Goal: Information Seeking & Learning: Check status

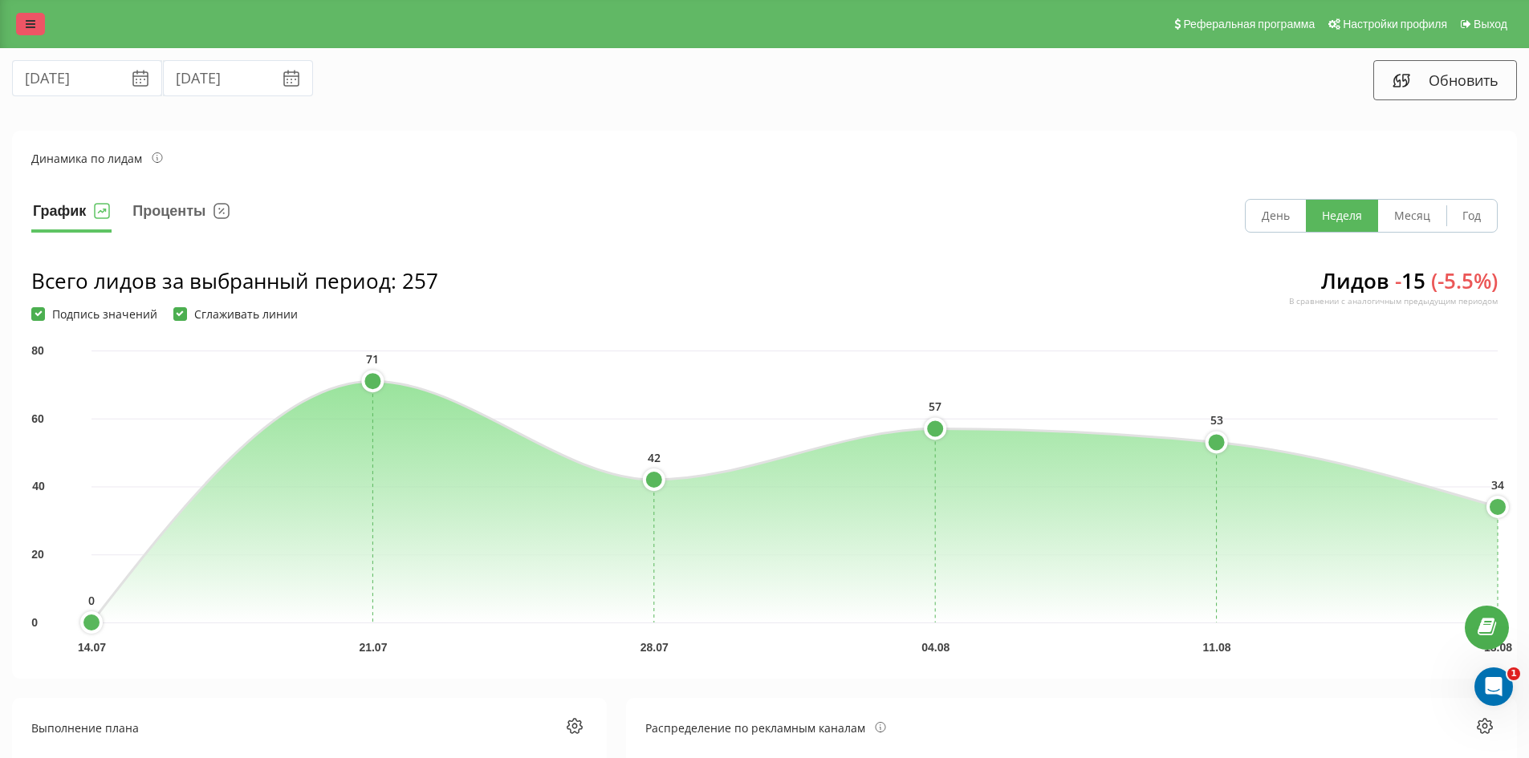
click at [18, 22] on link at bounding box center [30, 24] width 29 height 22
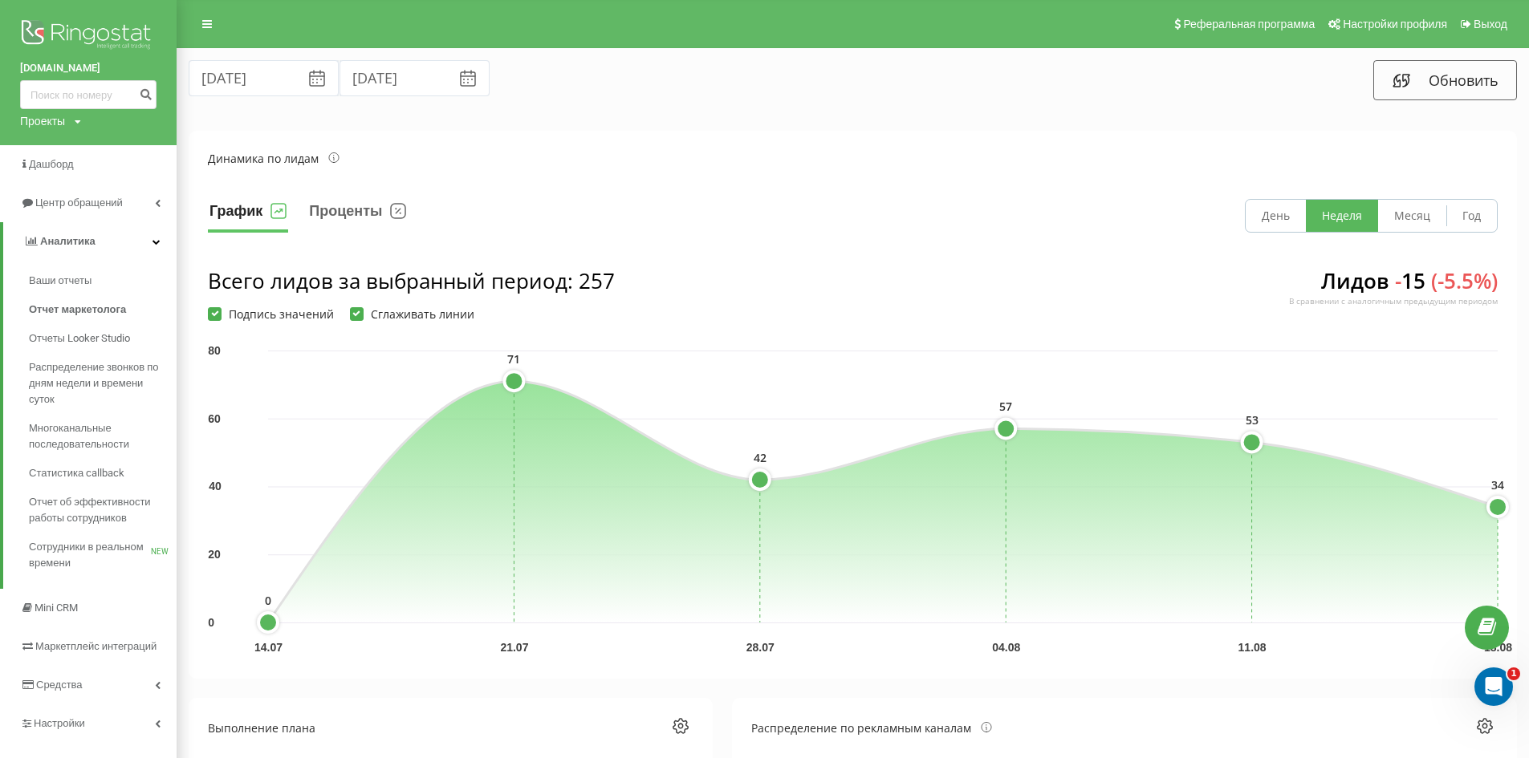
click at [84, 67] on link "[DOMAIN_NAME]" at bounding box center [88, 68] width 136 height 16
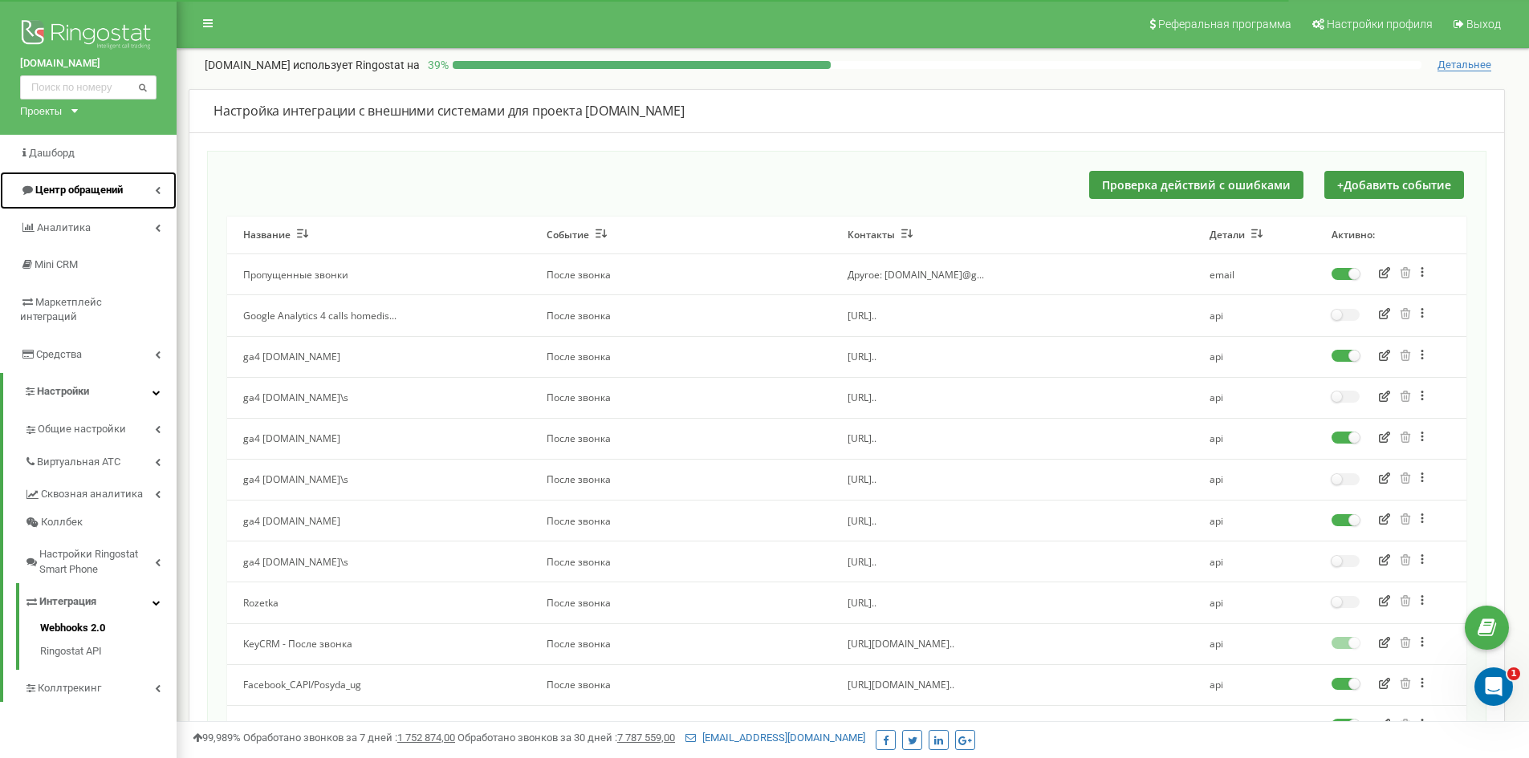
click at [91, 190] on span "Центр обращений" at bounding box center [78, 190] width 87 height 12
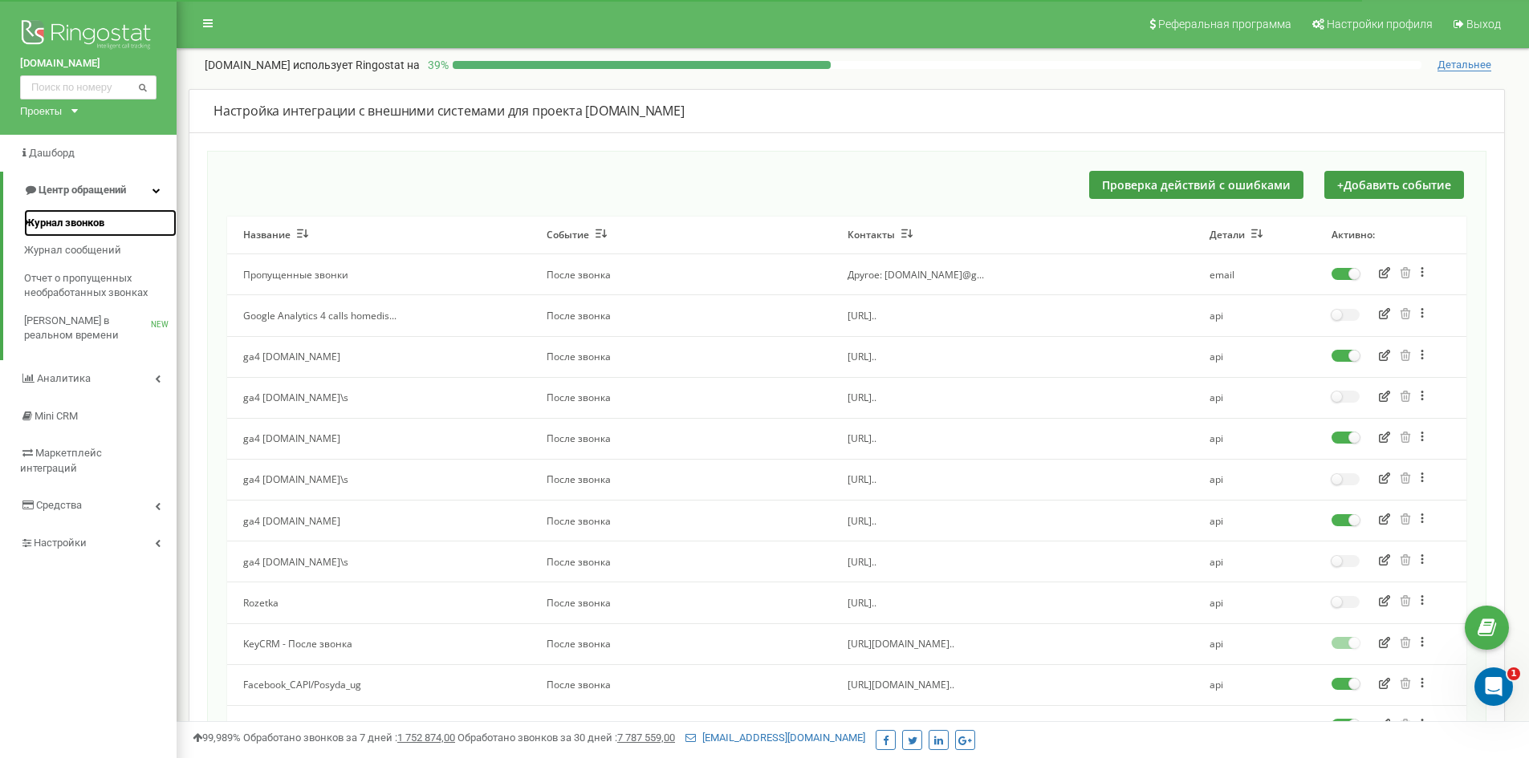
click at [62, 222] on span "Журнал звонков" at bounding box center [64, 223] width 80 height 15
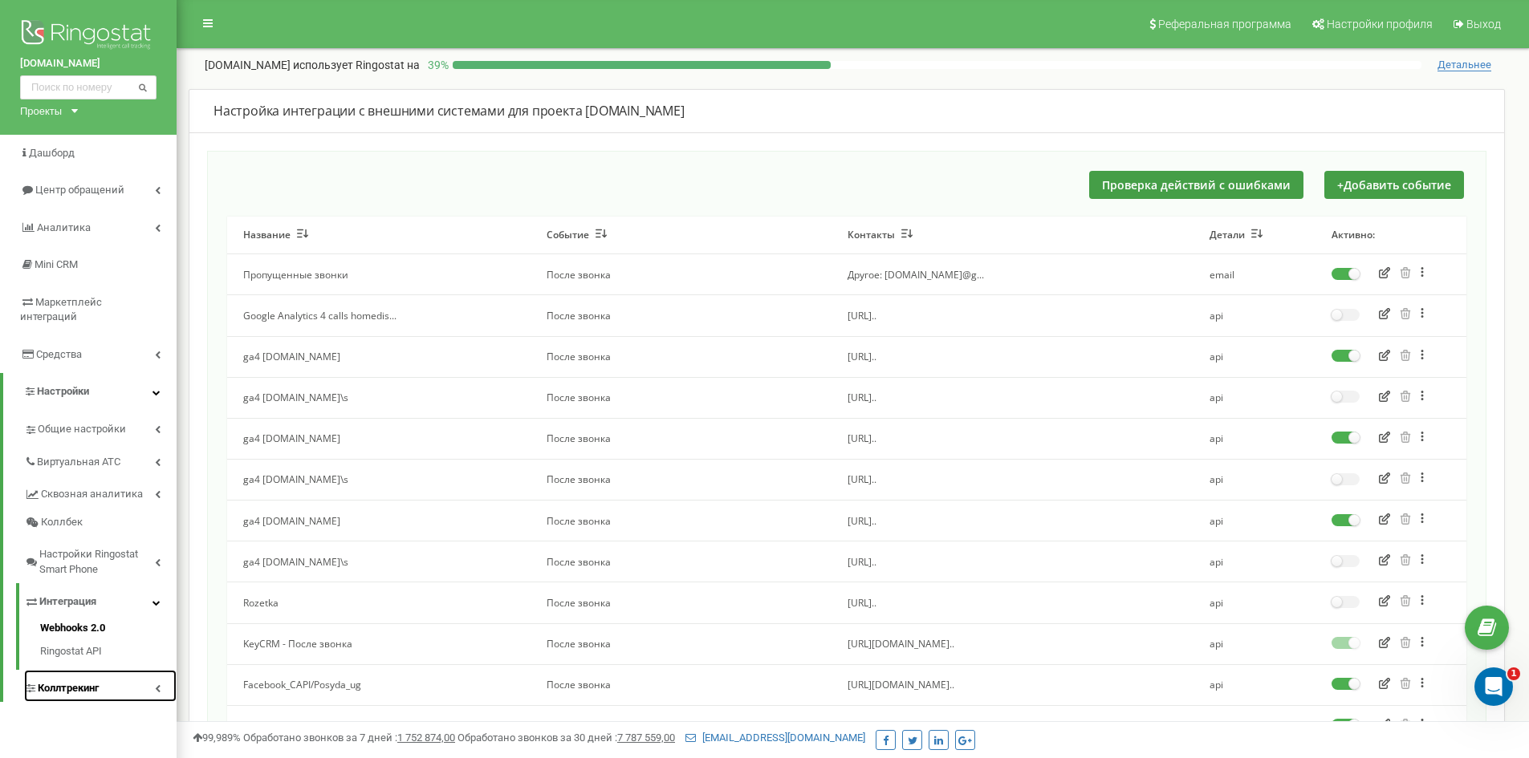
click at [86, 681] on span "Коллтрекинг" at bounding box center [68, 688] width 61 height 15
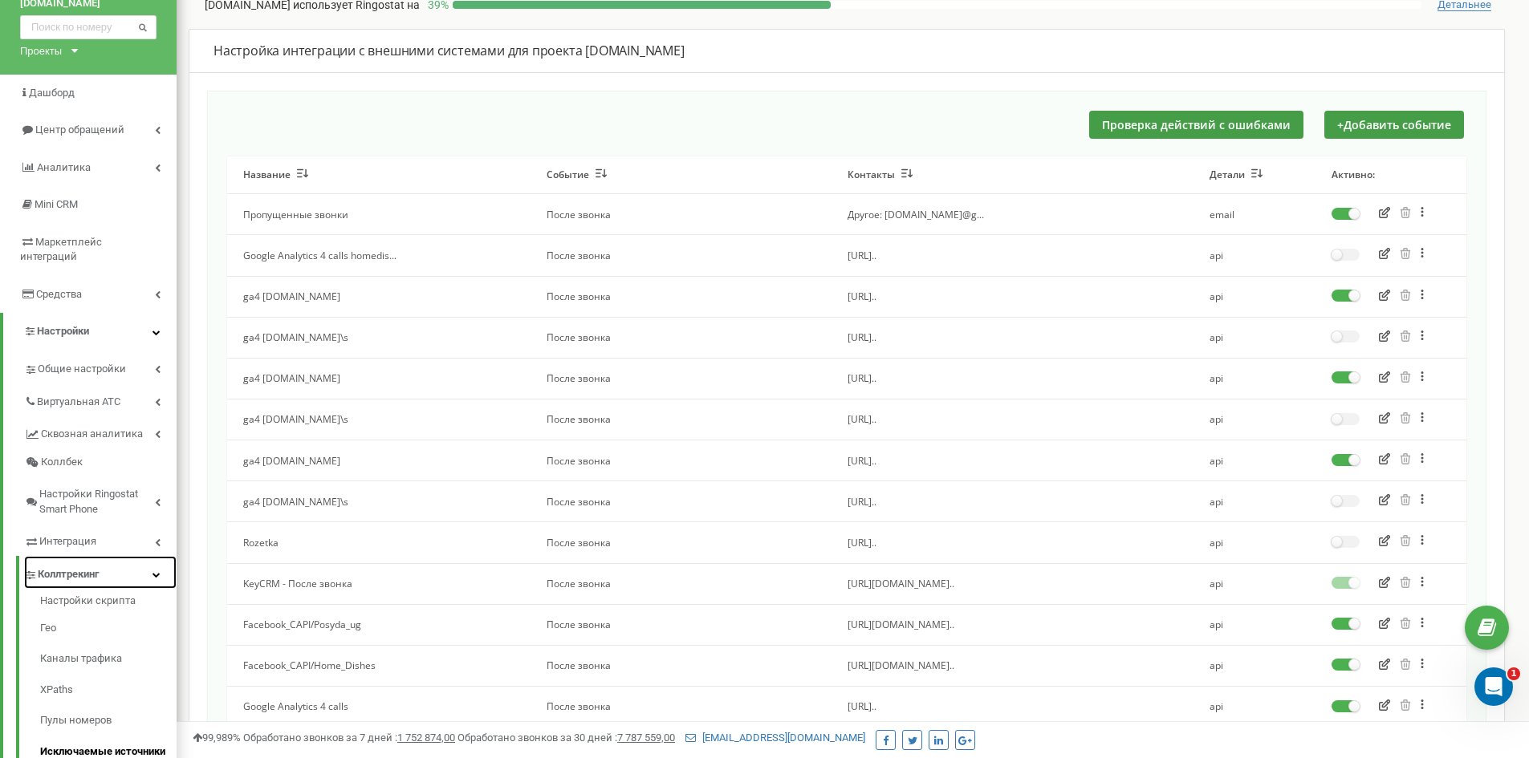
scroll to position [160, 0]
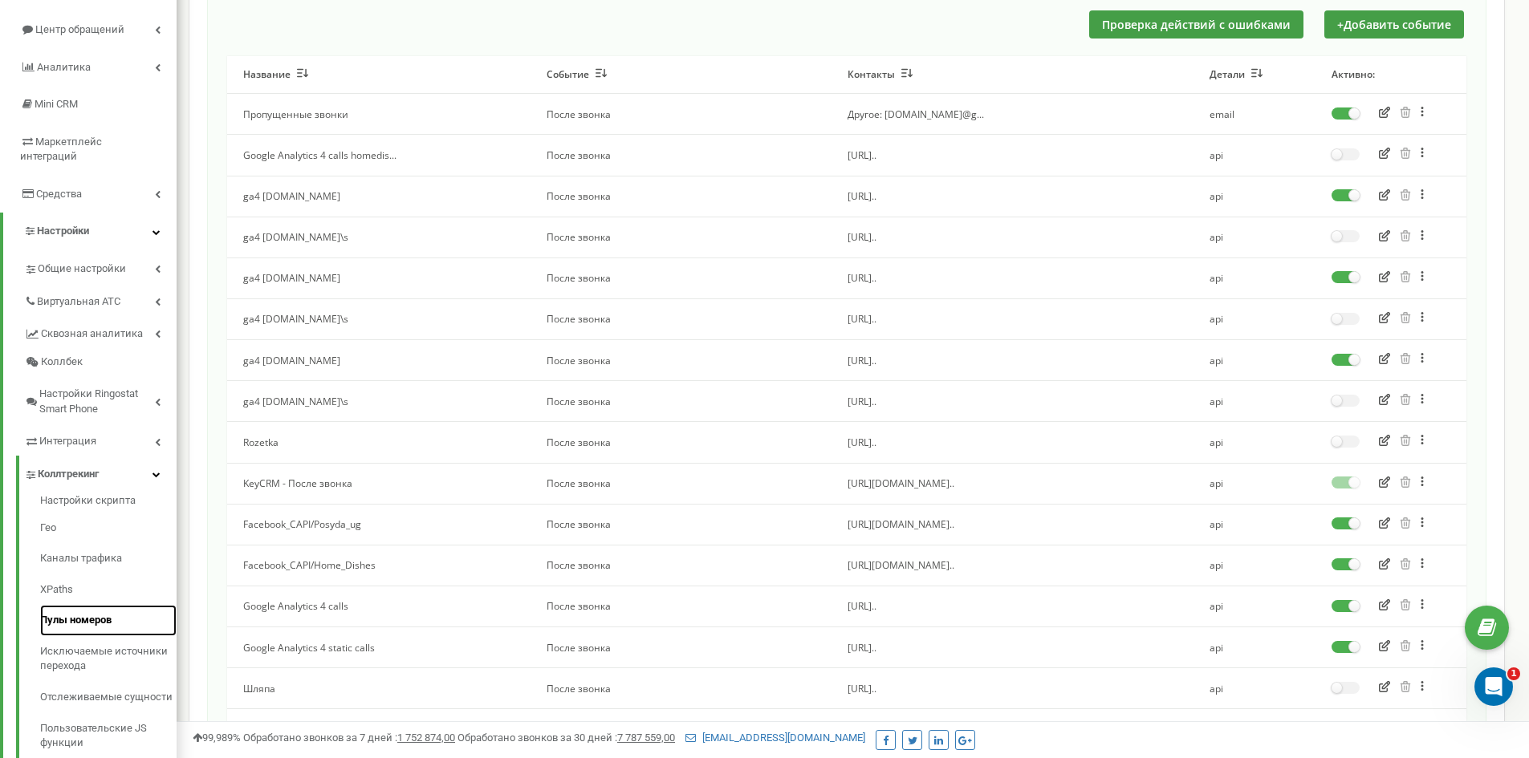
click at [106, 608] on link "Пулы номеров" at bounding box center [108, 620] width 136 height 31
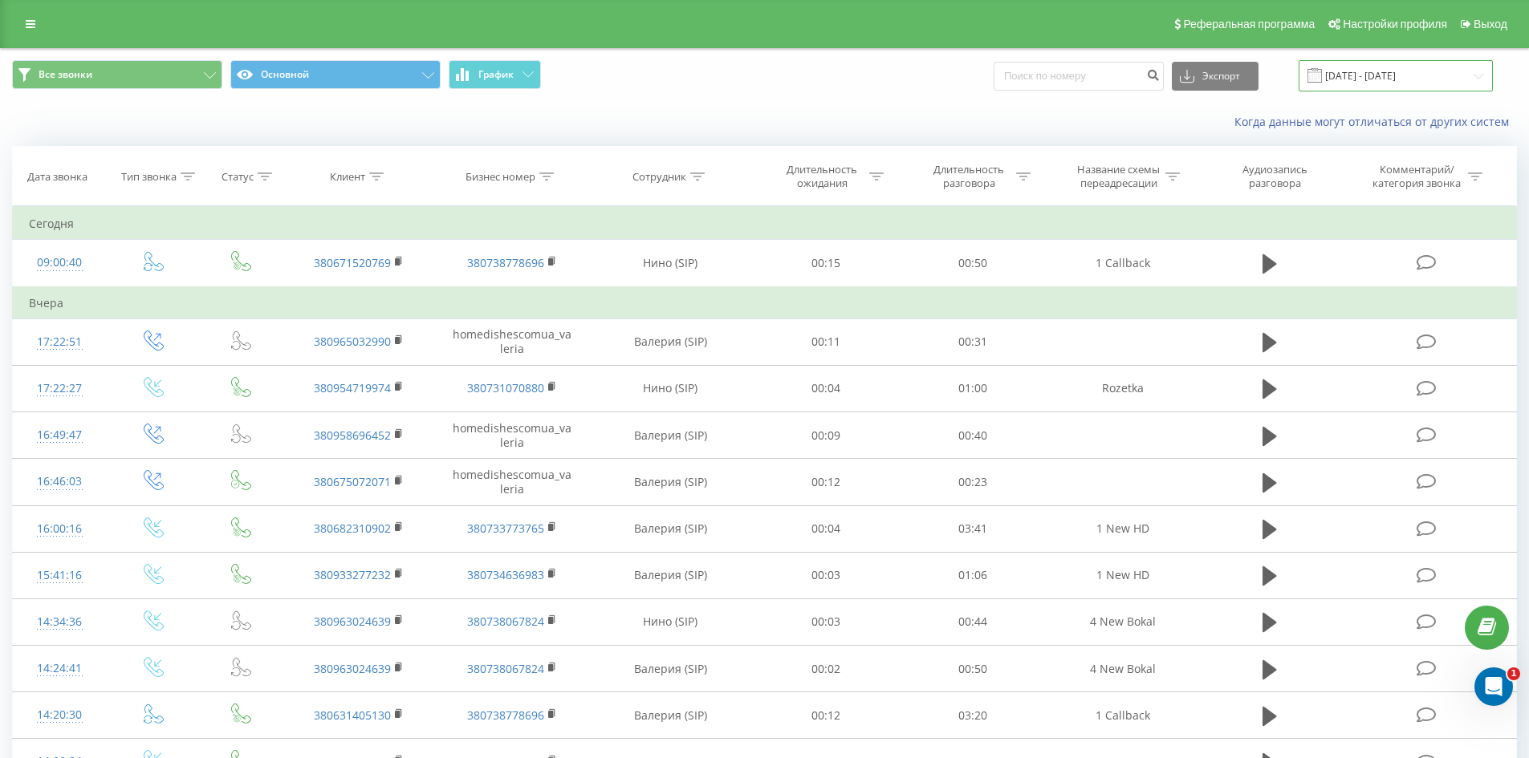
click at [1391, 79] on input "21.07.2025 - 21.08.2025" at bounding box center [1395, 75] width 194 height 31
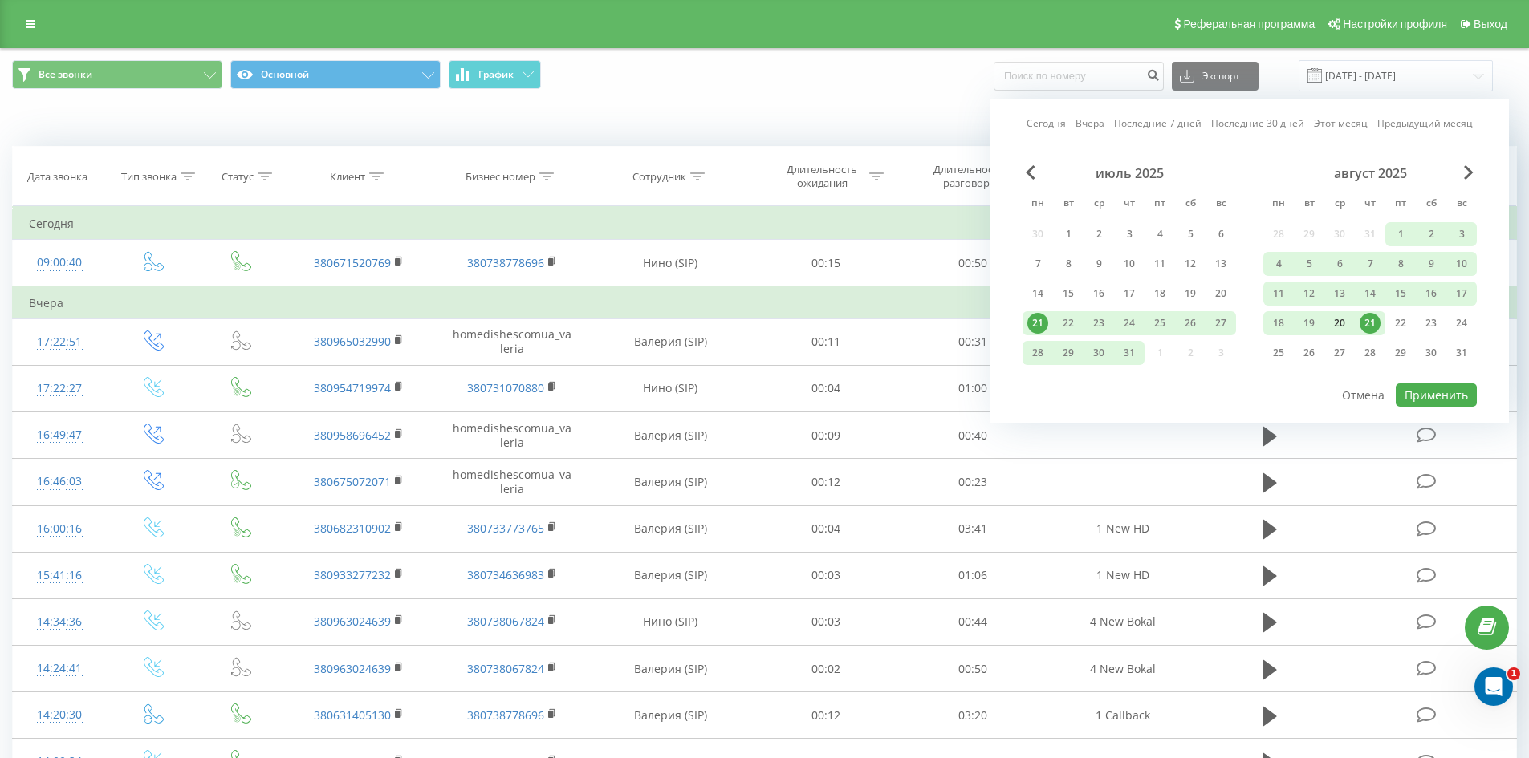
click at [1338, 323] on div "20" at bounding box center [1339, 323] width 21 height 21
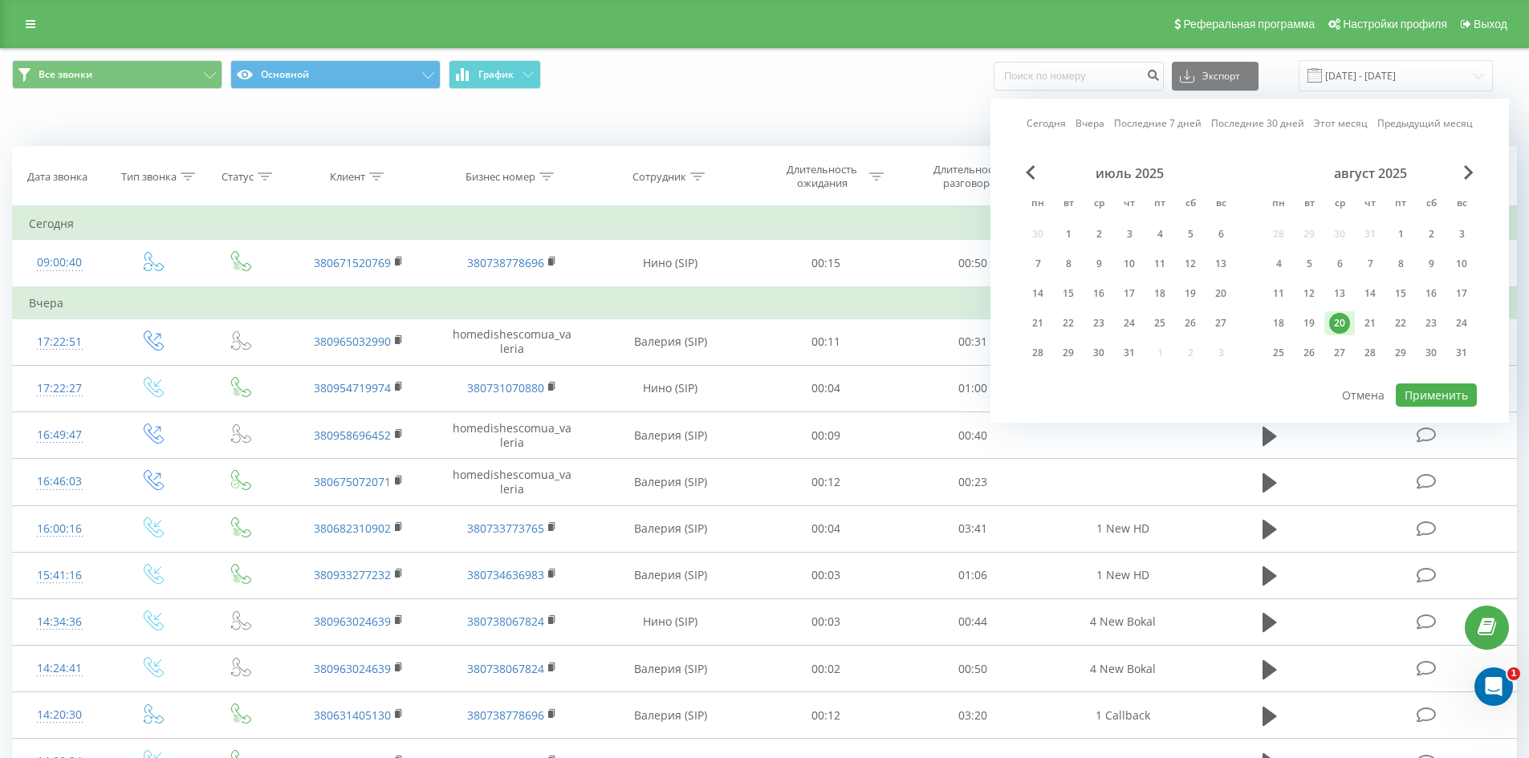
click at [1338, 323] on div "20" at bounding box center [1339, 323] width 21 height 21
click at [1419, 395] on button "Применить" at bounding box center [1435, 395] width 81 height 23
type input "20.08.2025 - 20.08.2025"
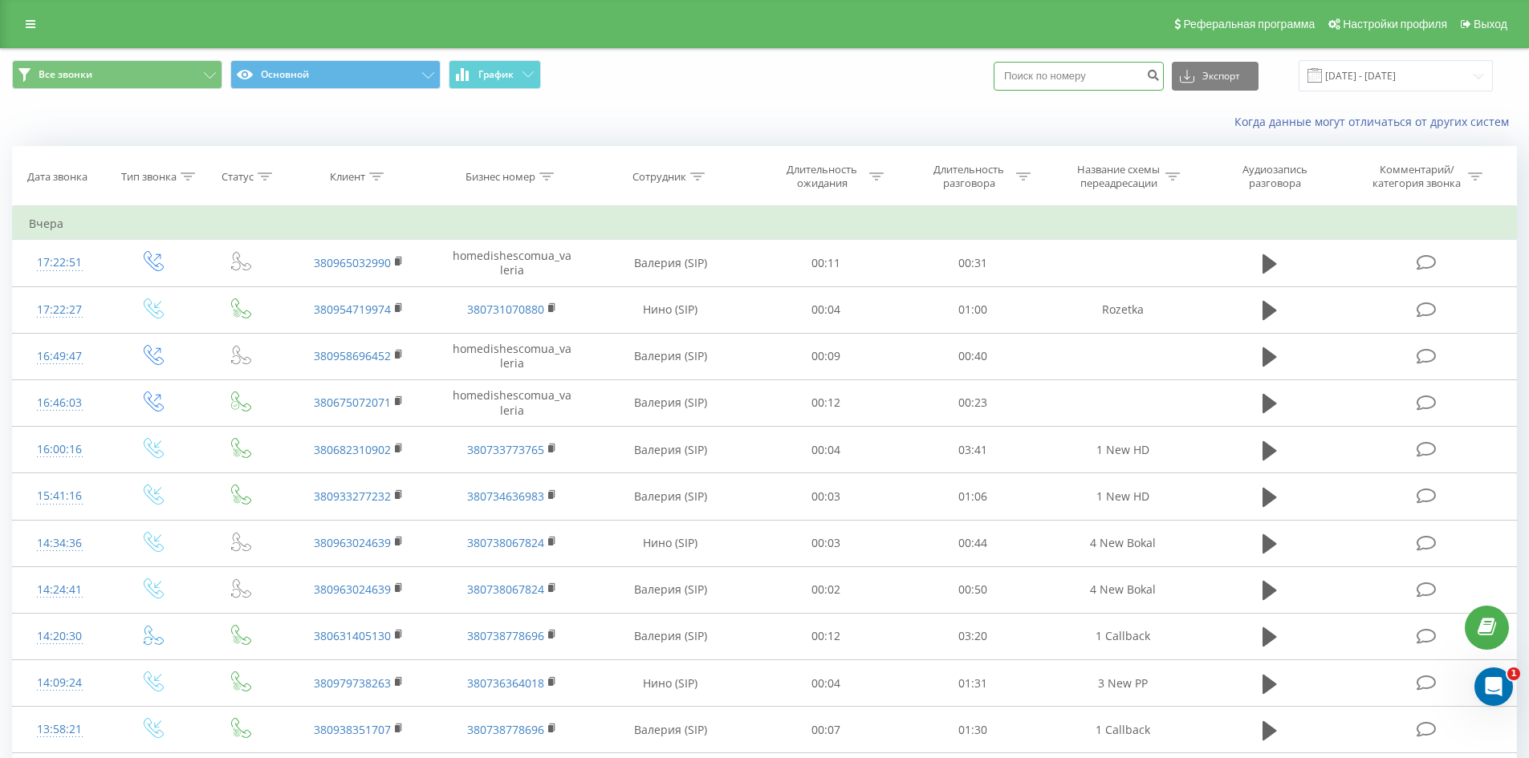
click at [1028, 77] on input at bounding box center [1078, 76] width 170 height 29
paste input "380733773765"
type input "380733773765"
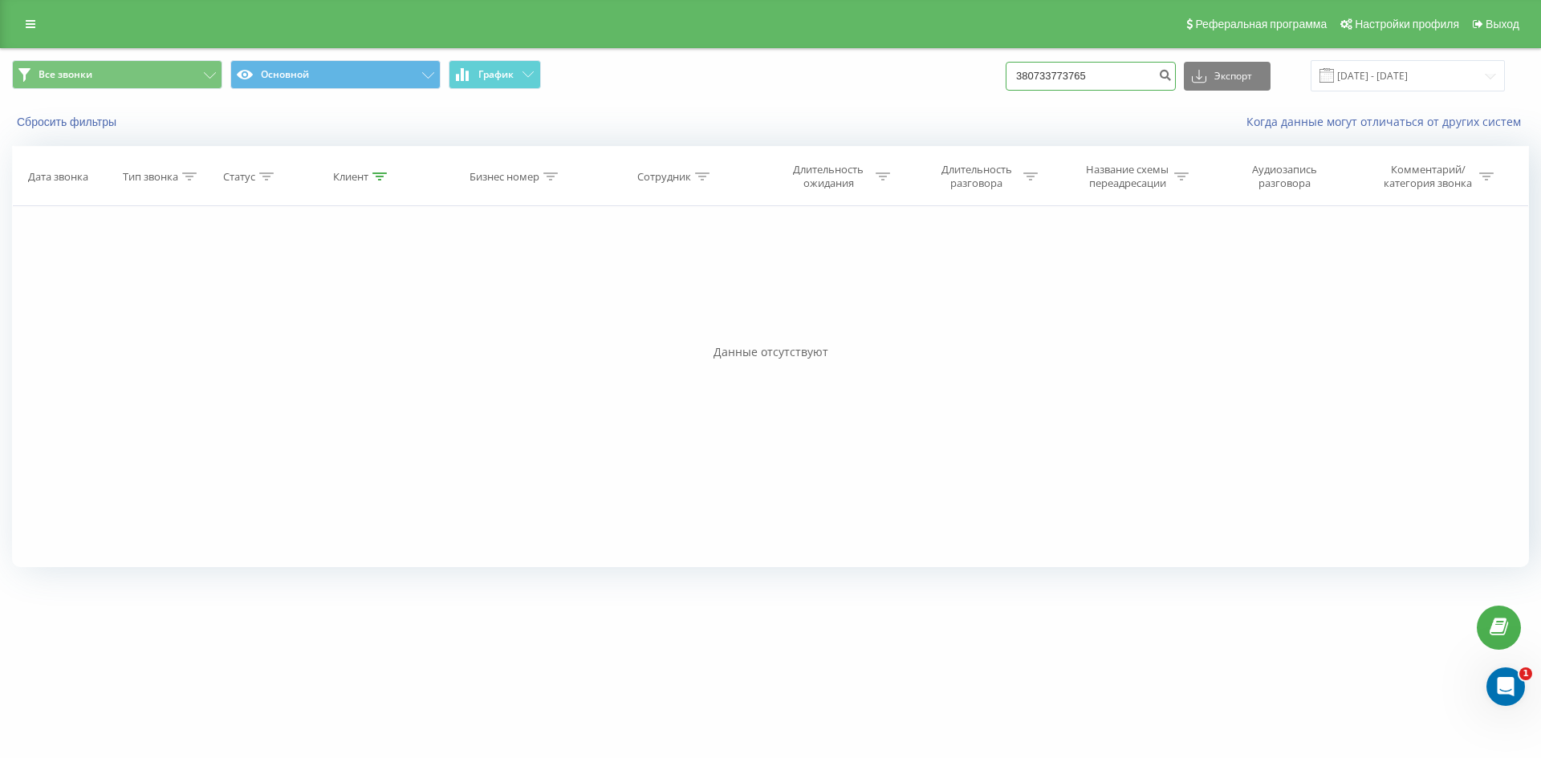
drag, startPoint x: 1116, startPoint y: 75, endPoint x: 982, endPoint y: 81, distance: 134.2
click at [982, 81] on div "Все звонки Основной График 380733773765 Экспорт .csv .xls .xlsx 21.05.2025 - 21…" at bounding box center [770, 75] width 1516 height 31
paste input "6364018"
type input "380736364018"
click at [1244, 68] on button "Экспорт" at bounding box center [1227, 76] width 87 height 29
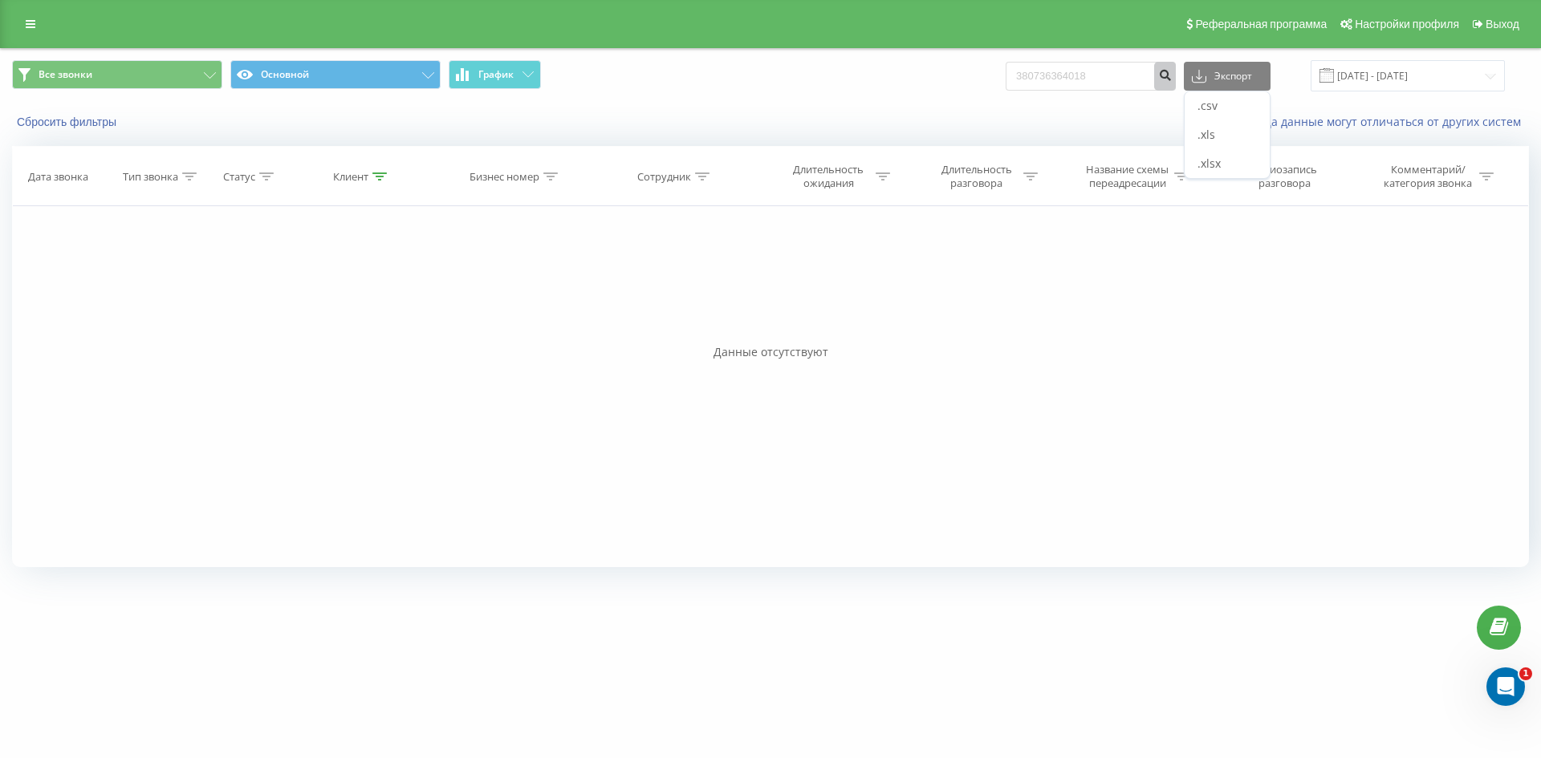
click at [1175, 66] on button "submit" at bounding box center [1165, 76] width 22 height 29
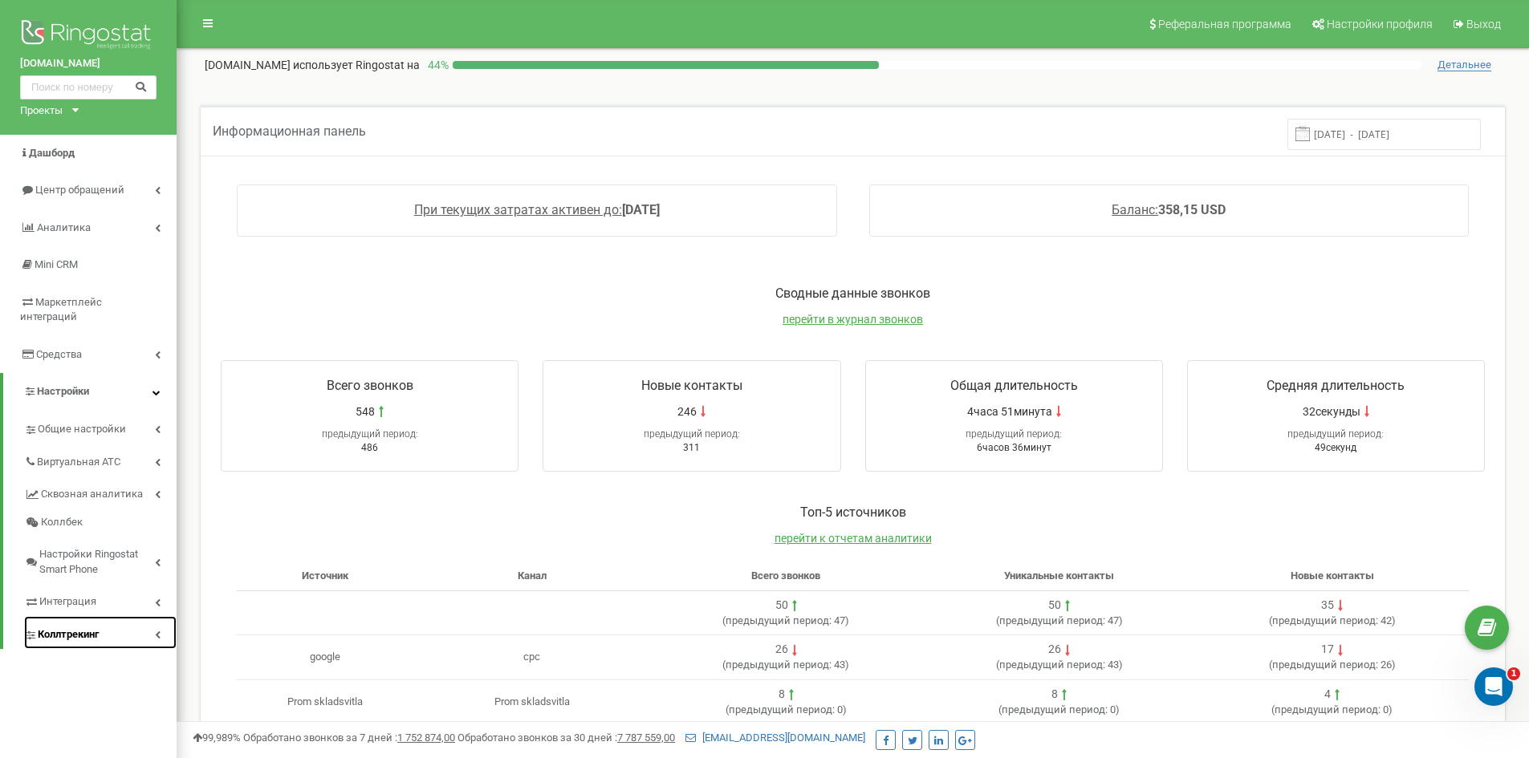
click at [96, 627] on span "Коллтрекинг" at bounding box center [68, 634] width 61 height 15
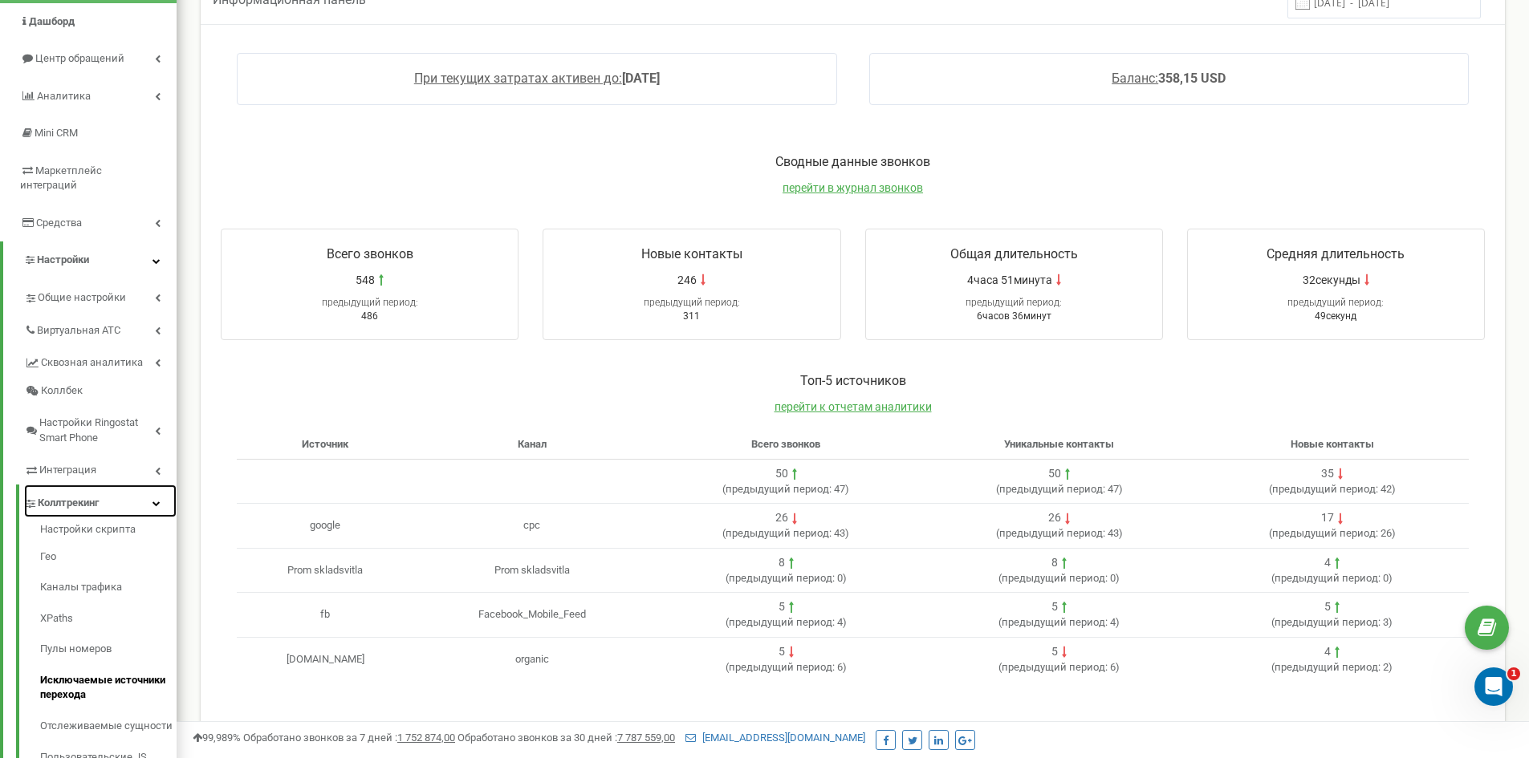
scroll to position [160, 0]
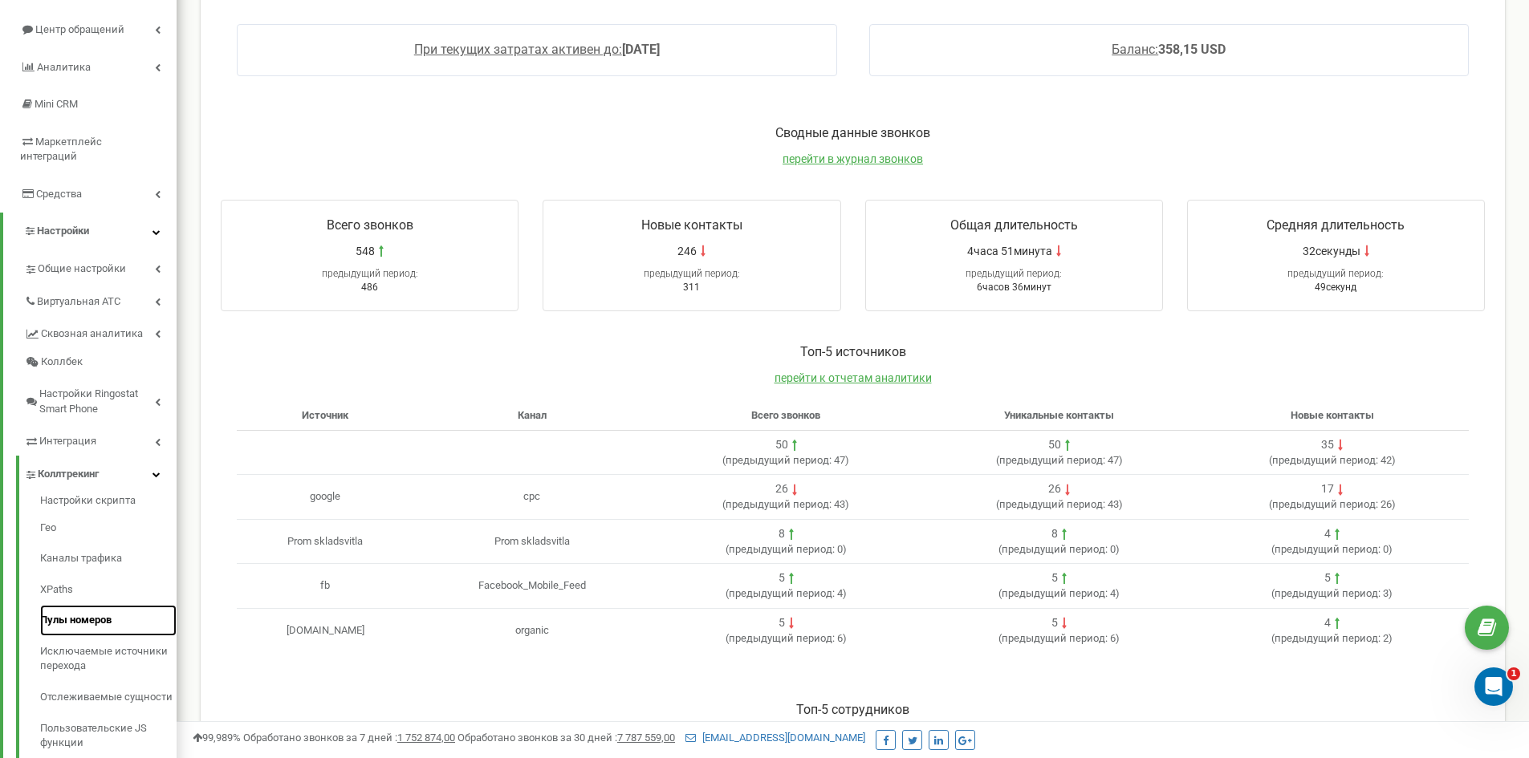
click at [92, 605] on link "Пулы номеров" at bounding box center [108, 620] width 136 height 31
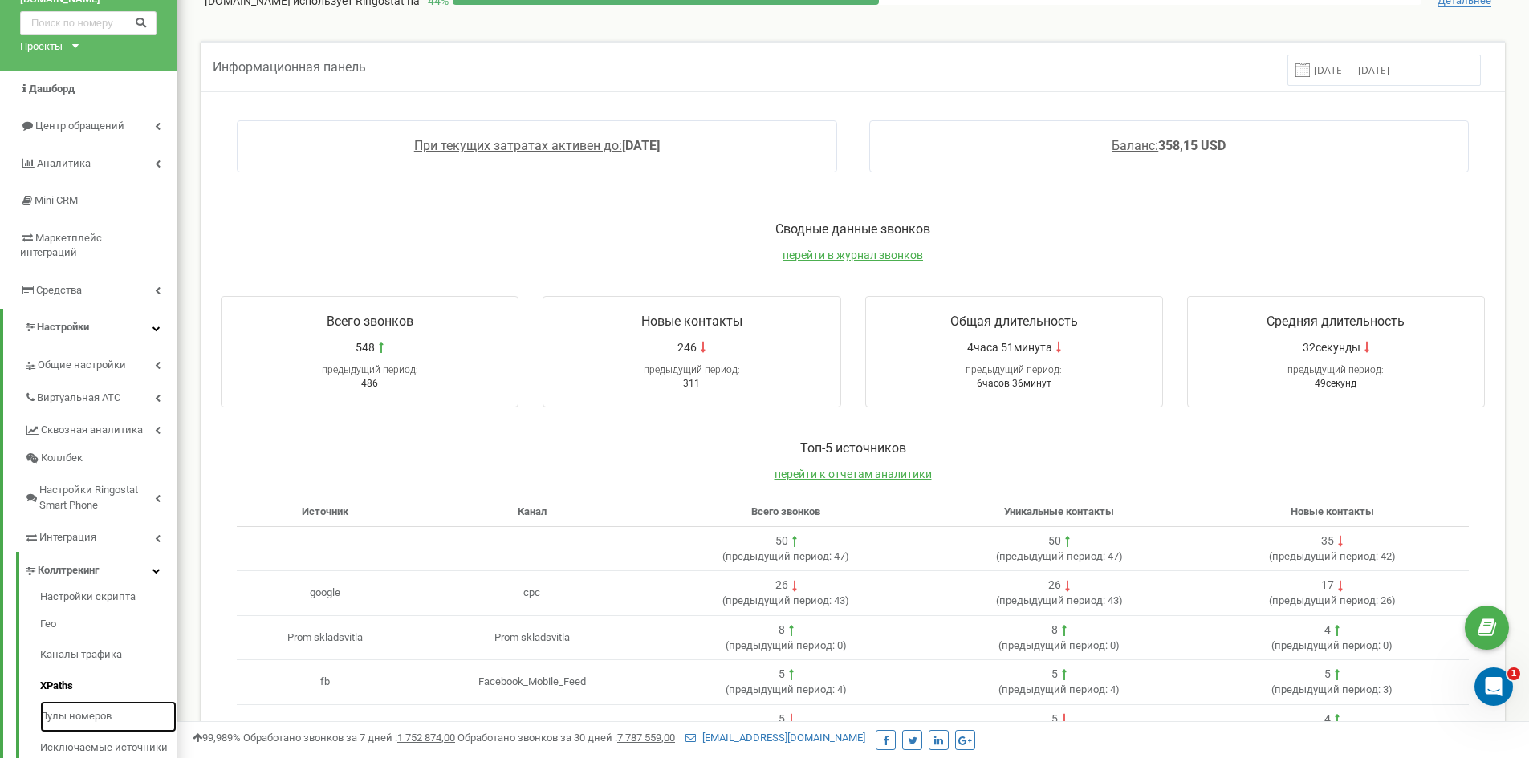
scroll to position [0, 0]
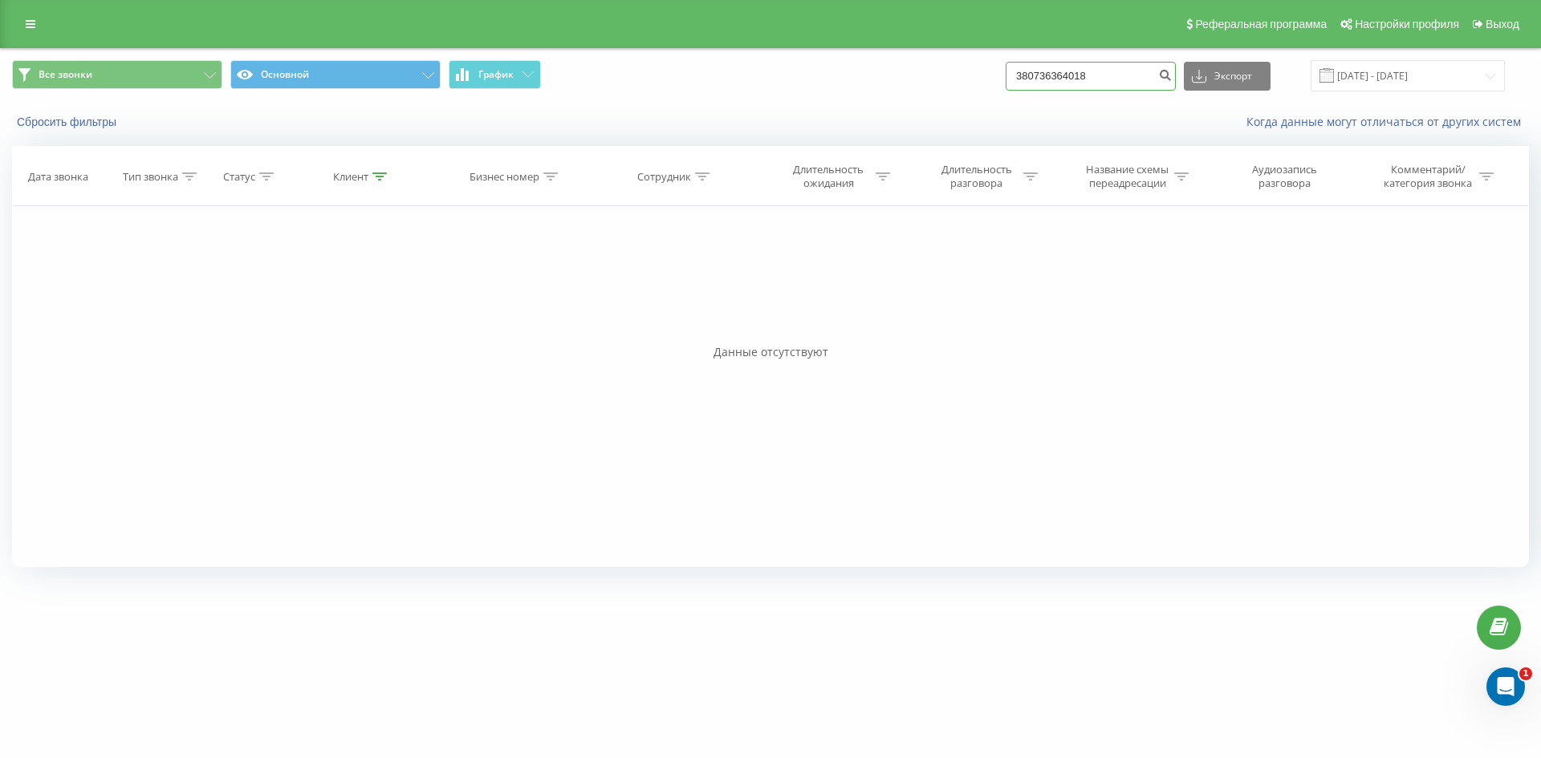
drag, startPoint x: 1102, startPoint y: 80, endPoint x: 1032, endPoint y: 79, distance: 70.6
click at [1032, 79] on input "380736364018" at bounding box center [1090, 76] width 170 height 29
paste input "8067824"
type input "380738067824"
click at [1175, 67] on button "submit" at bounding box center [1165, 76] width 22 height 29
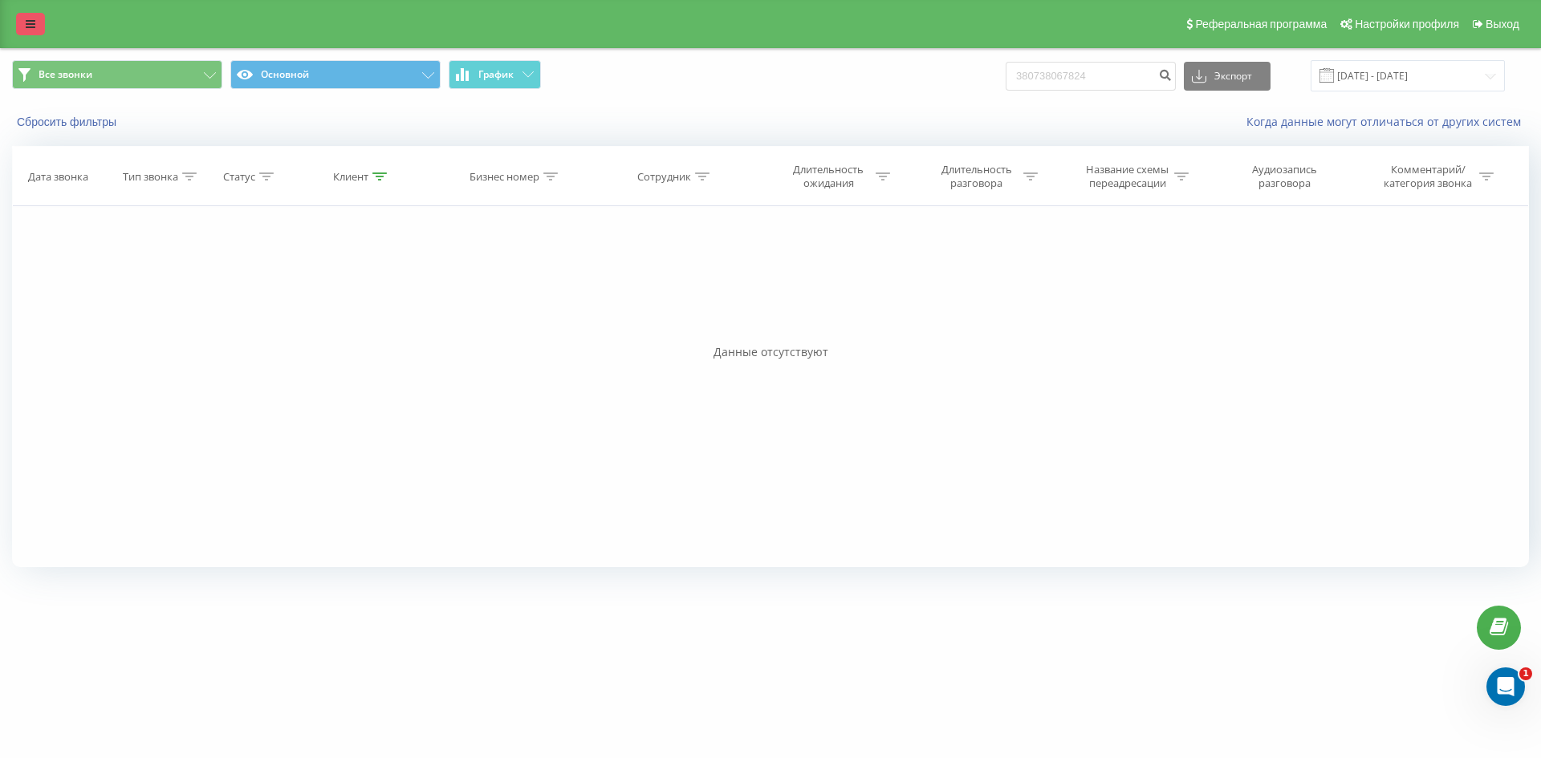
click at [20, 22] on link at bounding box center [30, 24] width 29 height 22
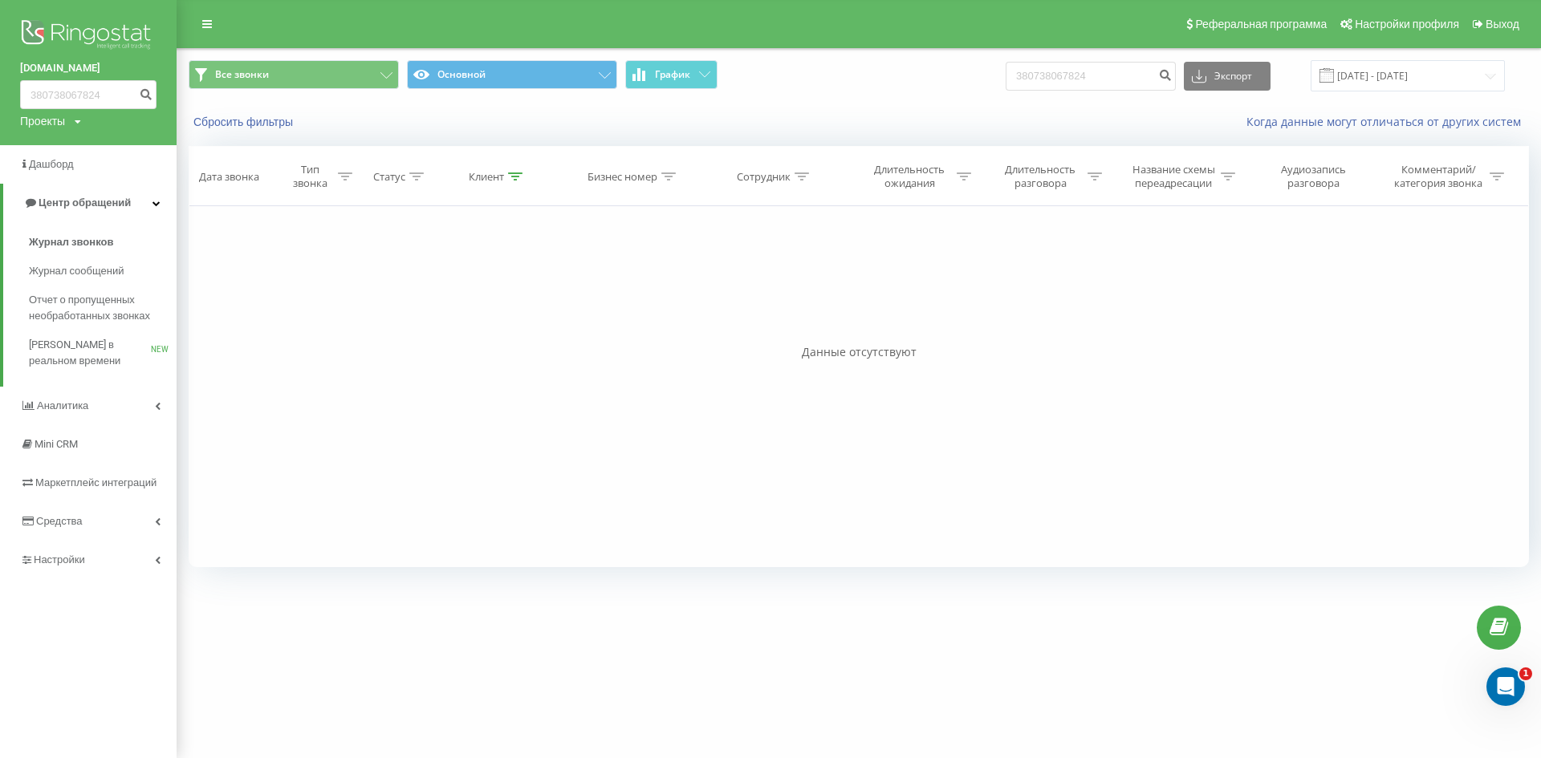
click at [91, 32] on img at bounding box center [88, 36] width 136 height 40
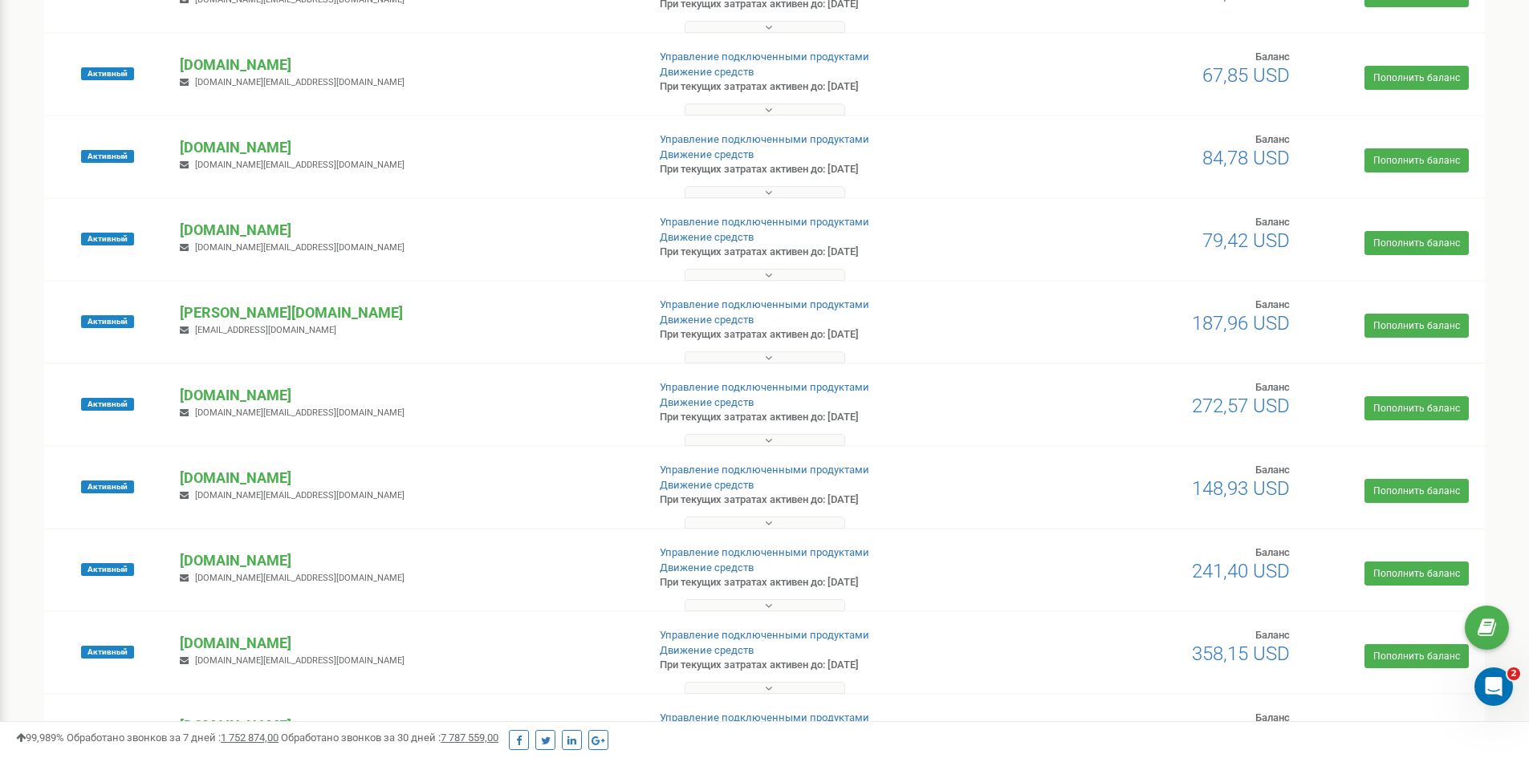
scroll to position [802, 0]
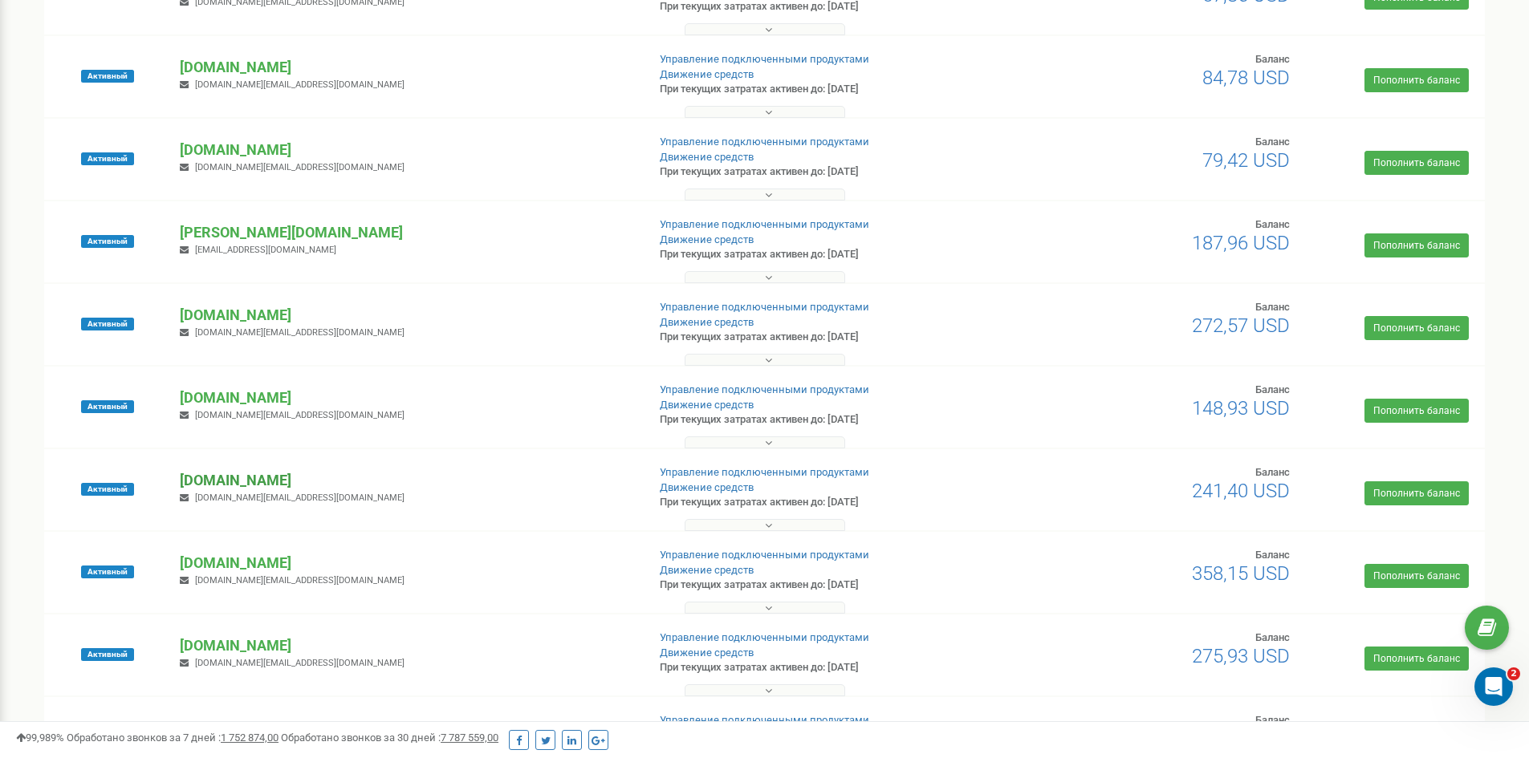
click at [244, 478] on p "[DOMAIN_NAME]" at bounding box center [406, 480] width 453 height 21
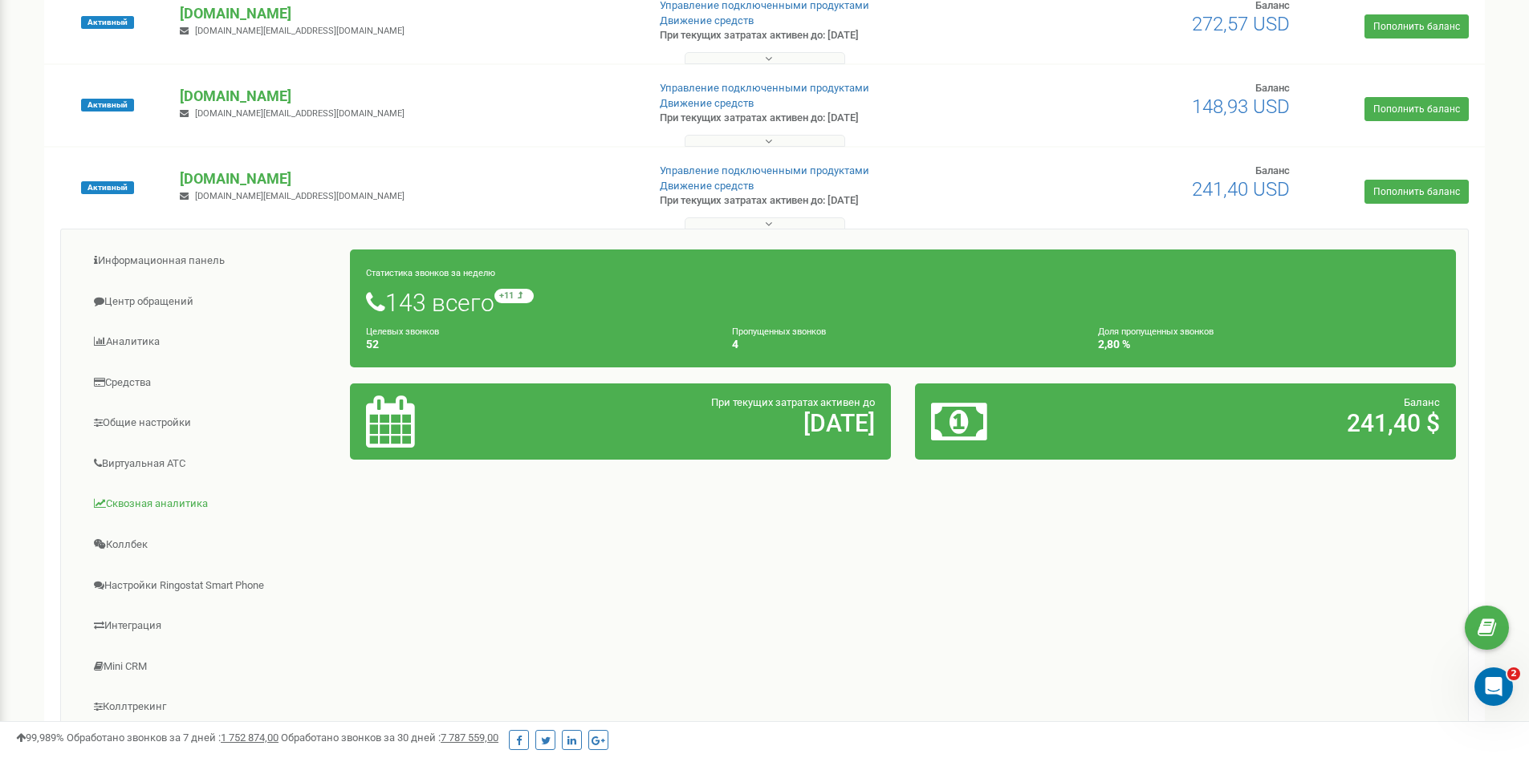
scroll to position [1204, 0]
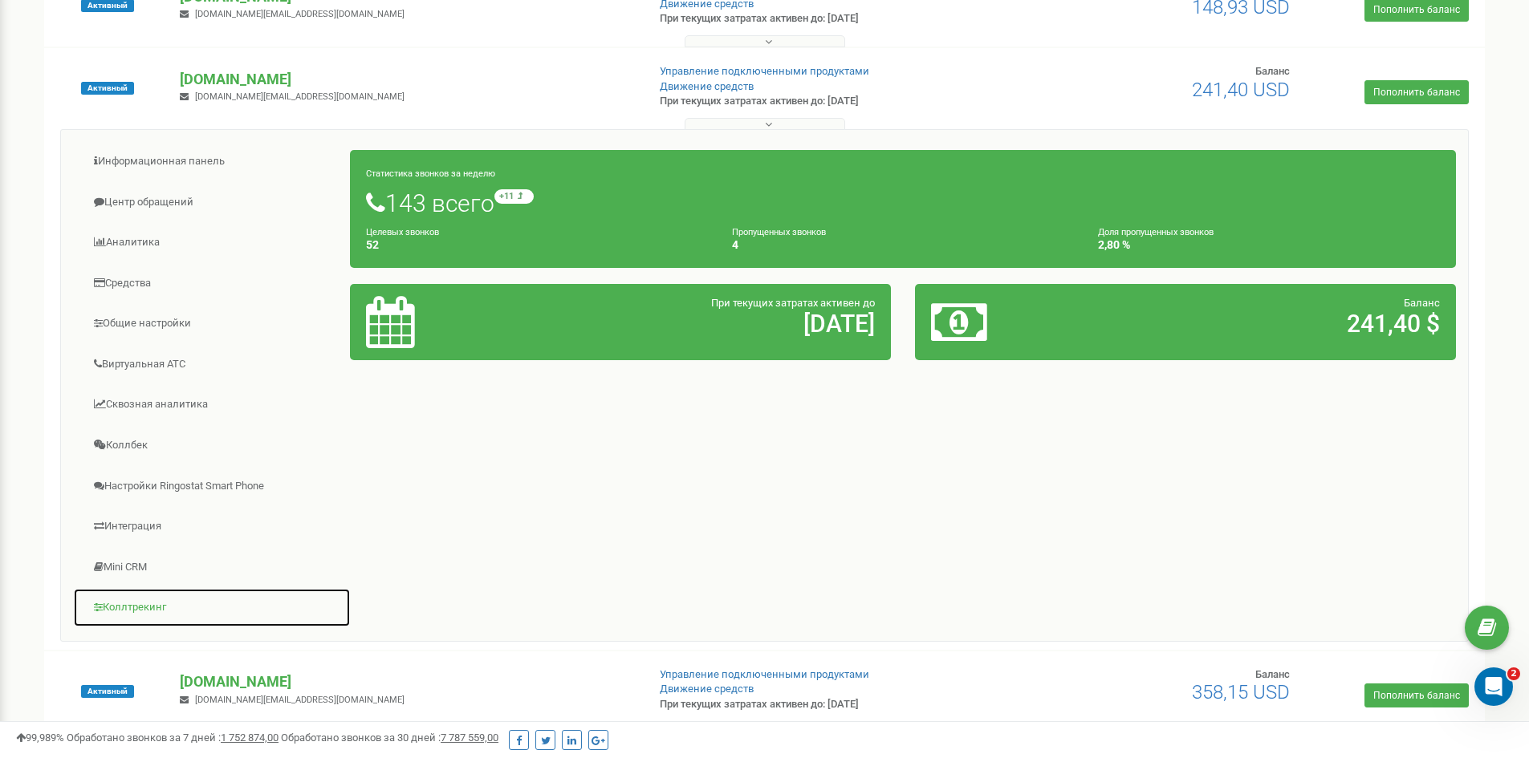
click at [129, 608] on link "Коллтрекинг" at bounding box center [212, 607] width 278 height 39
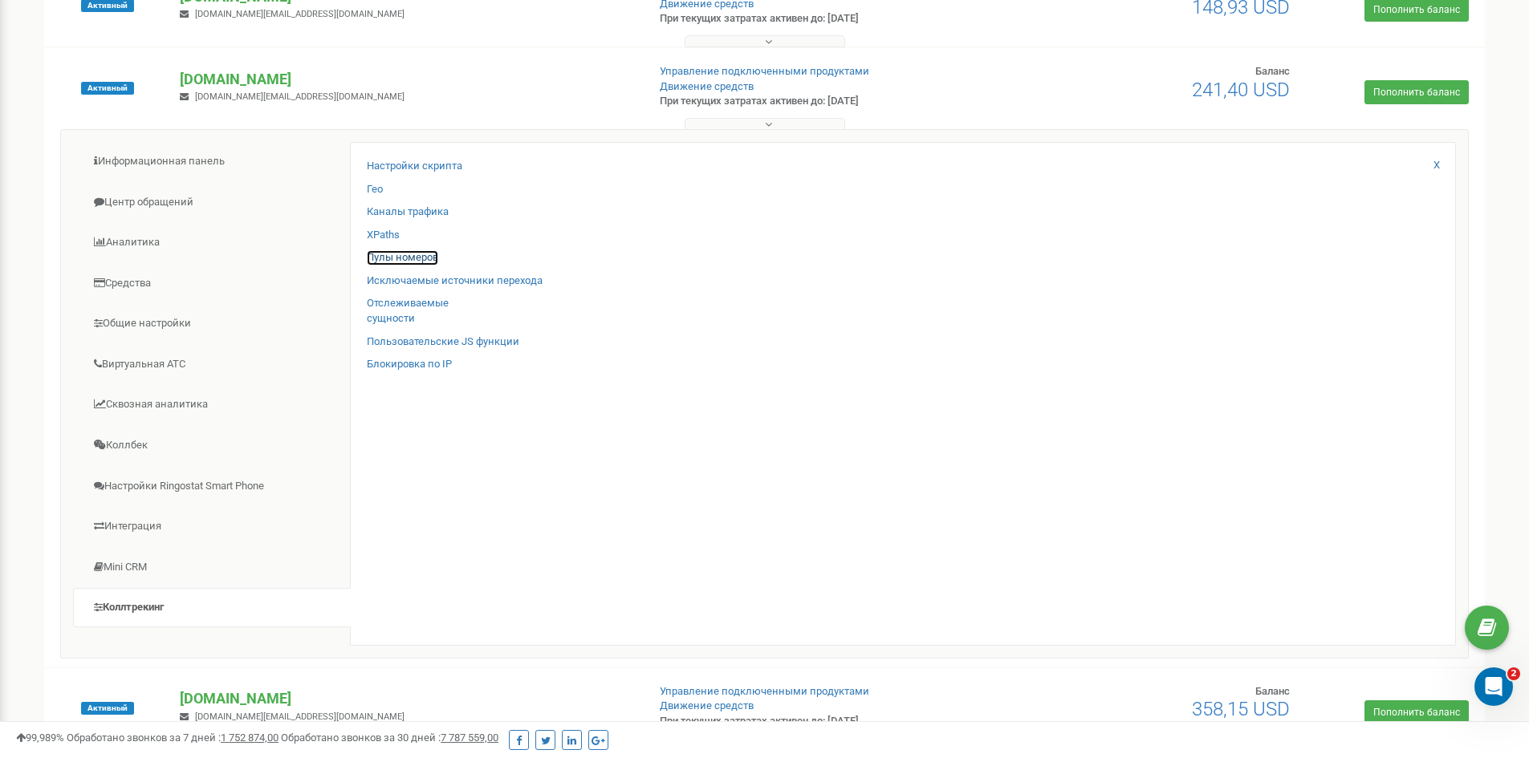
click at [396, 258] on link "Пулы номеров" at bounding box center [402, 257] width 71 height 15
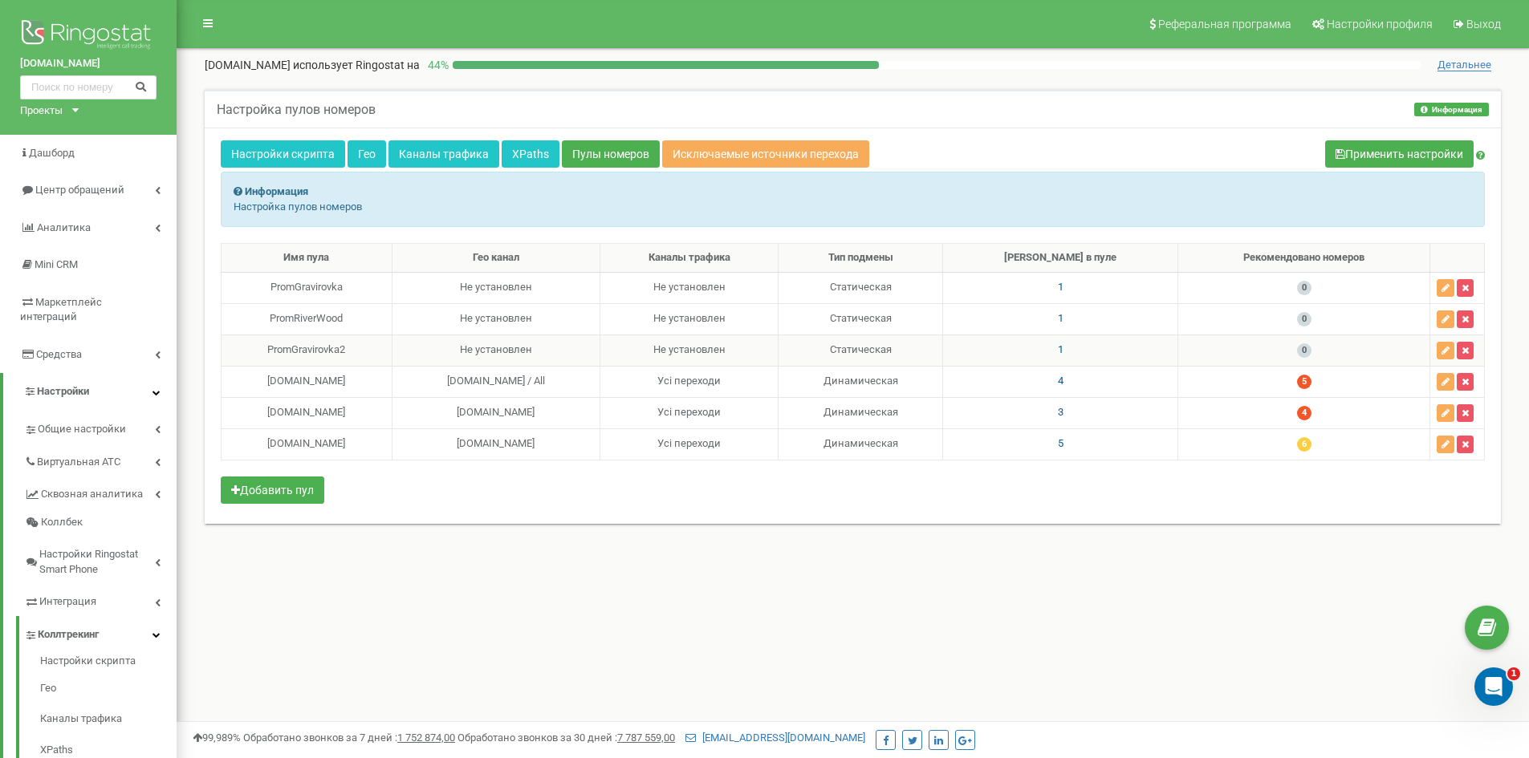
click at [1063, 348] on span "1" at bounding box center [1061, 349] width 6 height 12
drag, startPoint x: 876, startPoint y: 323, endPoint x: 962, endPoint y: 320, distance: 85.9
click at [962, 320] on div "380508615157" at bounding box center [971, 318] width 238 height 25
copy label "380508615157"
click at [1024, 130] on div "Настройки скрипта Гео Каналы трафика XPaths Пулы номеров Исключаемые источники …" at bounding box center [853, 326] width 1296 height 396
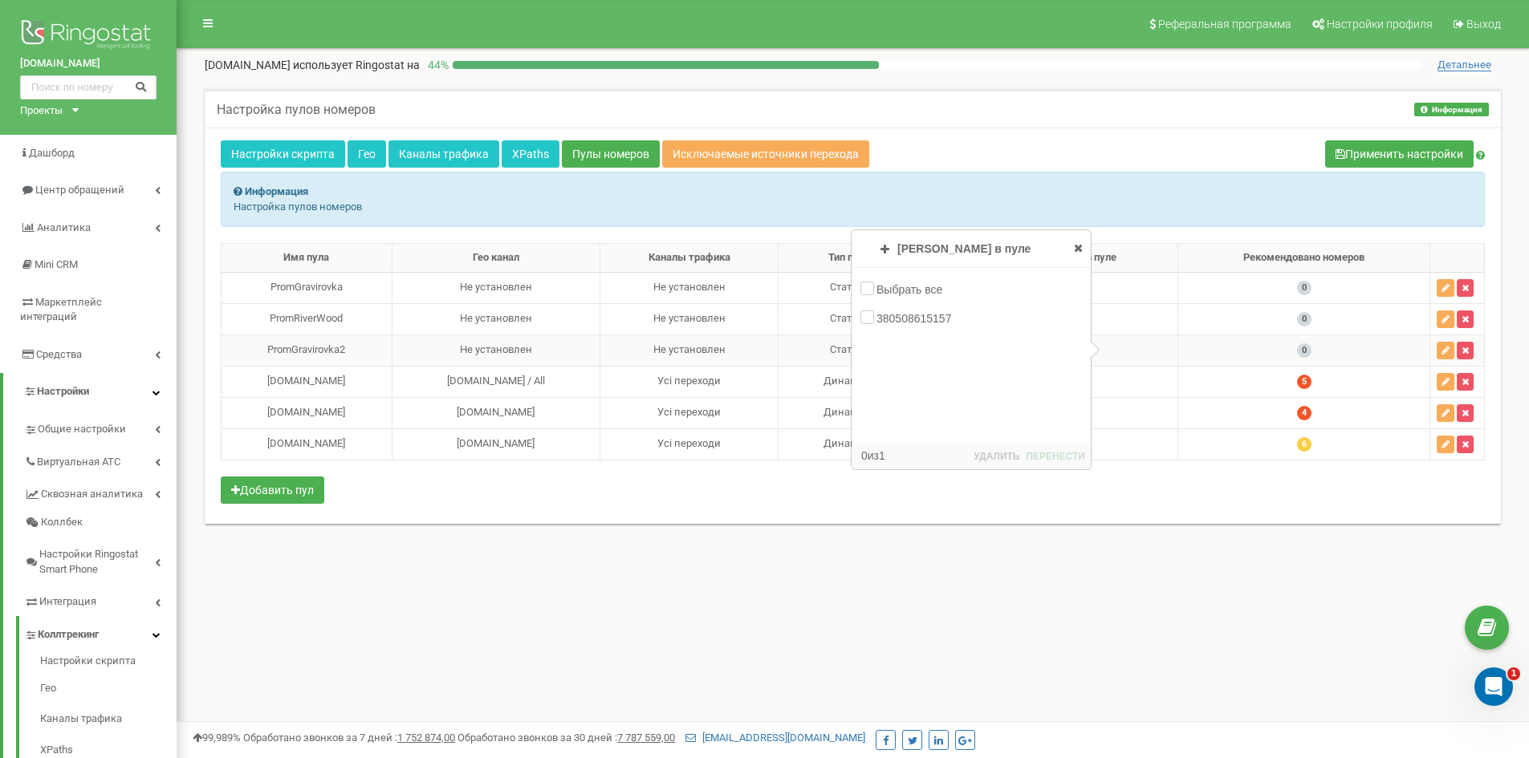
click at [1077, 248] on icon at bounding box center [1078, 247] width 9 height 11
click at [104, 32] on img at bounding box center [88, 36] width 136 height 40
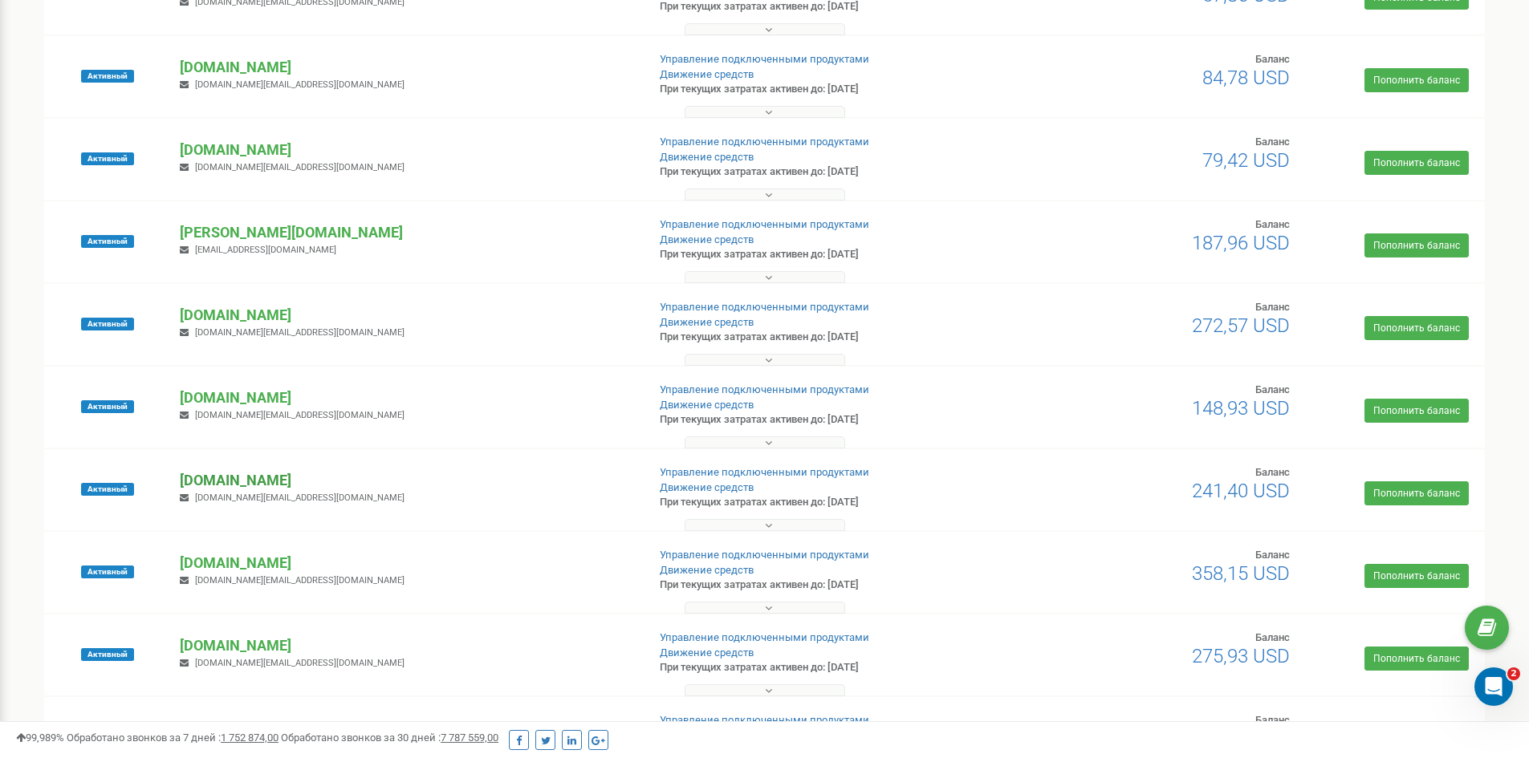
click at [250, 477] on p "[DOMAIN_NAME]" at bounding box center [406, 480] width 453 height 21
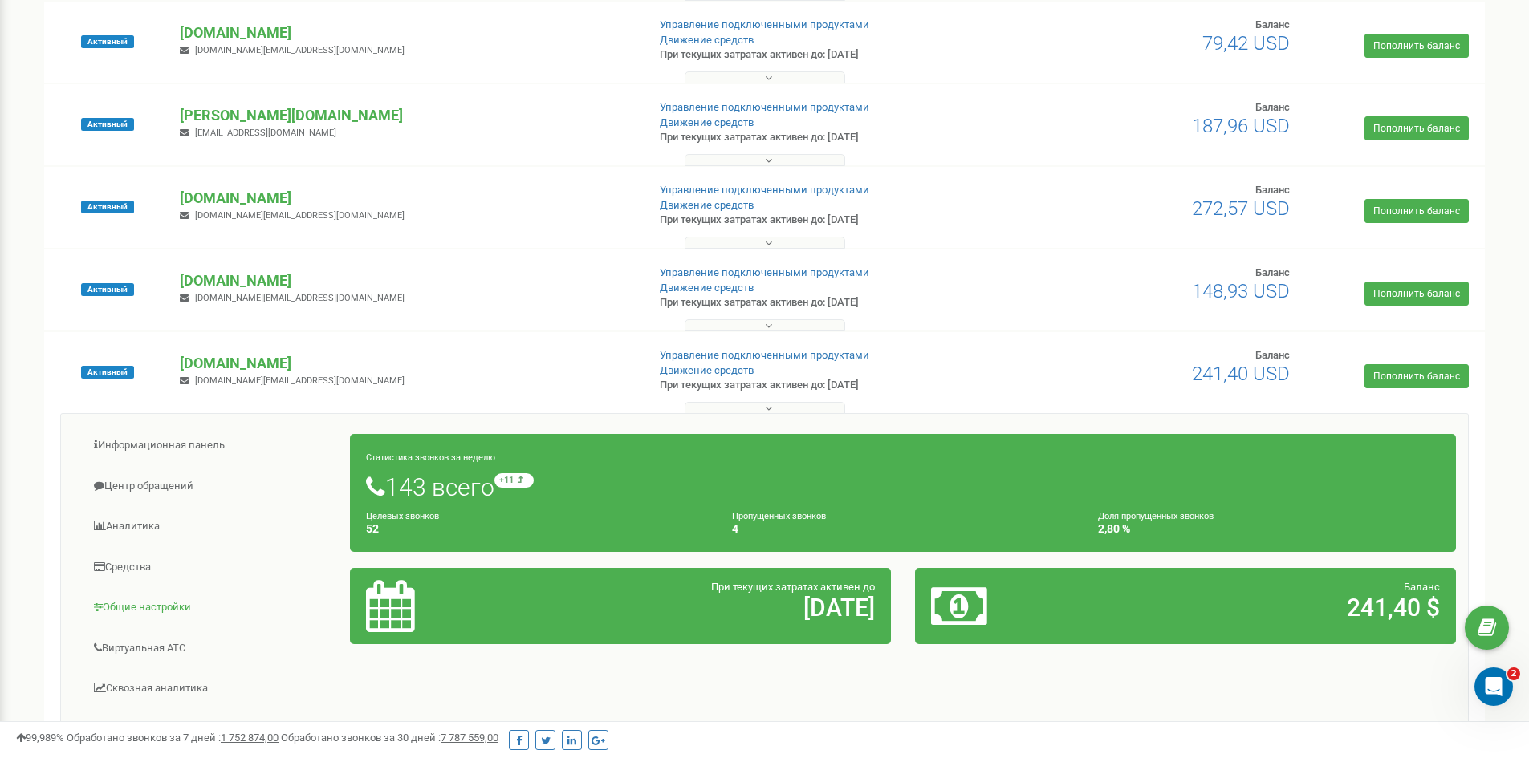
scroll to position [1043, 0]
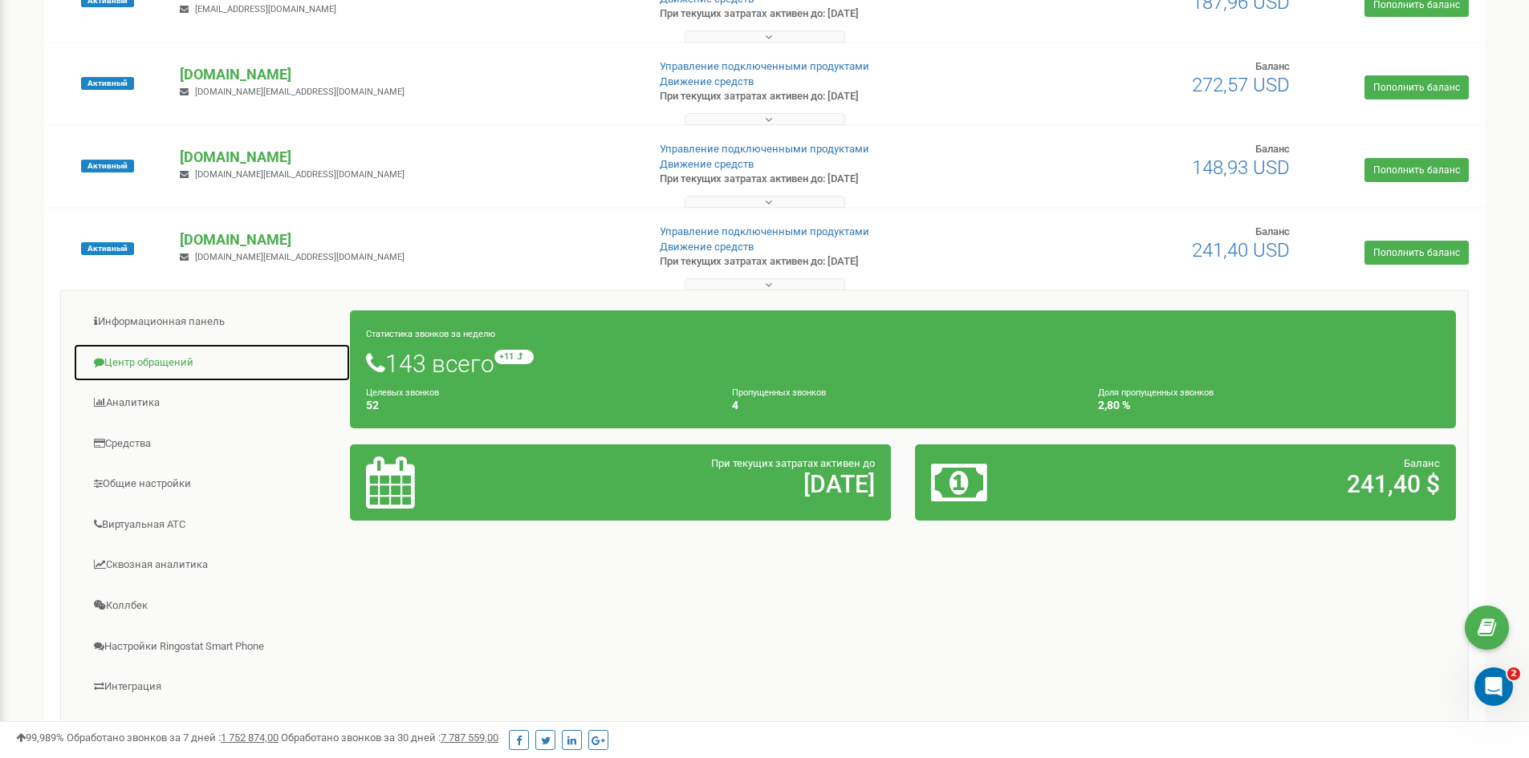
click at [148, 355] on link "Центр обращений" at bounding box center [212, 362] width 278 height 39
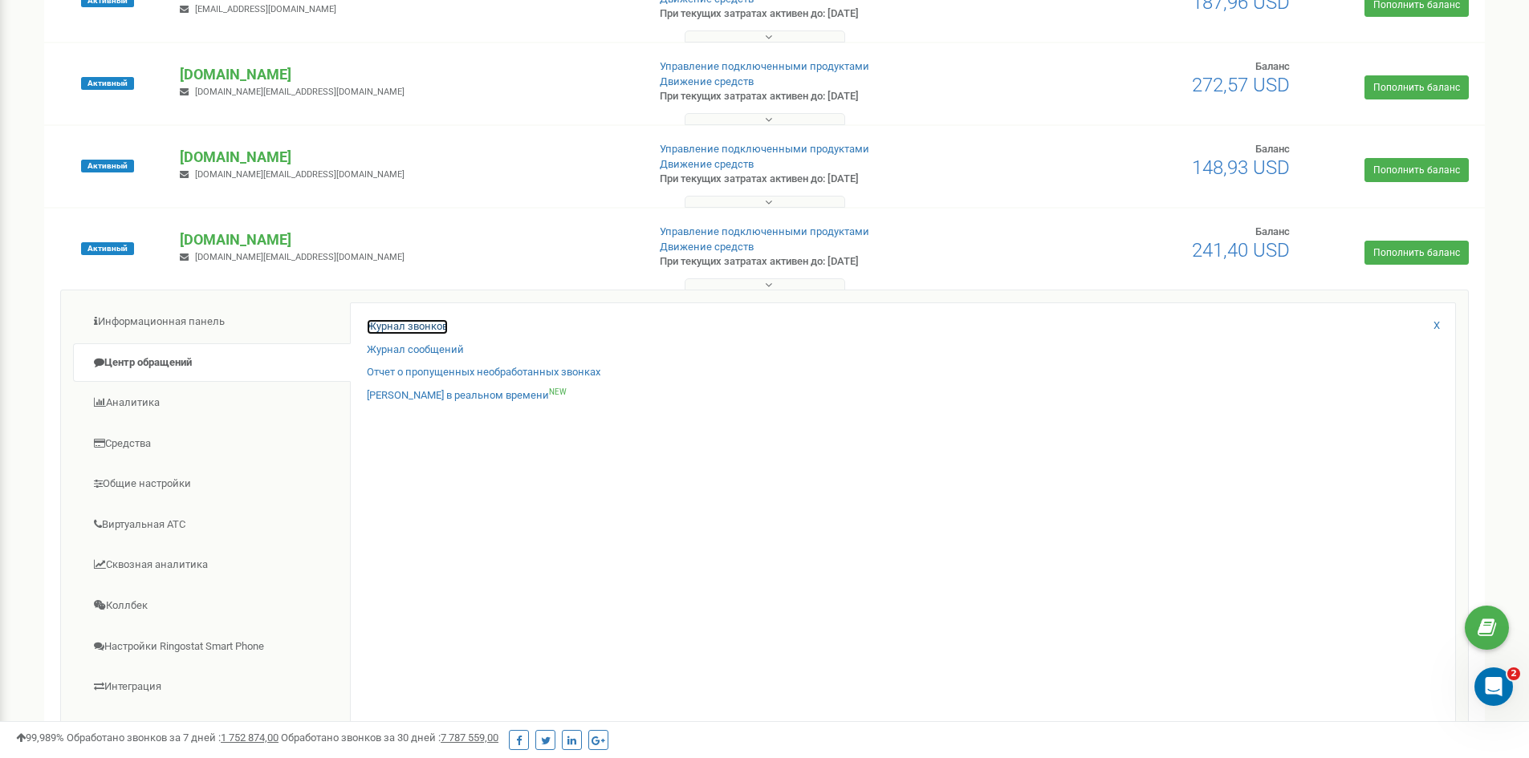
click at [435, 327] on link "Журнал звонков" at bounding box center [407, 326] width 81 height 15
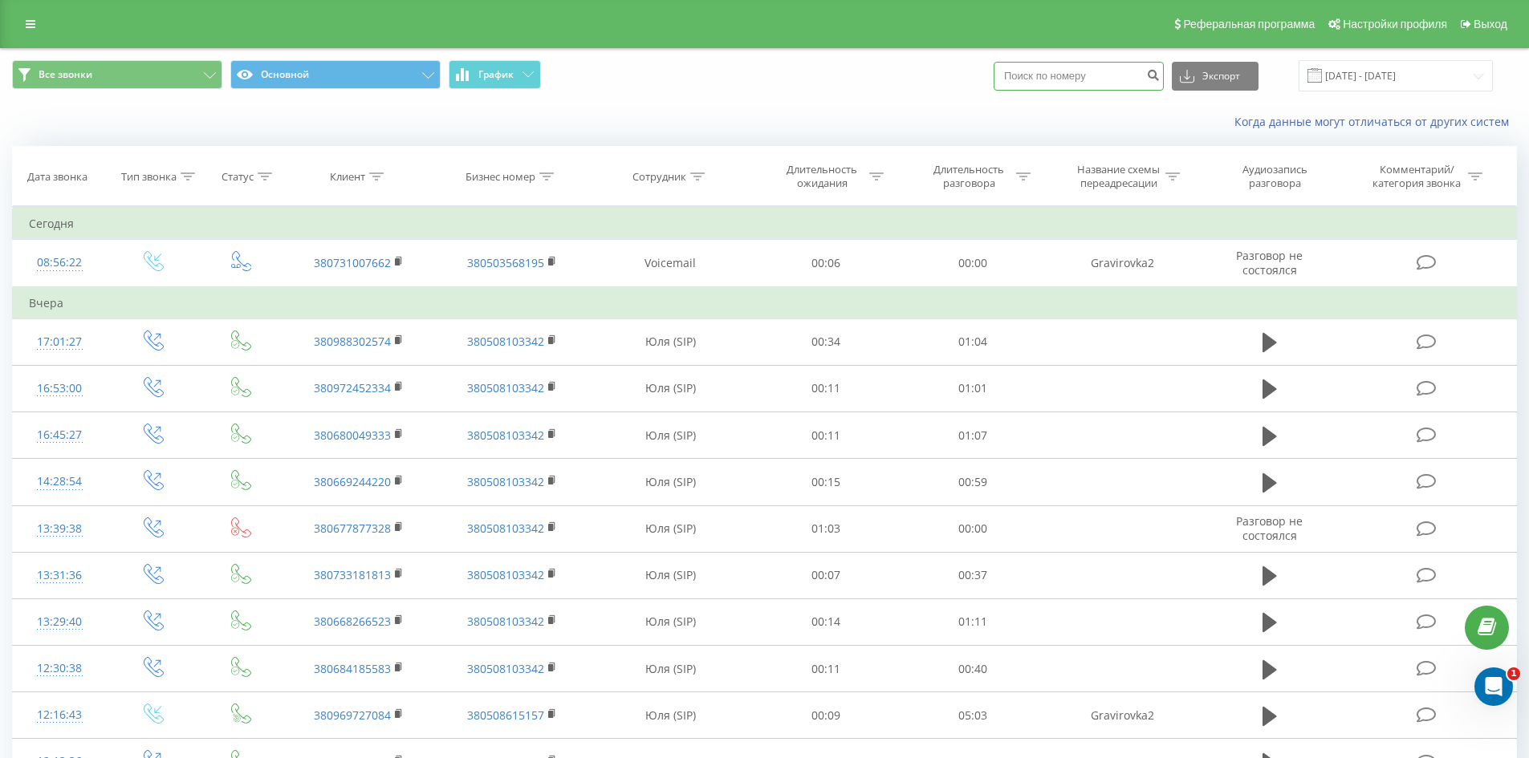
click at [1068, 81] on input at bounding box center [1078, 76] width 170 height 29
paste input "380508615157"
type input "380508615157"
click at [1159, 77] on icon "submit" at bounding box center [1153, 73] width 14 height 10
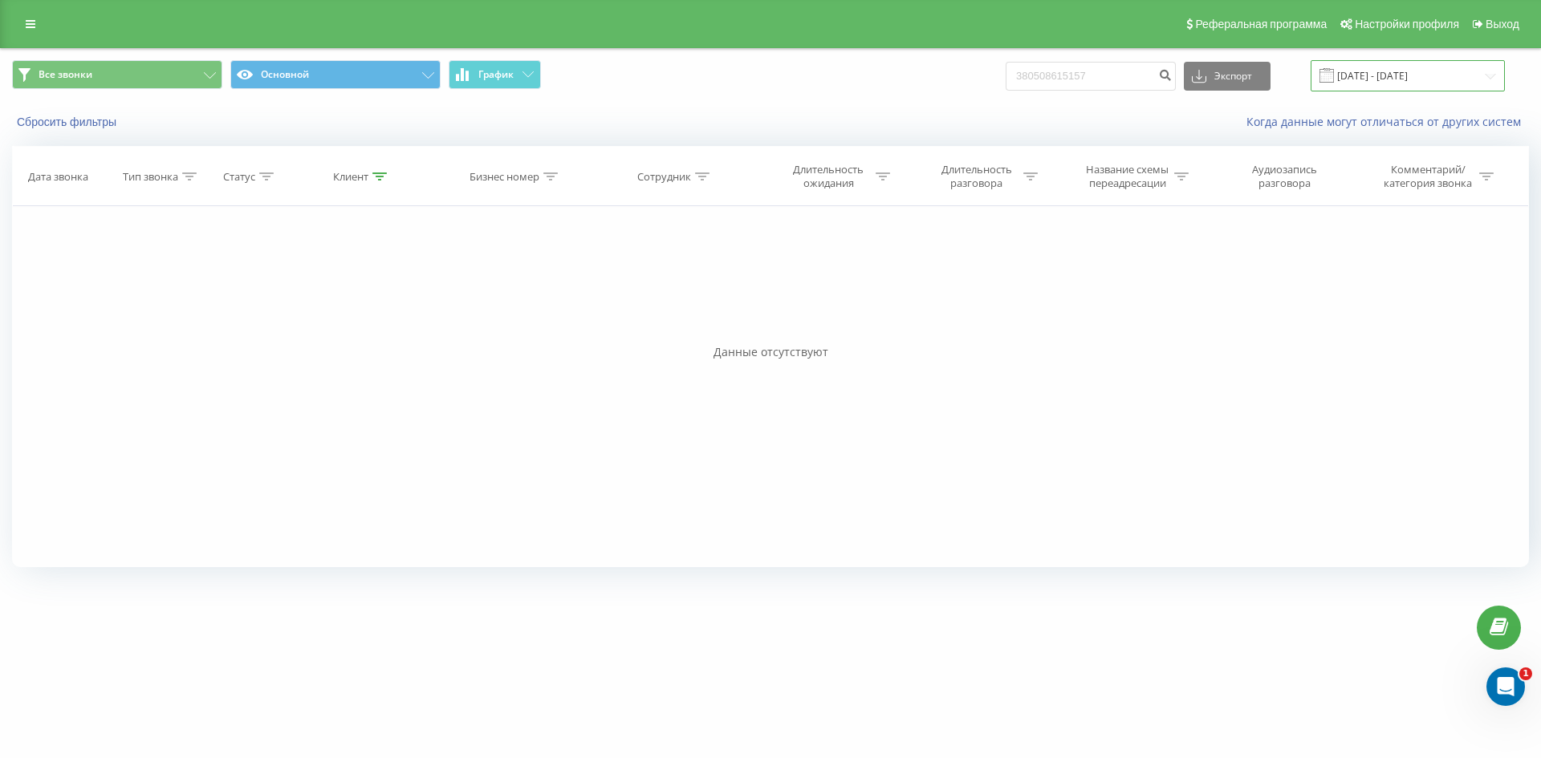
click at [1396, 76] on input "[DATE] - [DATE]" at bounding box center [1407, 75] width 194 height 31
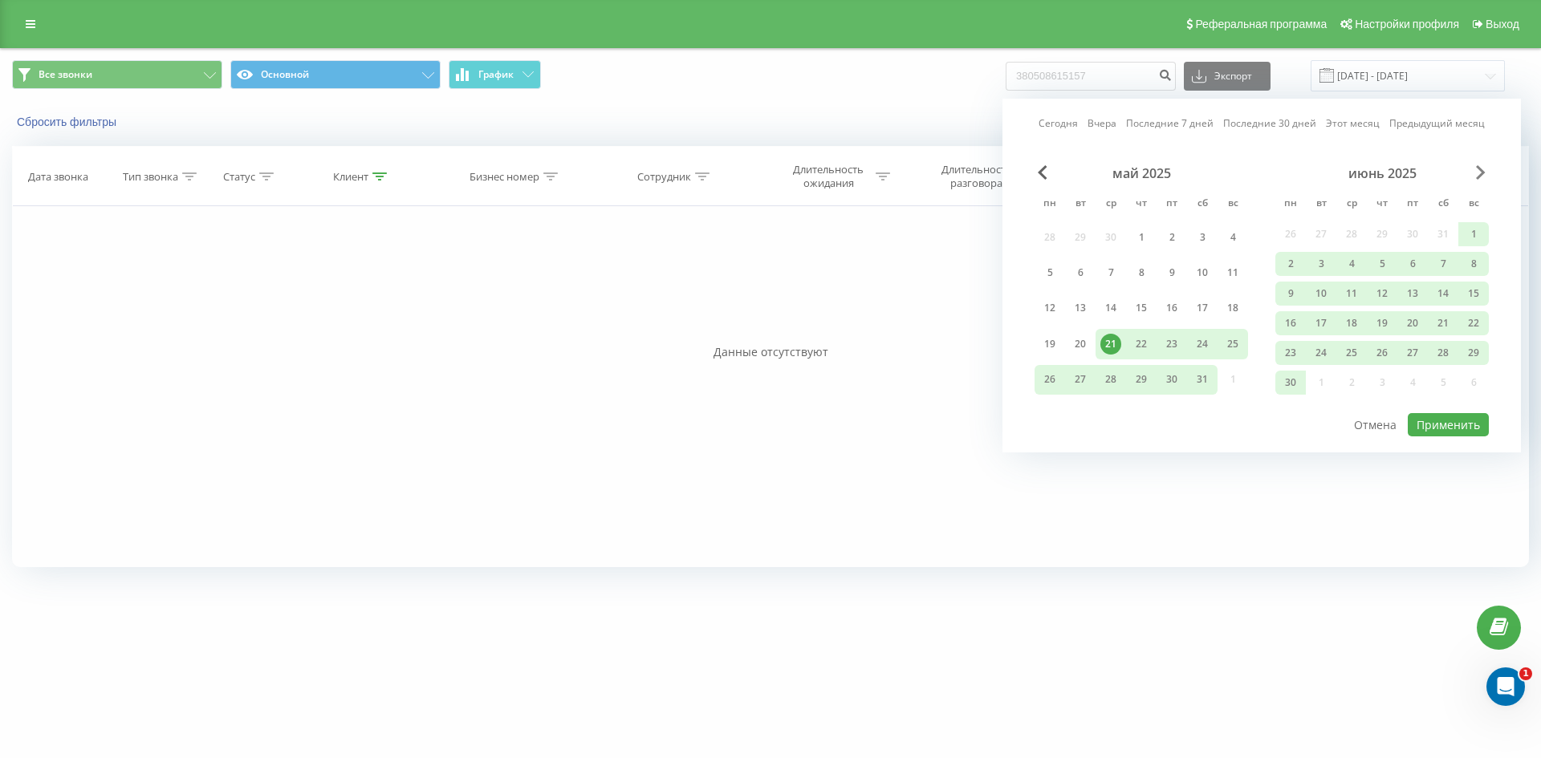
click at [1480, 171] on span "Next Month" at bounding box center [1481, 172] width 10 height 14
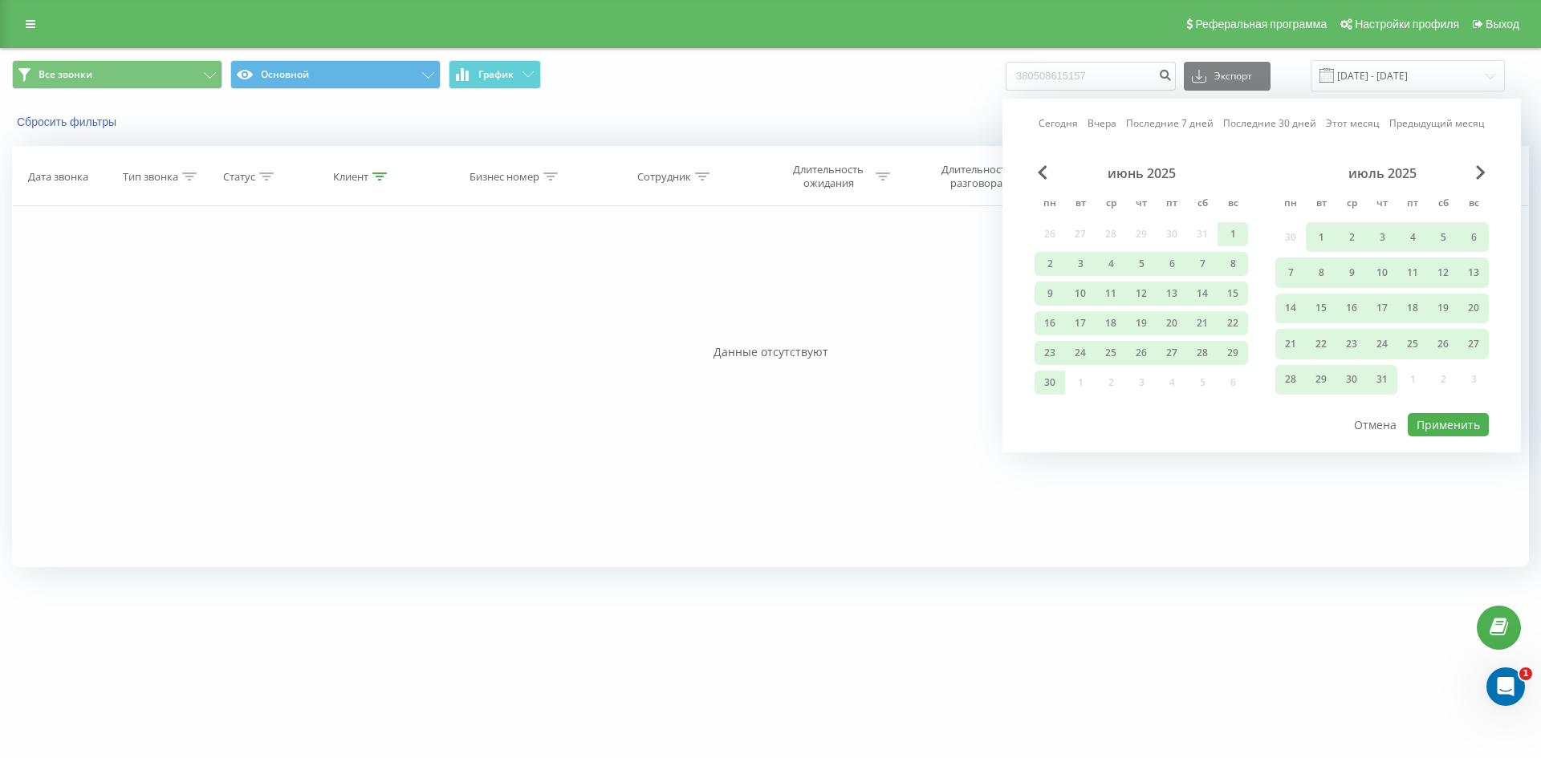
click at [863, 60] on div "Все звонки Основной График 380508615157 Экспорт .csv .xls .xlsx [DATE] - [DATE]…" at bounding box center [770, 75] width 1516 height 31
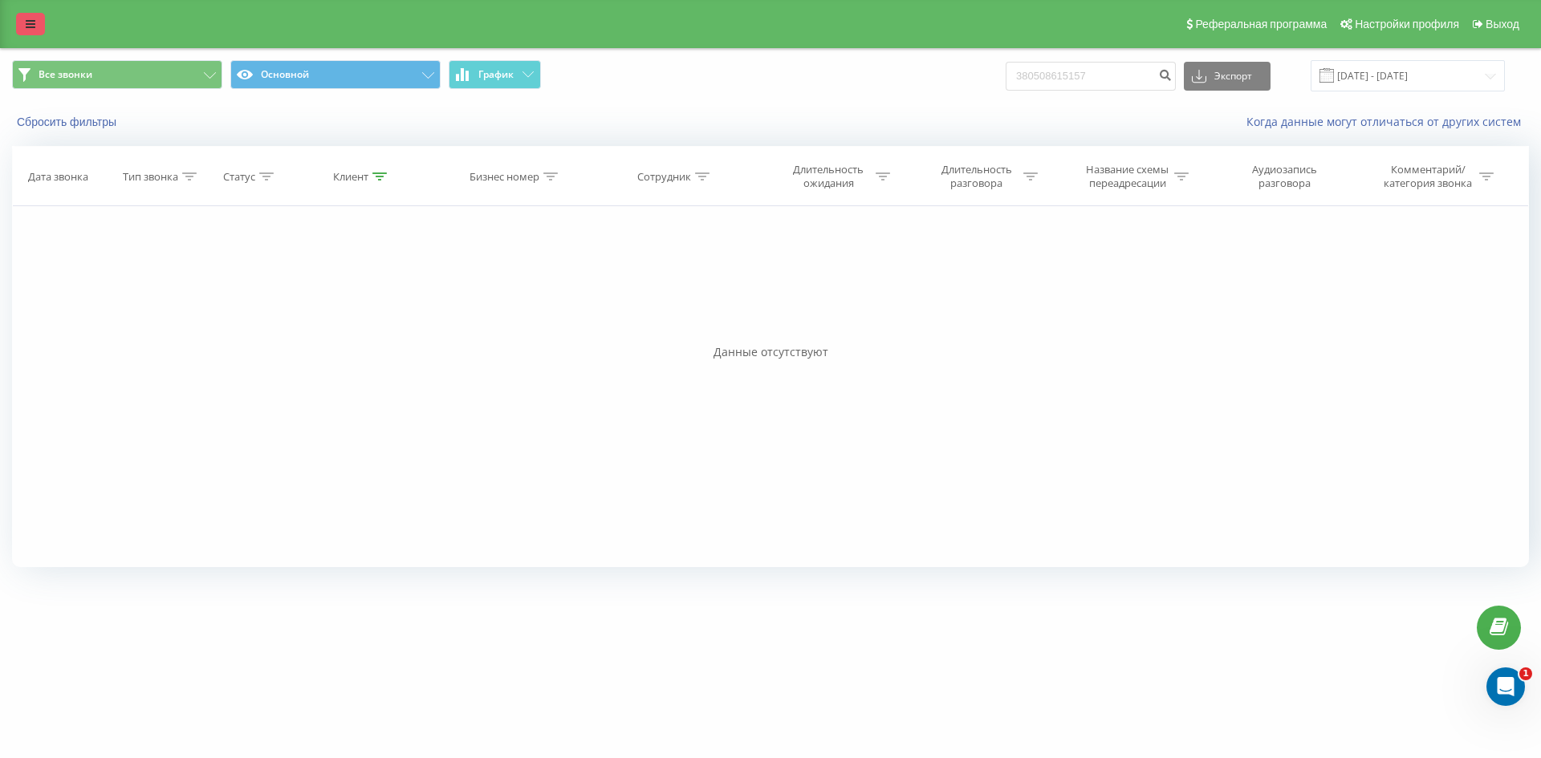
click at [30, 23] on icon at bounding box center [31, 23] width 10 height 11
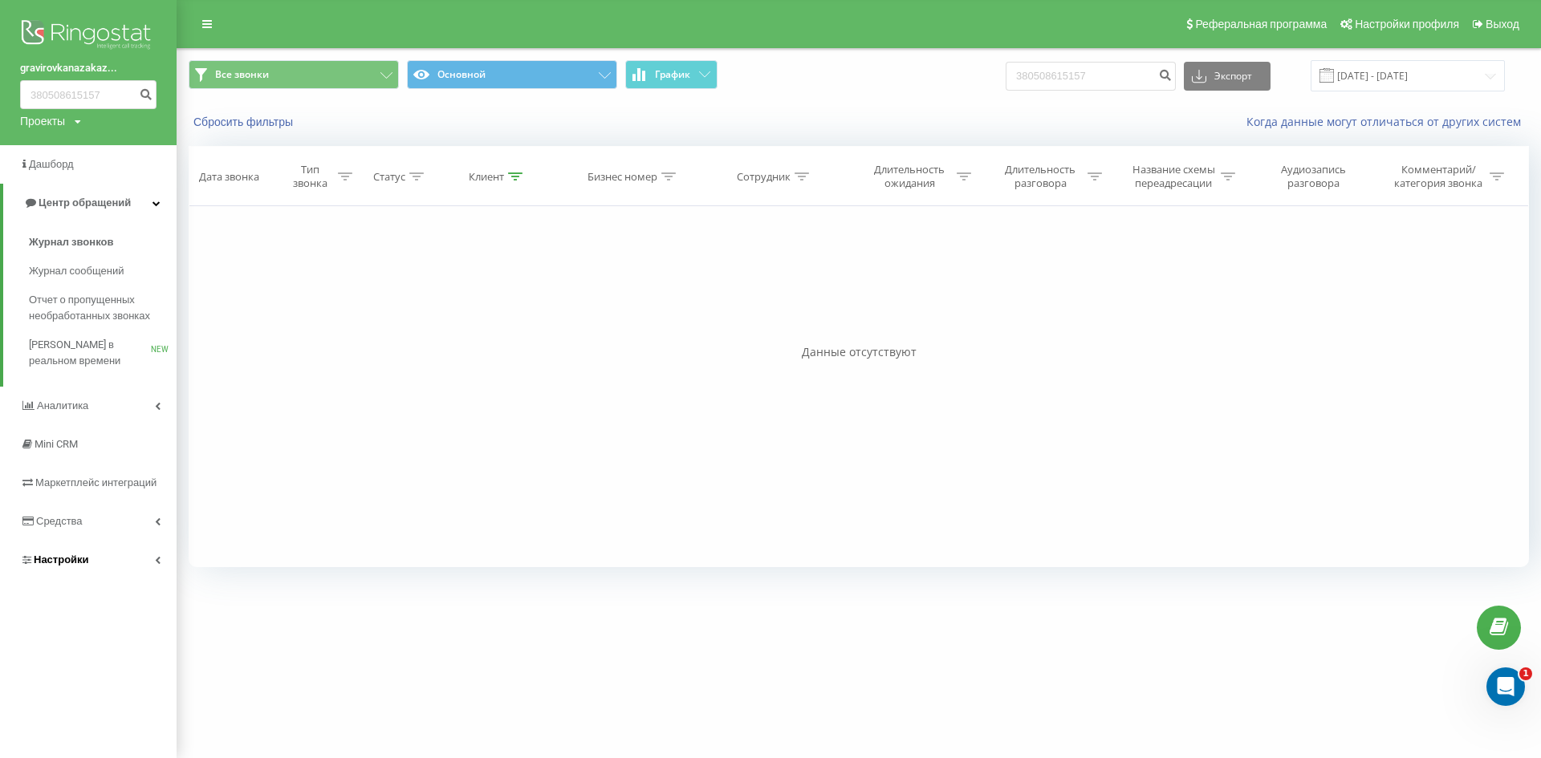
click at [101, 554] on link "Настройки" at bounding box center [88, 560] width 177 height 39
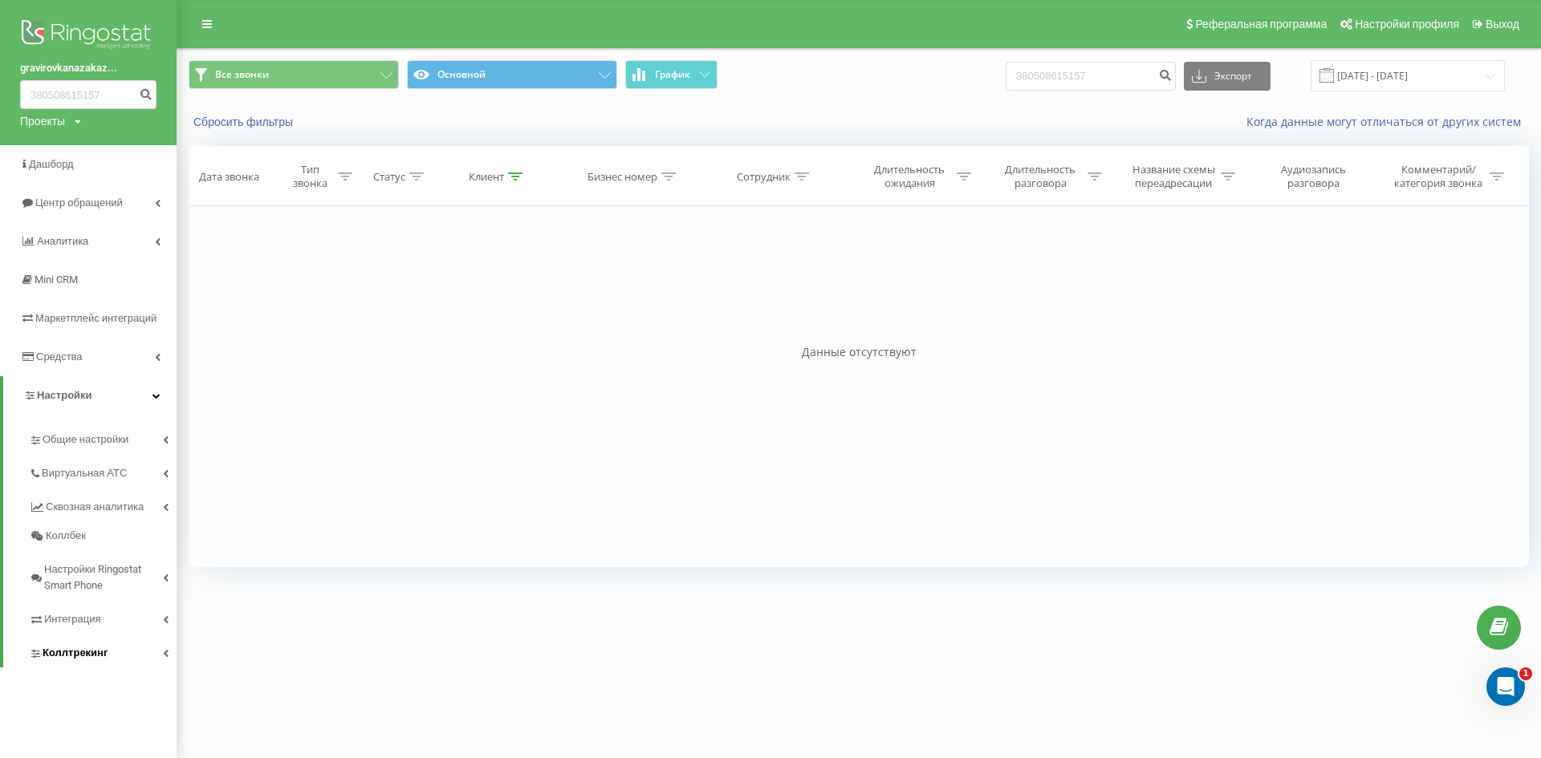
click at [106, 653] on link "Коллтрекинг" at bounding box center [103, 651] width 148 height 34
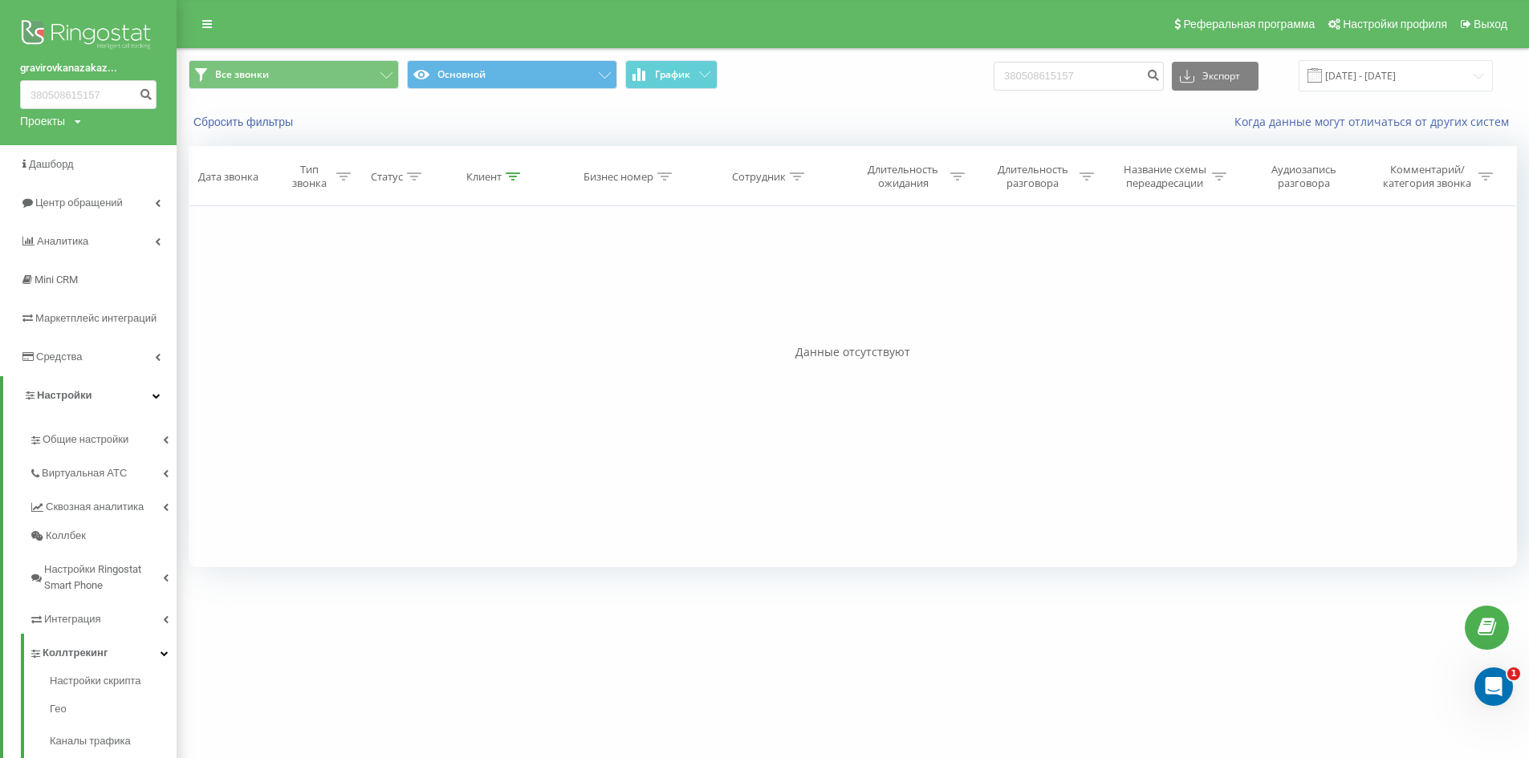
click at [92, 26] on img at bounding box center [88, 36] width 136 height 40
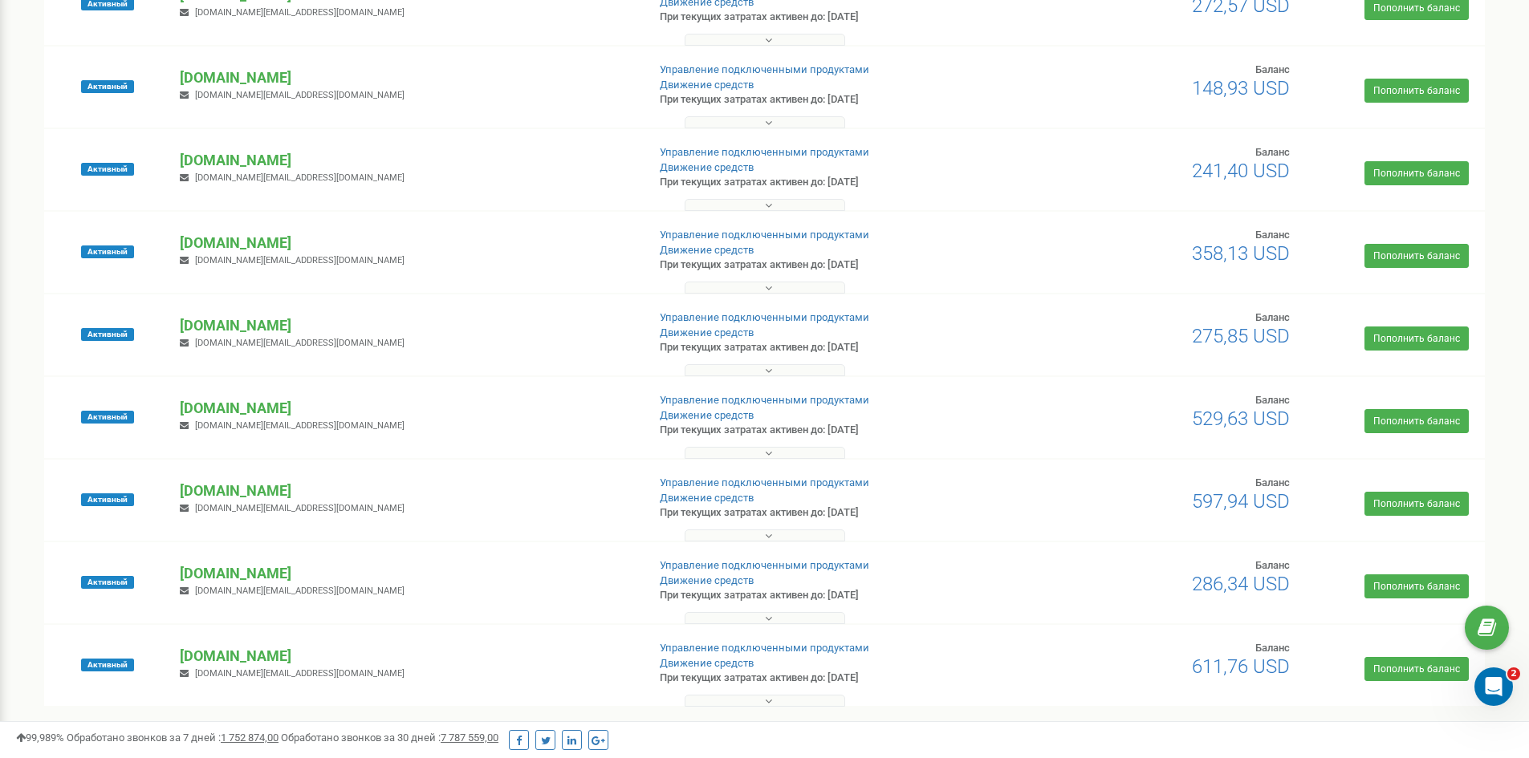
scroll to position [1123, 0]
click at [244, 409] on p "[DOMAIN_NAME]" at bounding box center [406, 407] width 453 height 21
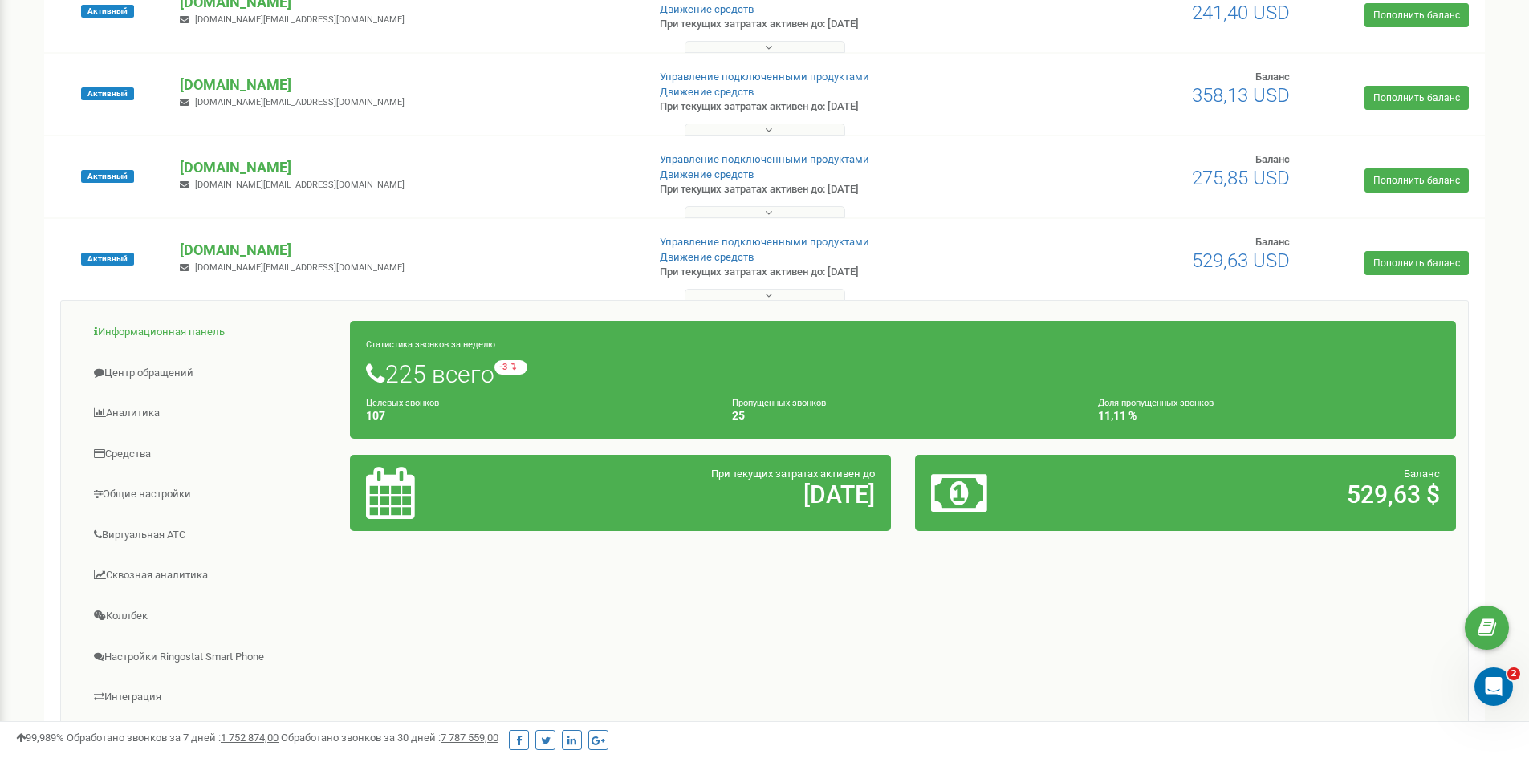
scroll to position [1525, 0]
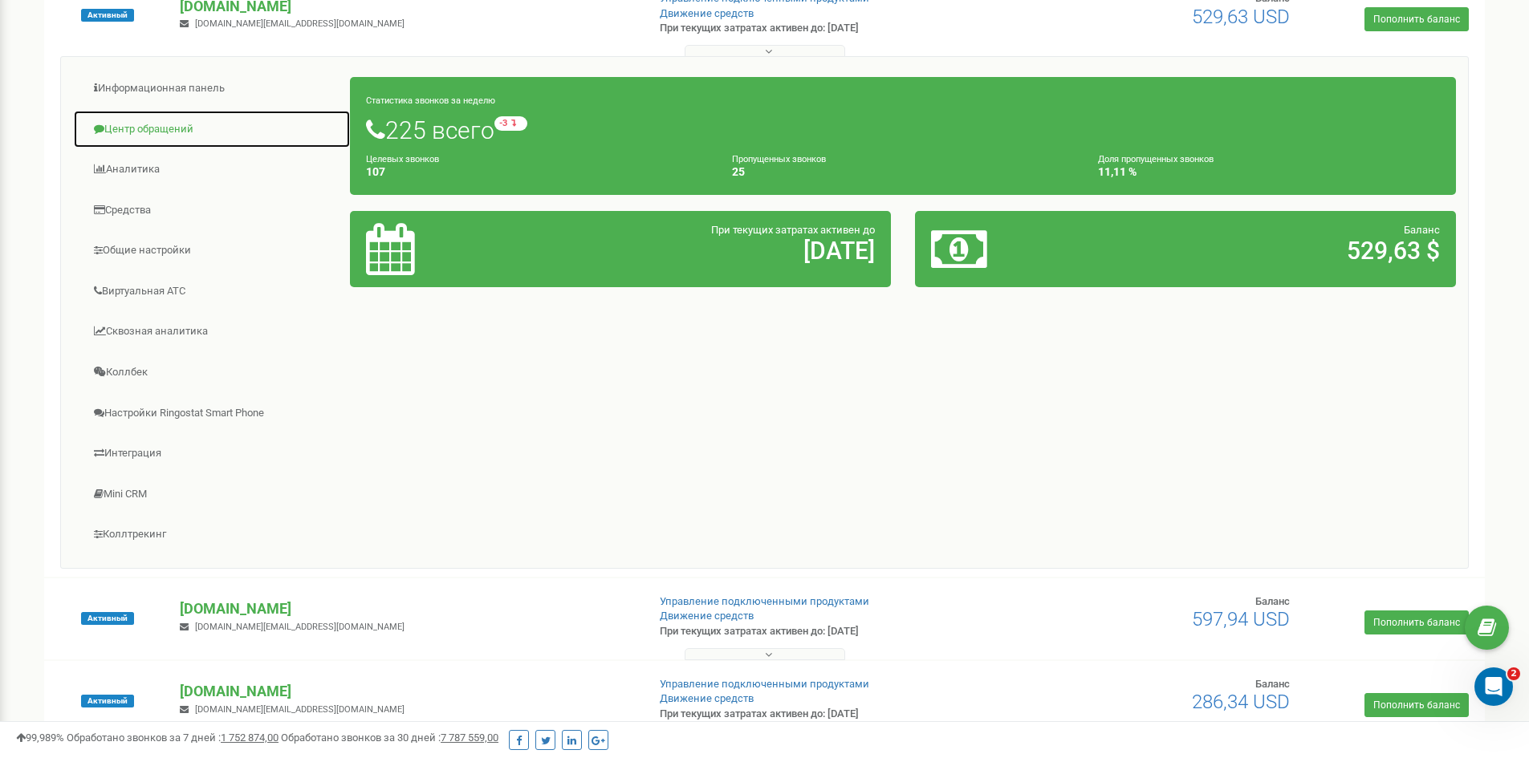
click at [158, 121] on link "Центр обращений" at bounding box center [212, 129] width 278 height 39
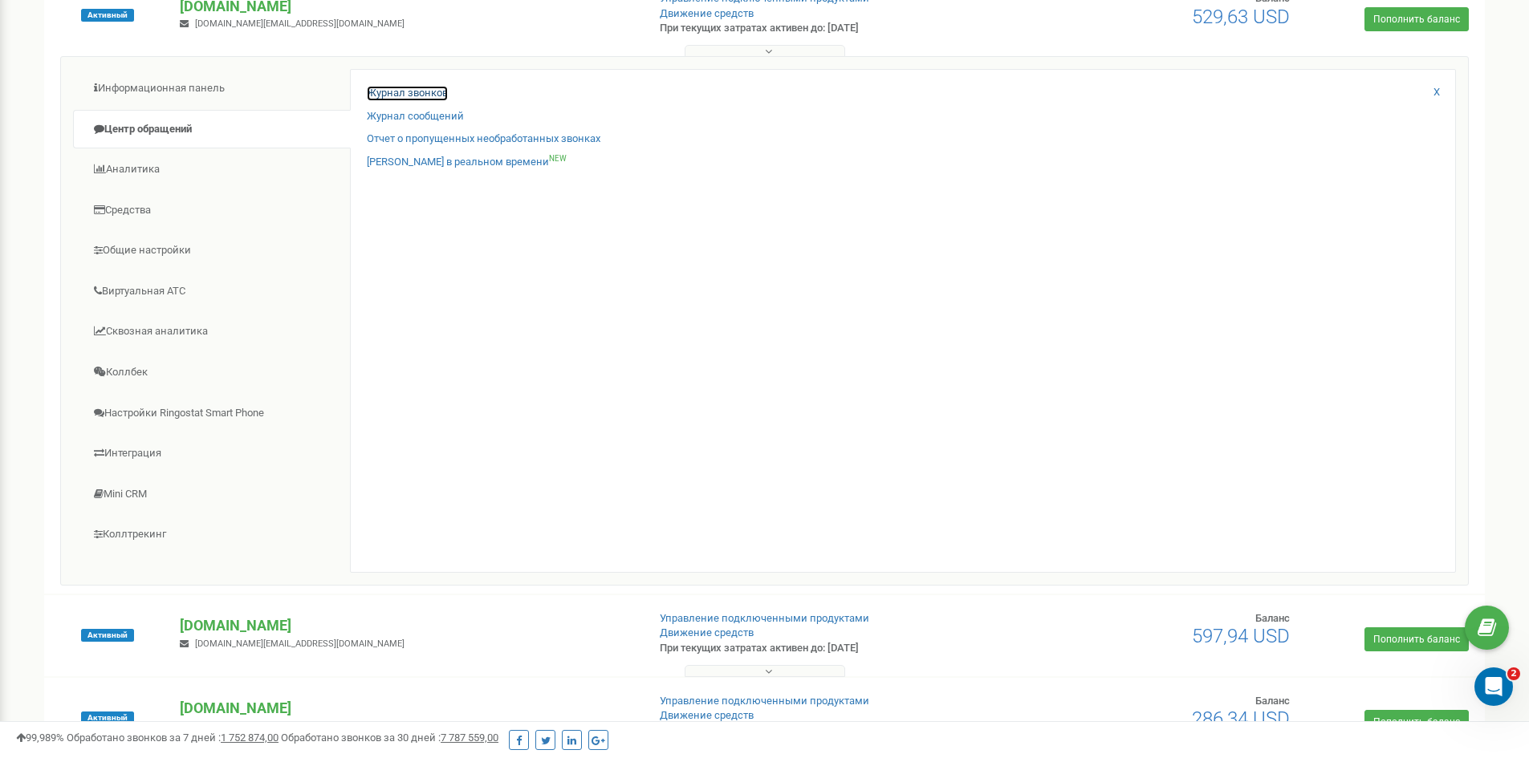
click at [411, 91] on link "Журнал звонков" at bounding box center [407, 93] width 81 height 15
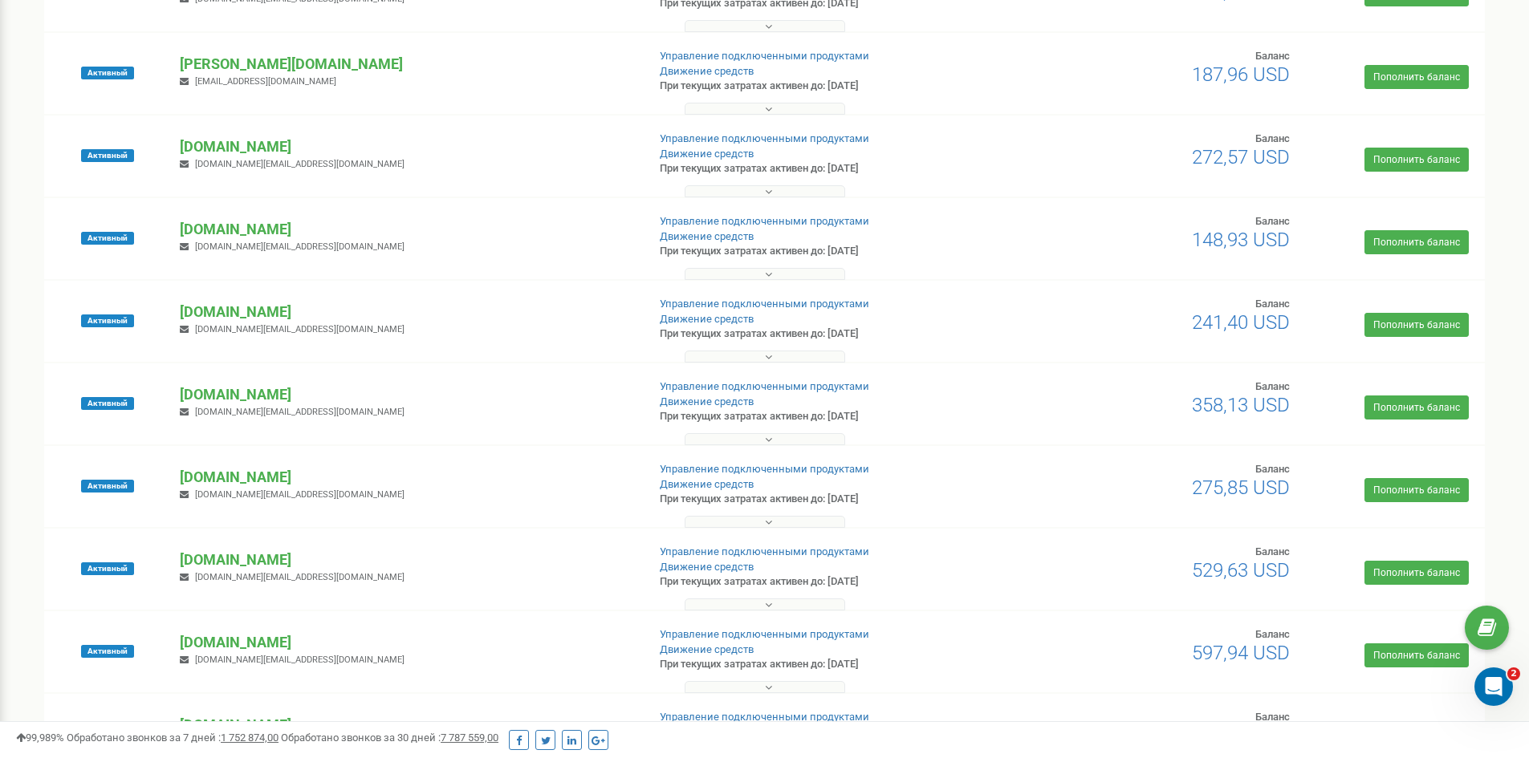
scroll to position [1043, 0]
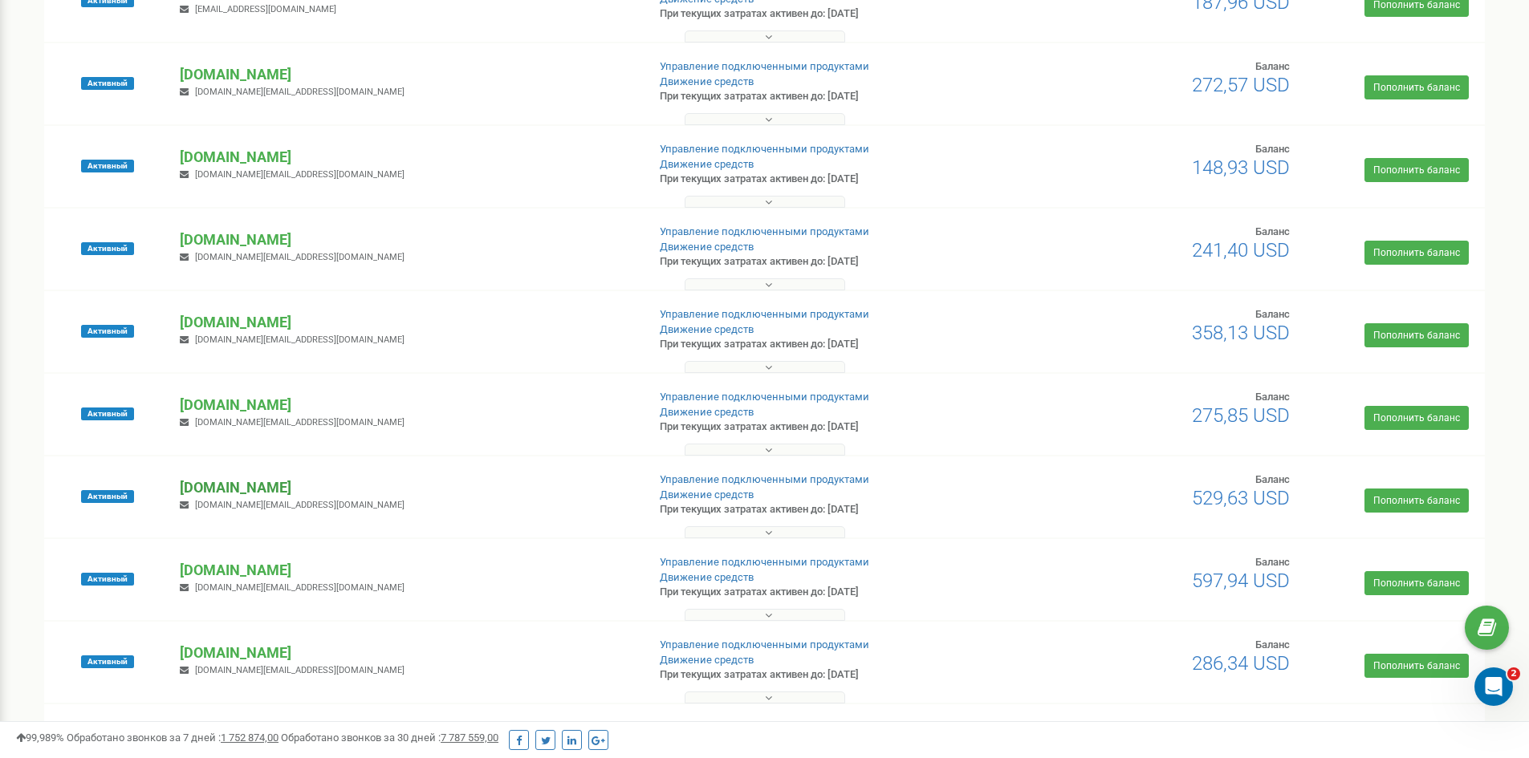
click at [236, 485] on p "[DOMAIN_NAME]" at bounding box center [406, 487] width 453 height 21
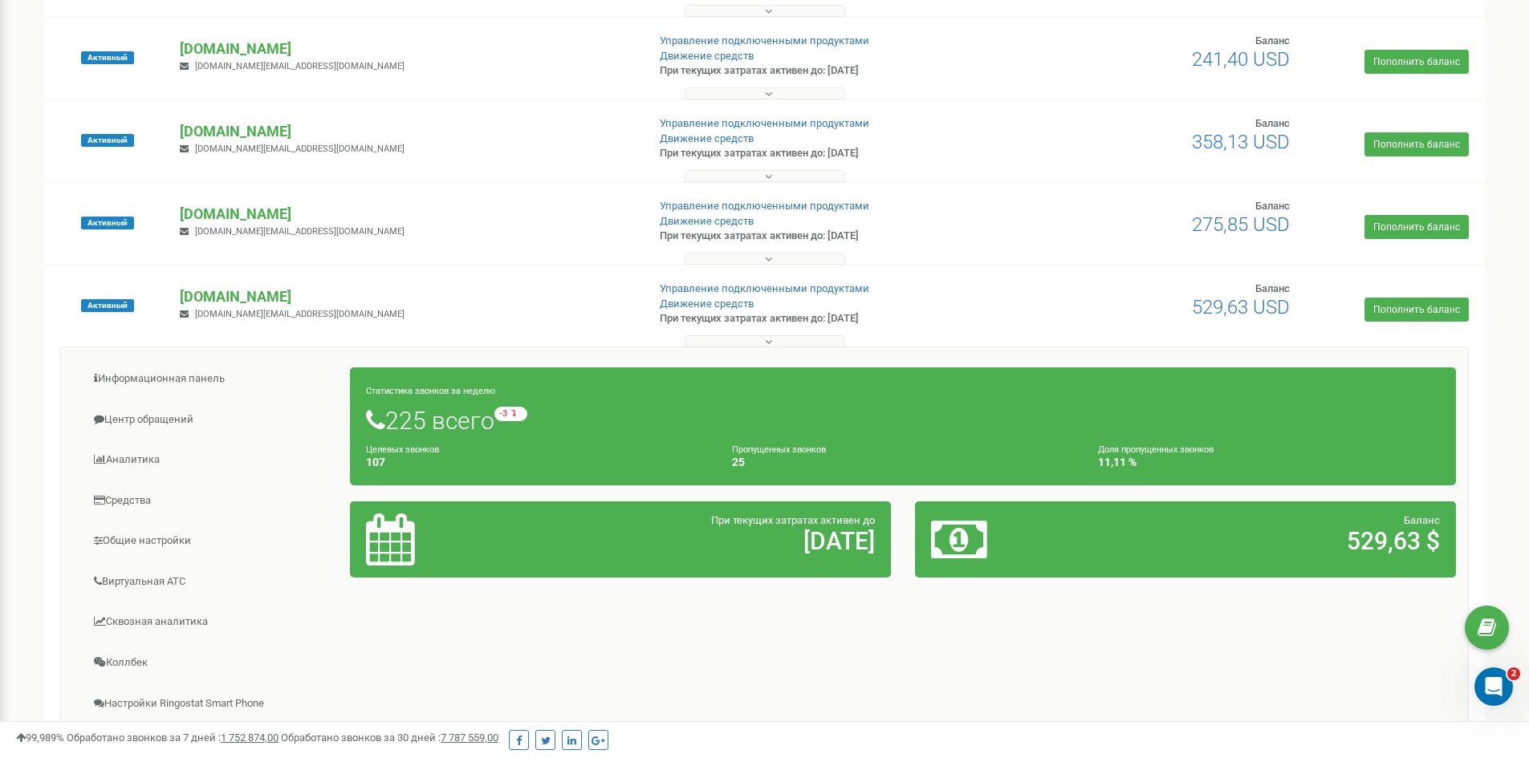
scroll to position [1605, 0]
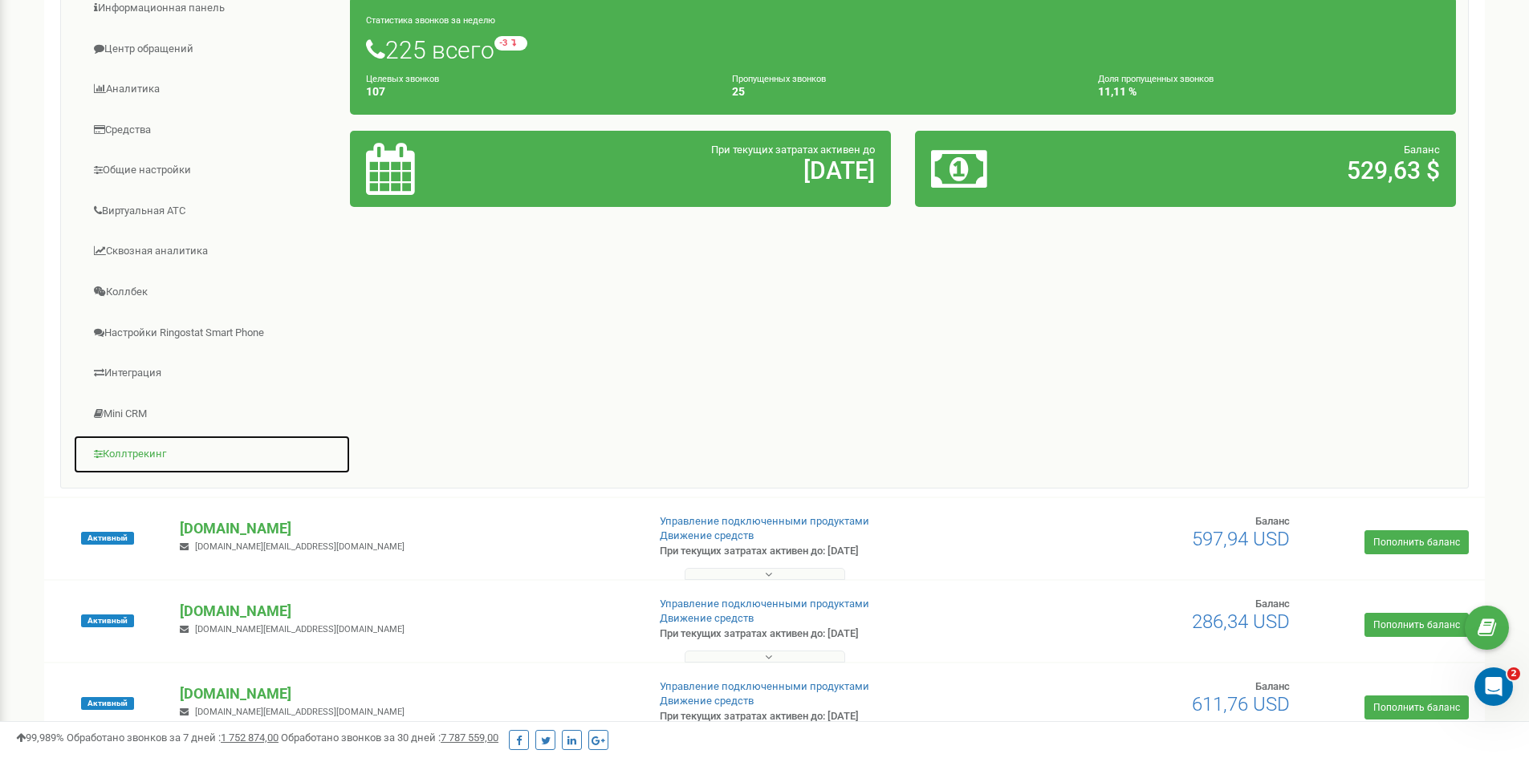
click at [137, 449] on link "Коллтрекинг" at bounding box center [212, 454] width 278 height 39
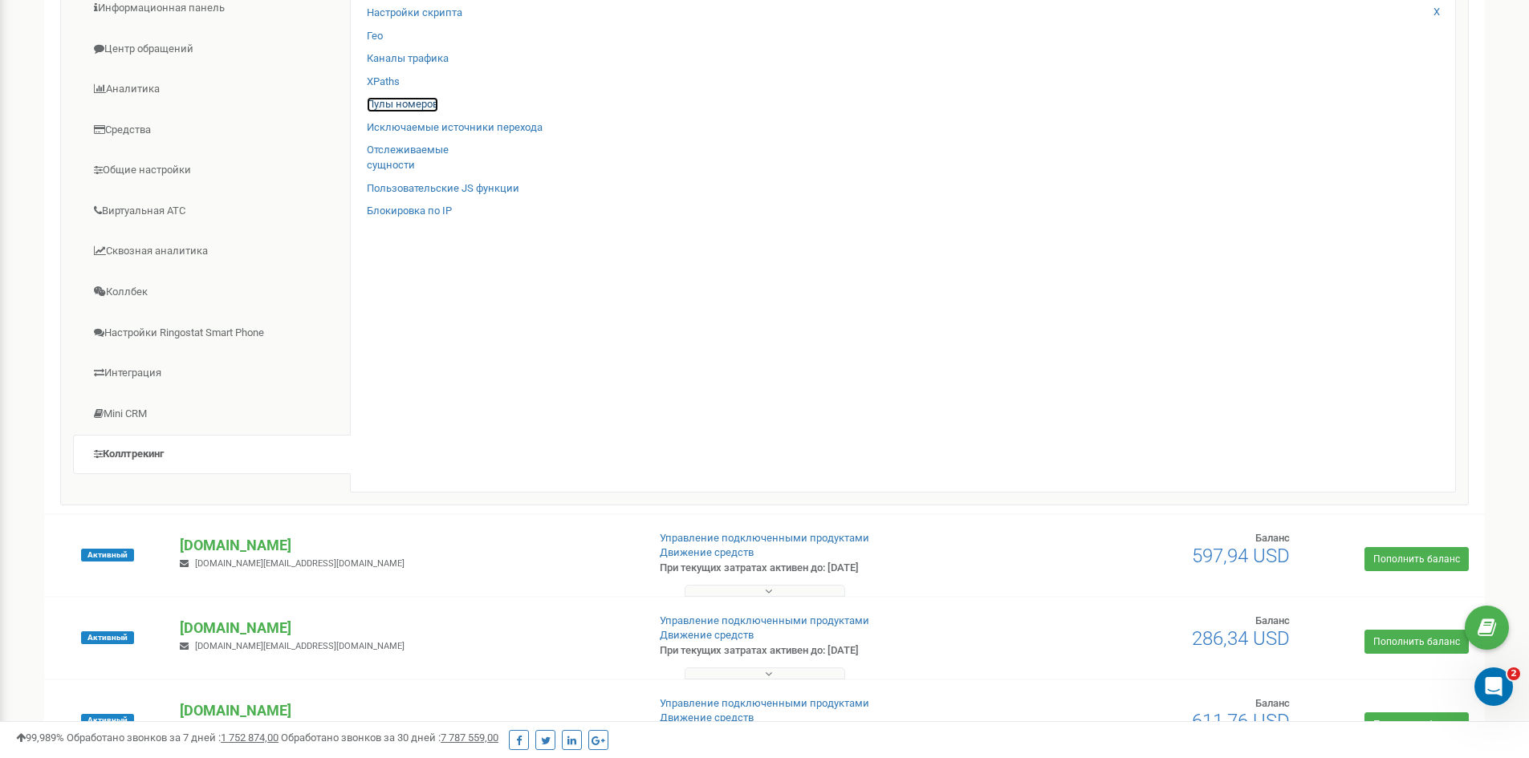
click at [400, 103] on link "Пулы номеров" at bounding box center [402, 104] width 71 height 15
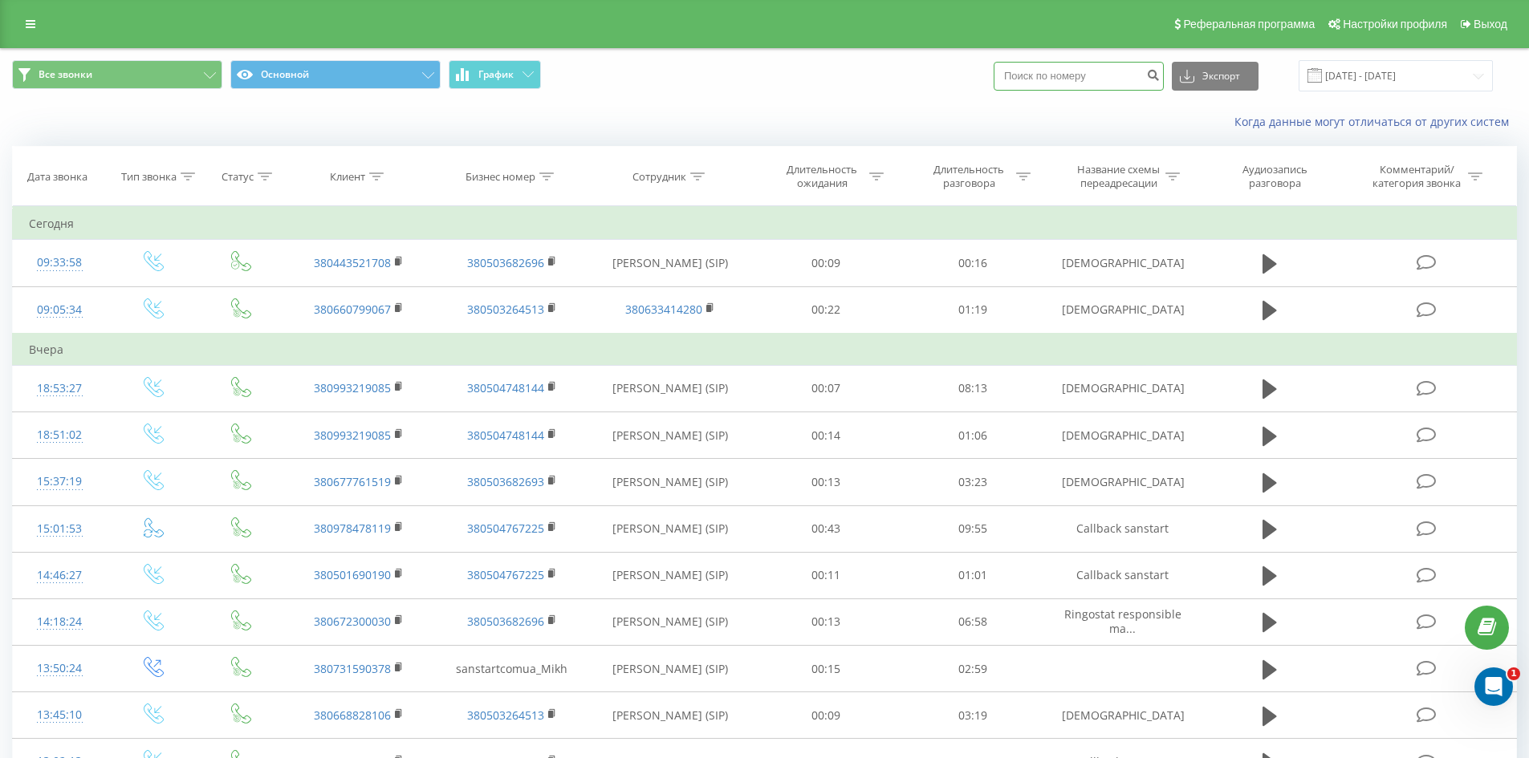
click at [1066, 84] on input at bounding box center [1078, 76] width 170 height 29
paste input "380504748144"
type input "380504748144"
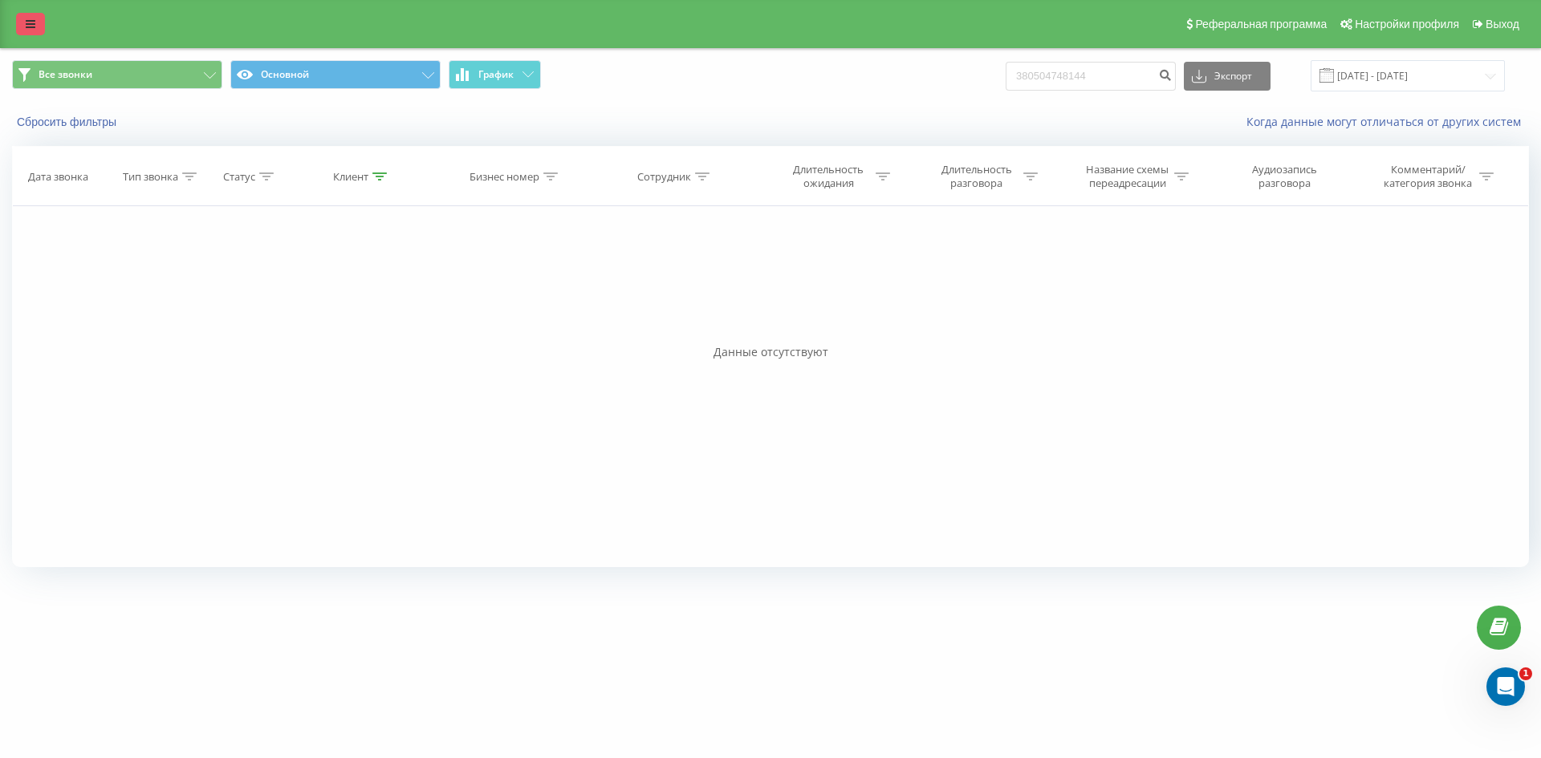
click at [28, 16] on link at bounding box center [30, 24] width 29 height 22
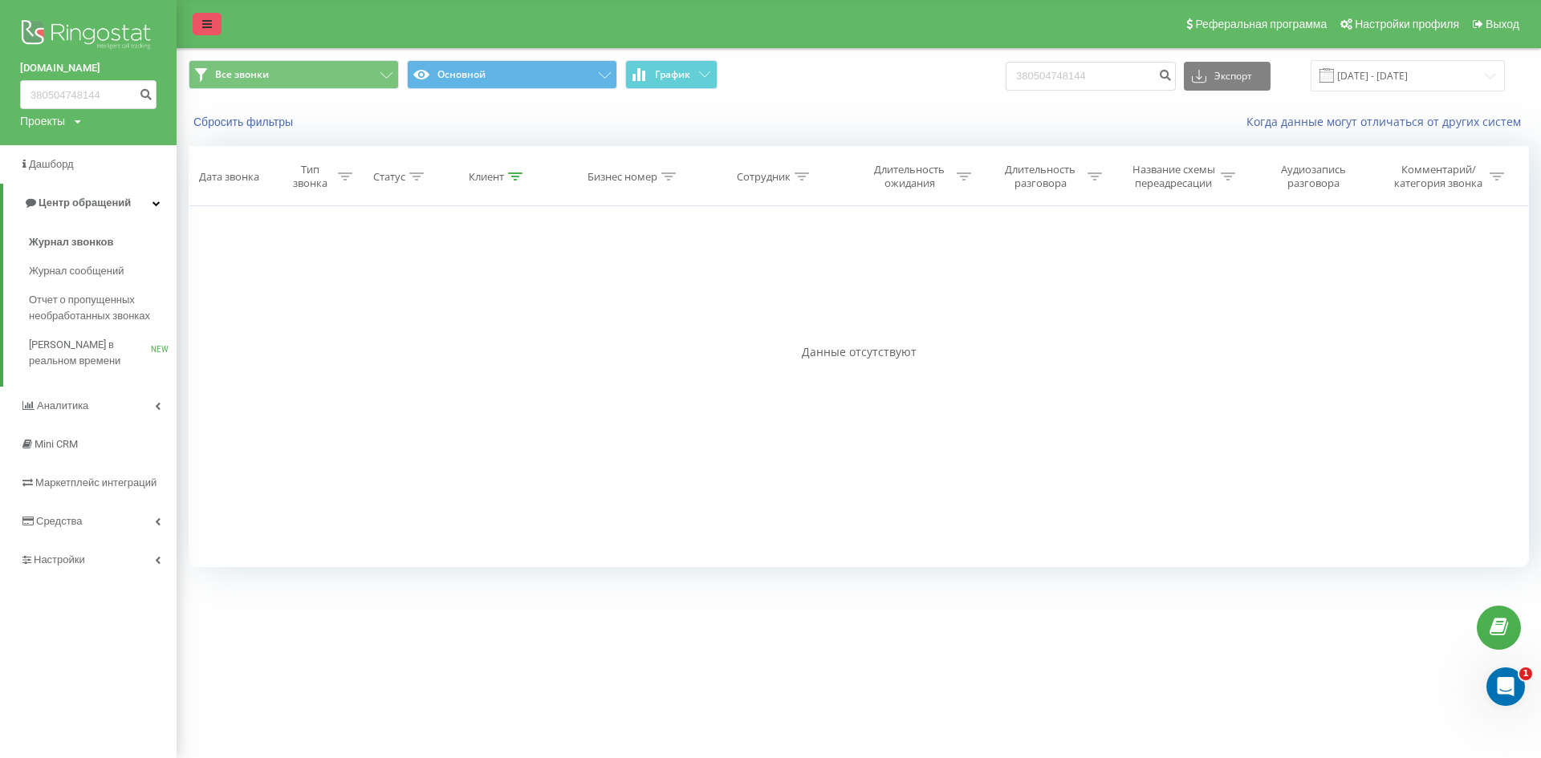
click at [210, 24] on icon at bounding box center [207, 23] width 10 height 11
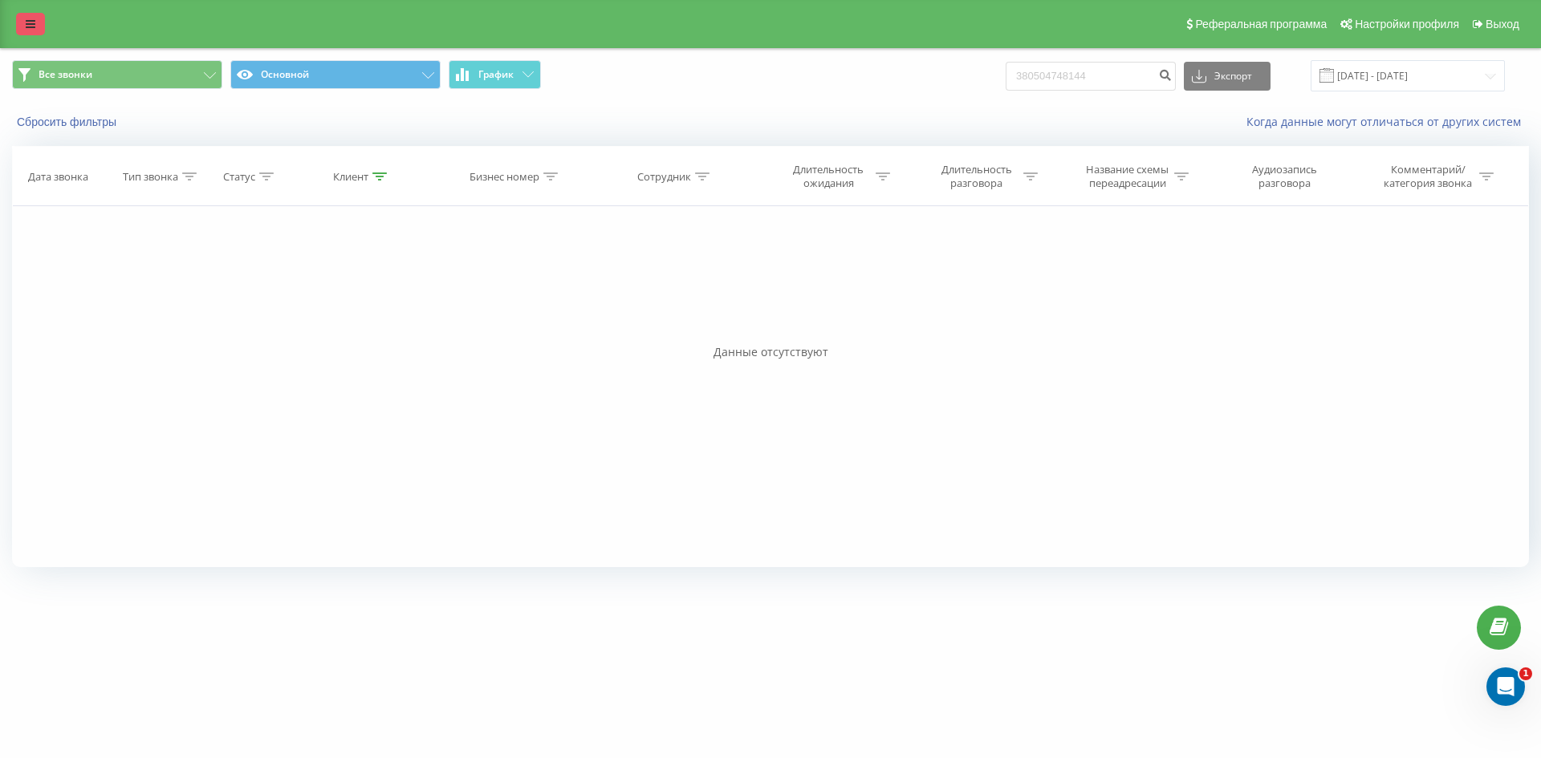
click at [35, 22] on link at bounding box center [30, 24] width 29 height 22
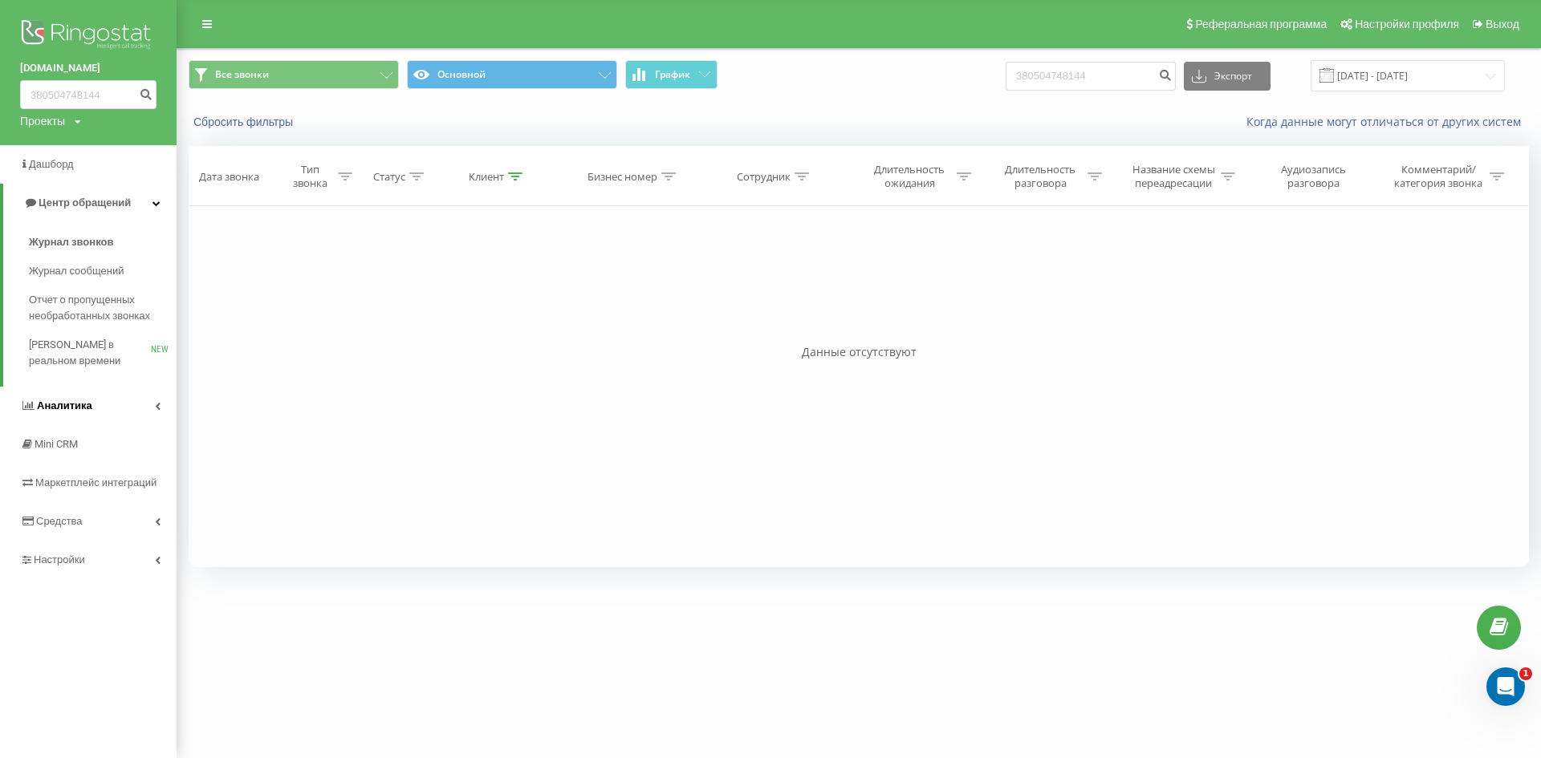
click at [88, 396] on link "Аналитика" at bounding box center [88, 406] width 177 height 39
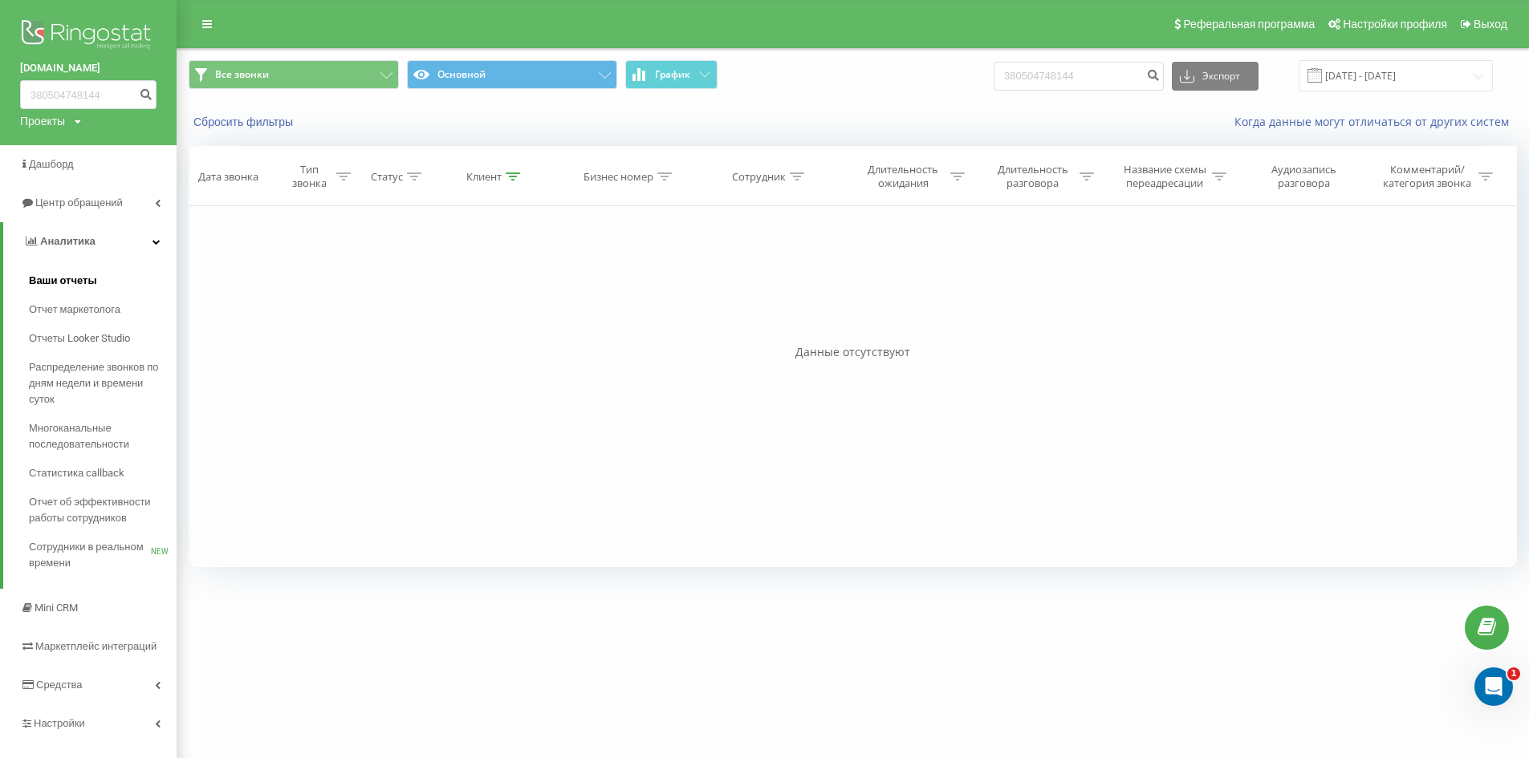
click at [70, 283] on span "Ваши отчеты" at bounding box center [63, 281] width 68 height 16
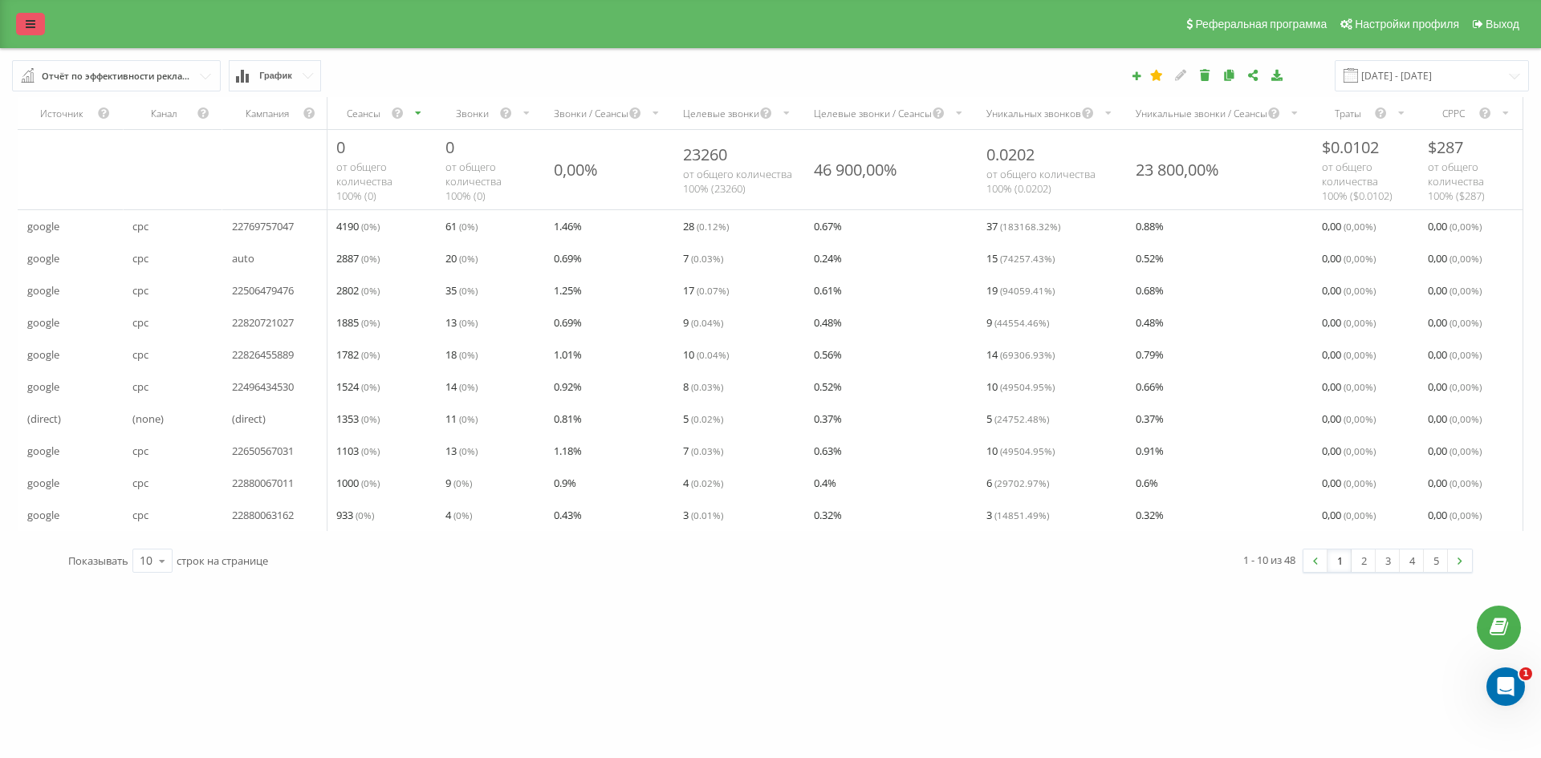
click at [26, 19] on icon at bounding box center [31, 23] width 10 height 11
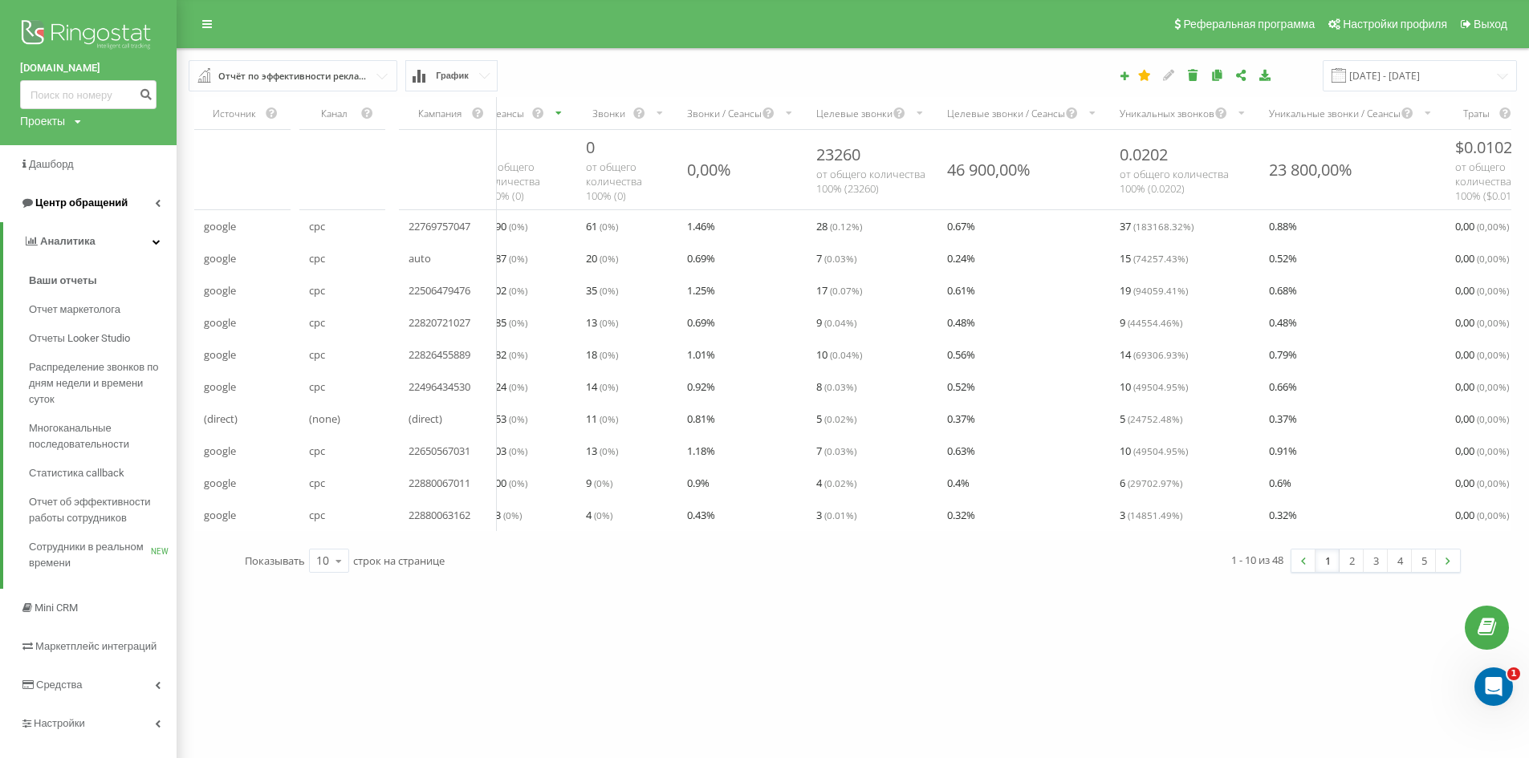
click at [92, 198] on span "Центр обращений" at bounding box center [81, 203] width 92 height 12
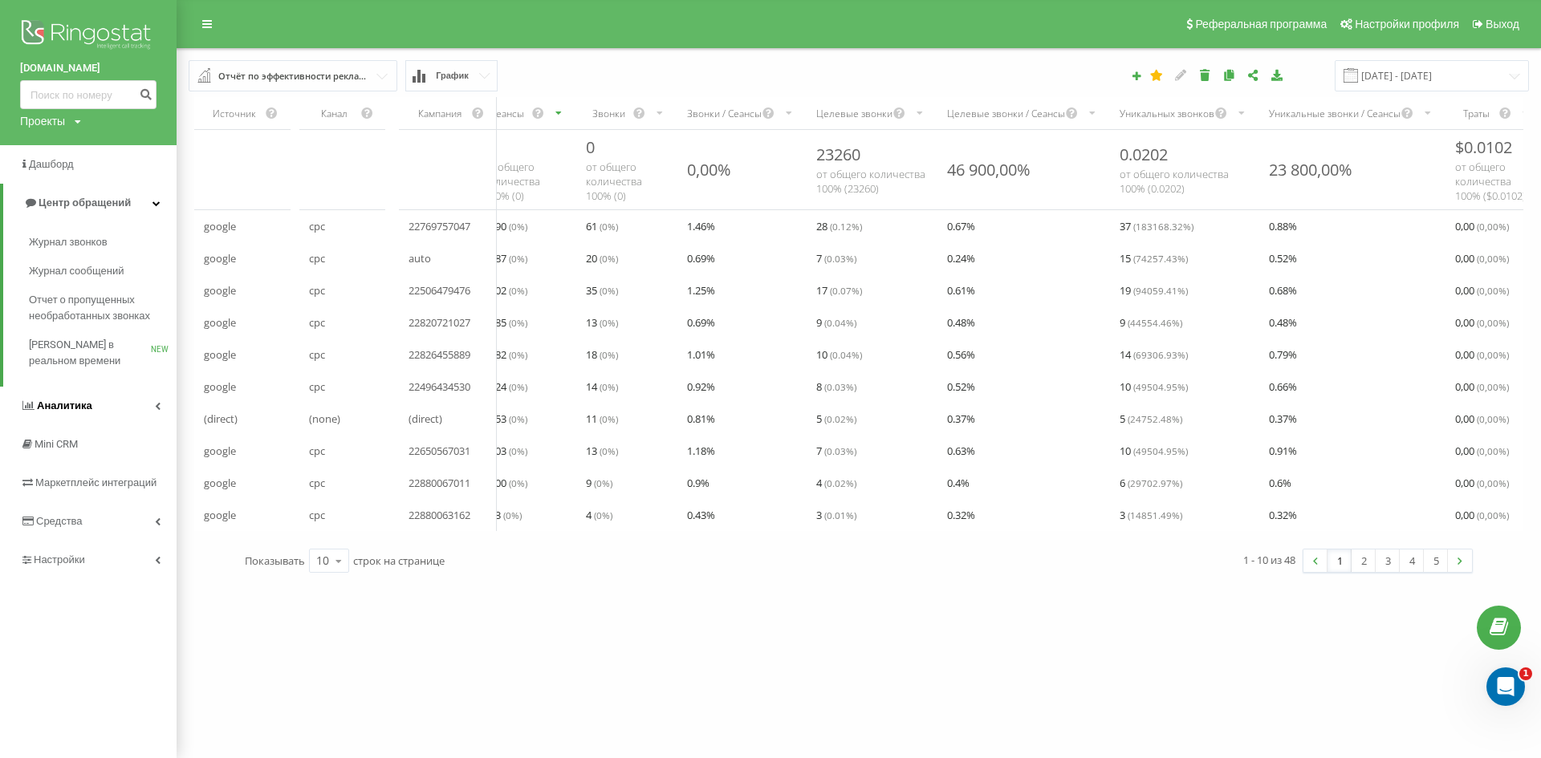
click at [79, 405] on span "Аналитика" at bounding box center [64, 406] width 55 height 12
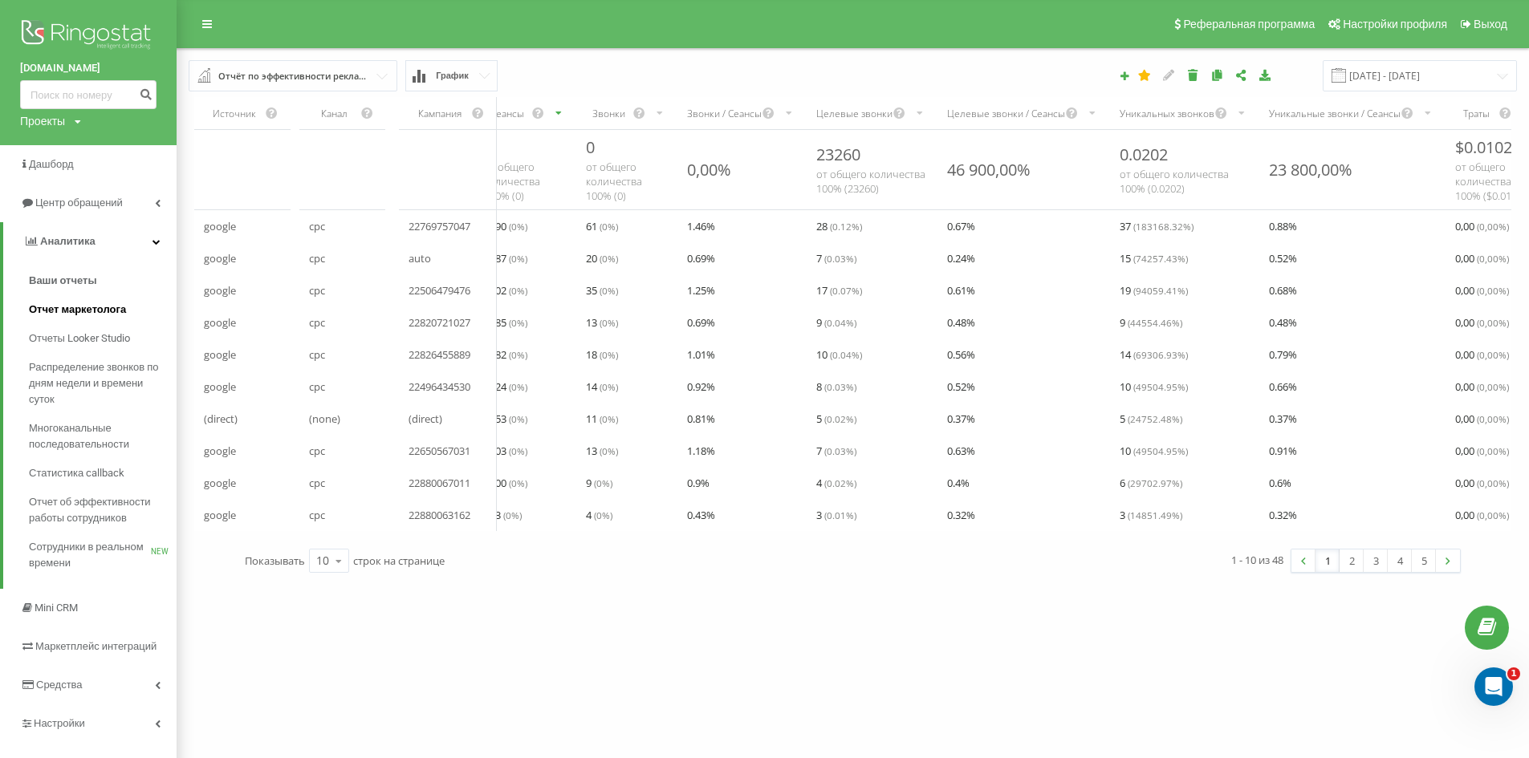
click at [82, 311] on span "Отчет маркетолога" at bounding box center [77, 310] width 97 height 16
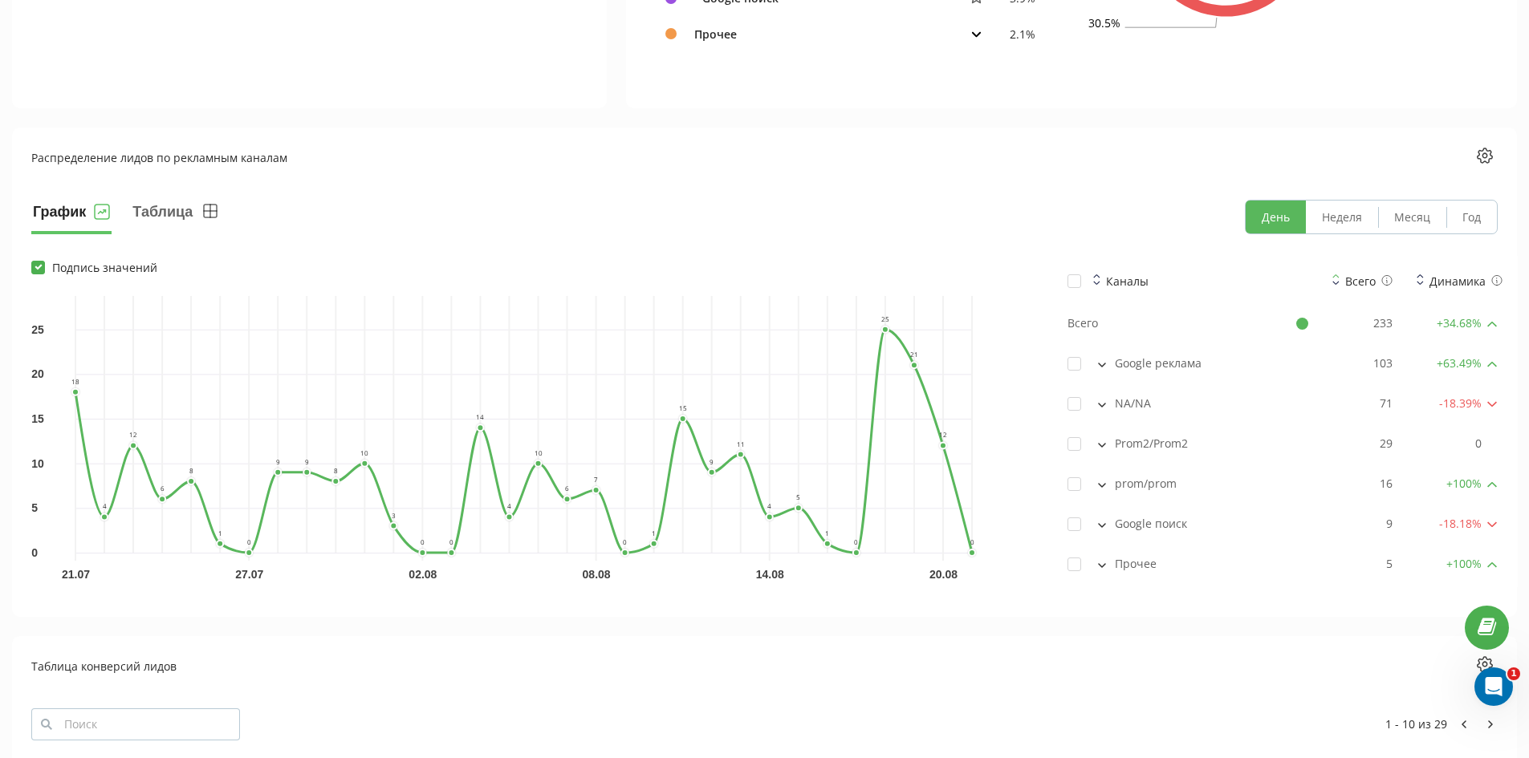
scroll to position [1043, 0]
click at [1075, 473] on label at bounding box center [1074, 473] width 14 height 0
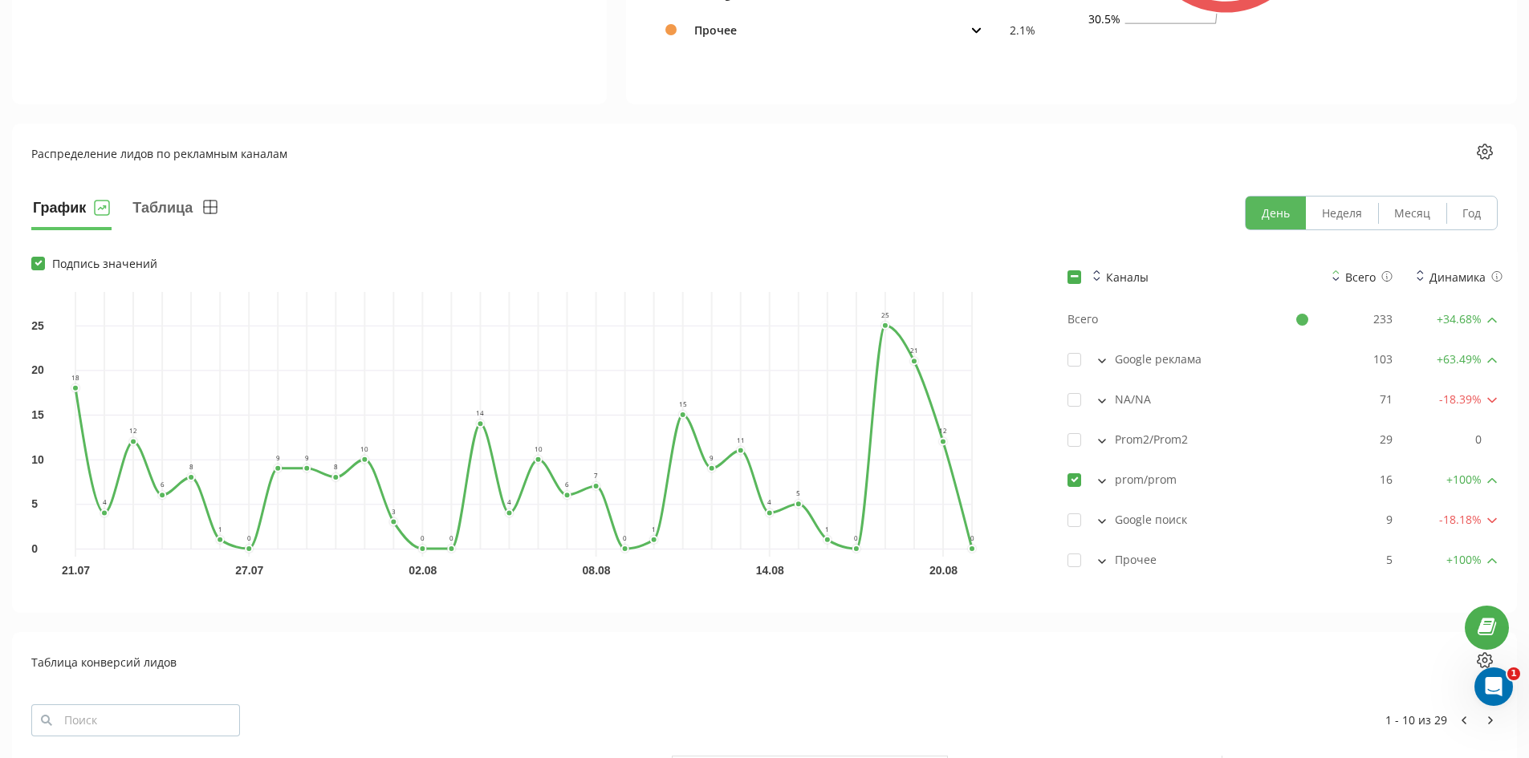
checkbox input "true"
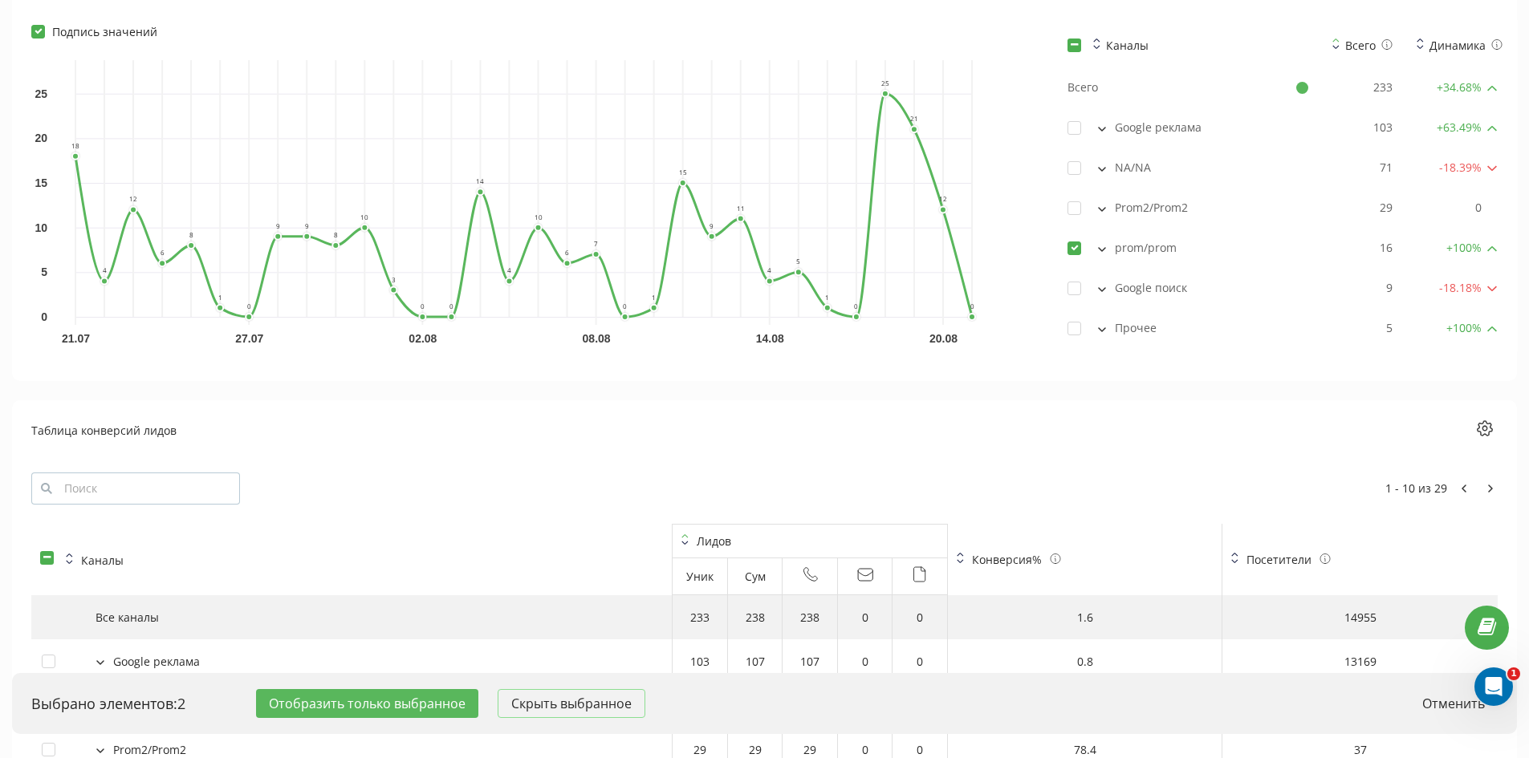
scroll to position [1284, 0]
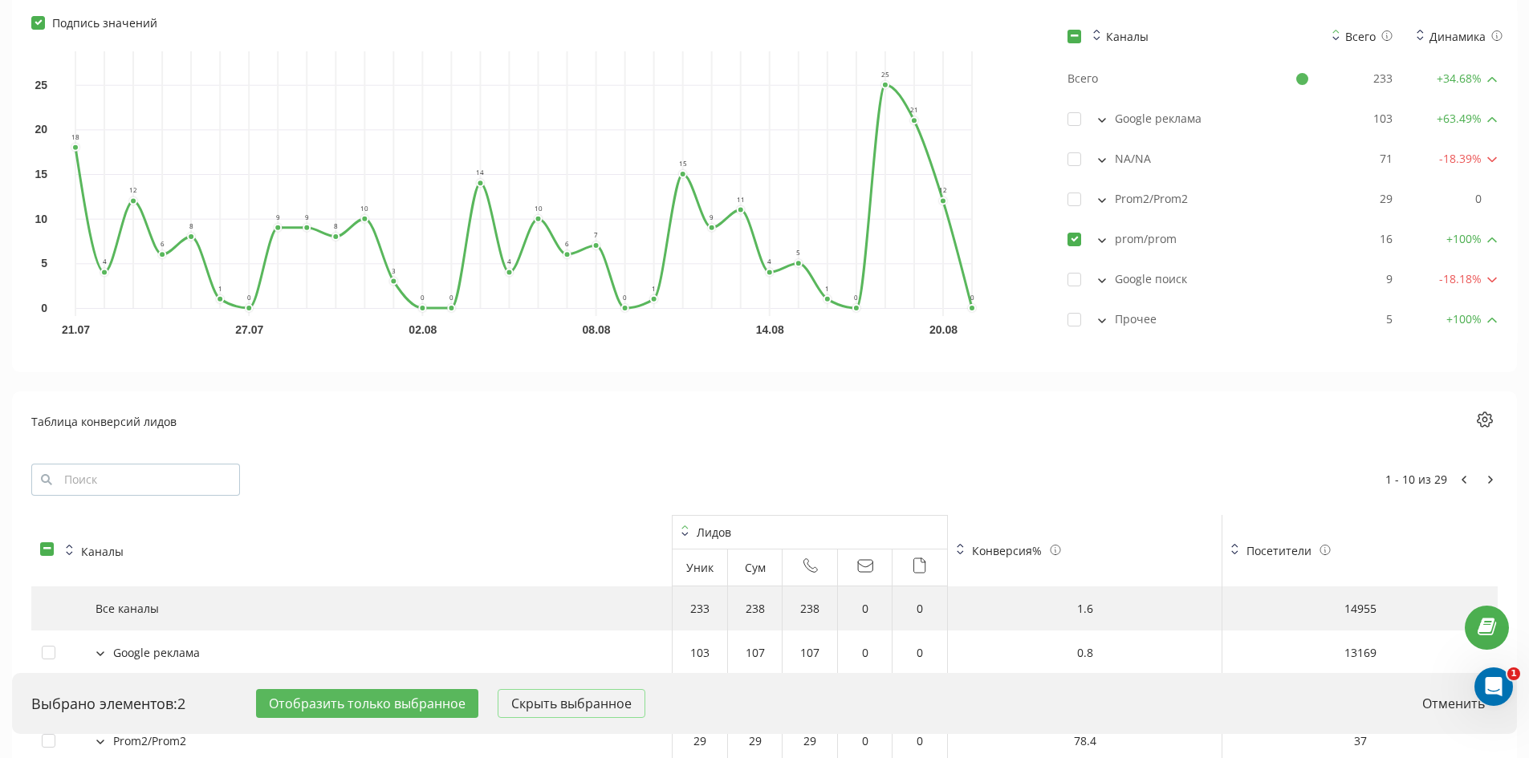
click at [363, 704] on button "Отобразить только выбранное" at bounding box center [367, 703] width 222 height 29
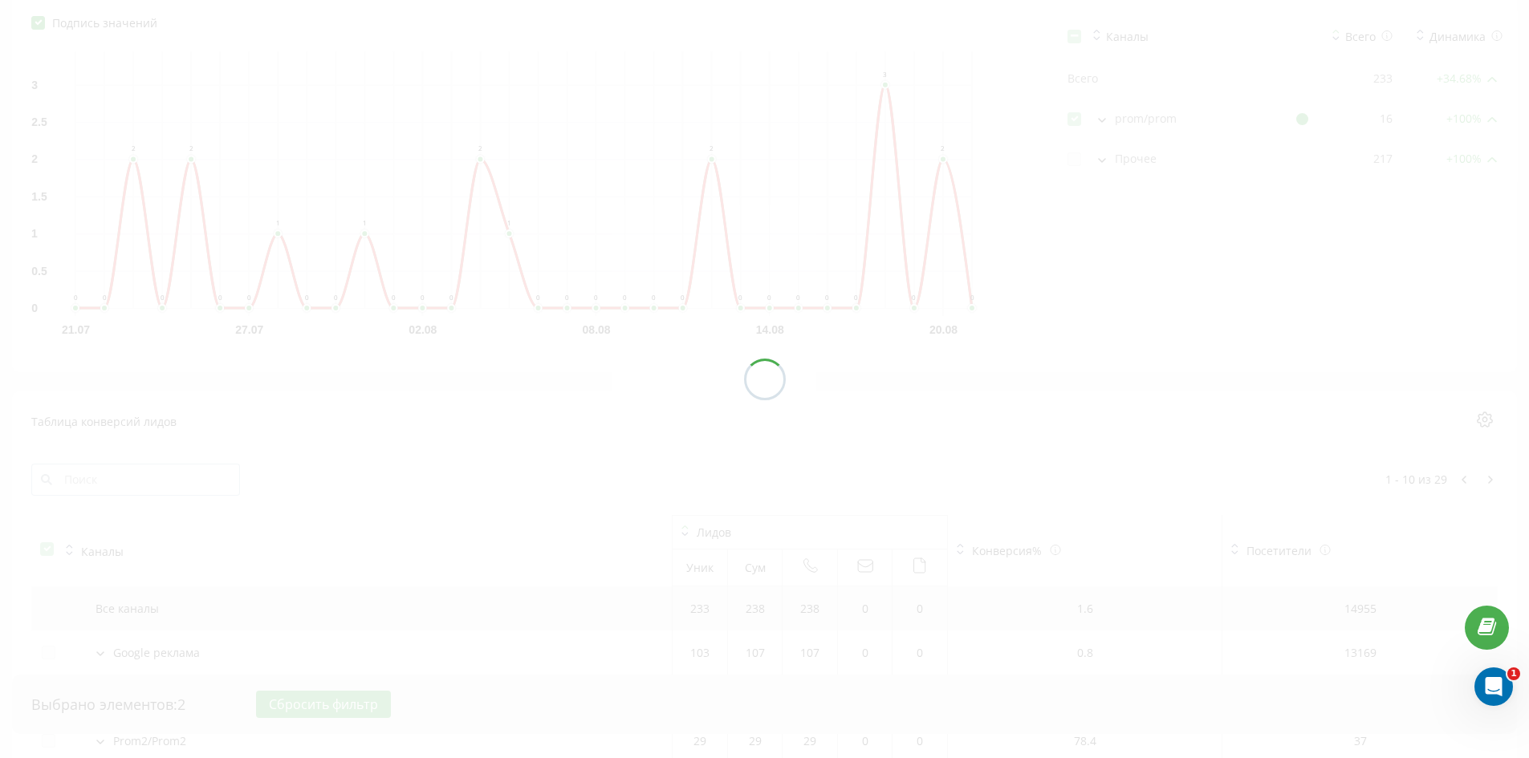
checkbox input "true"
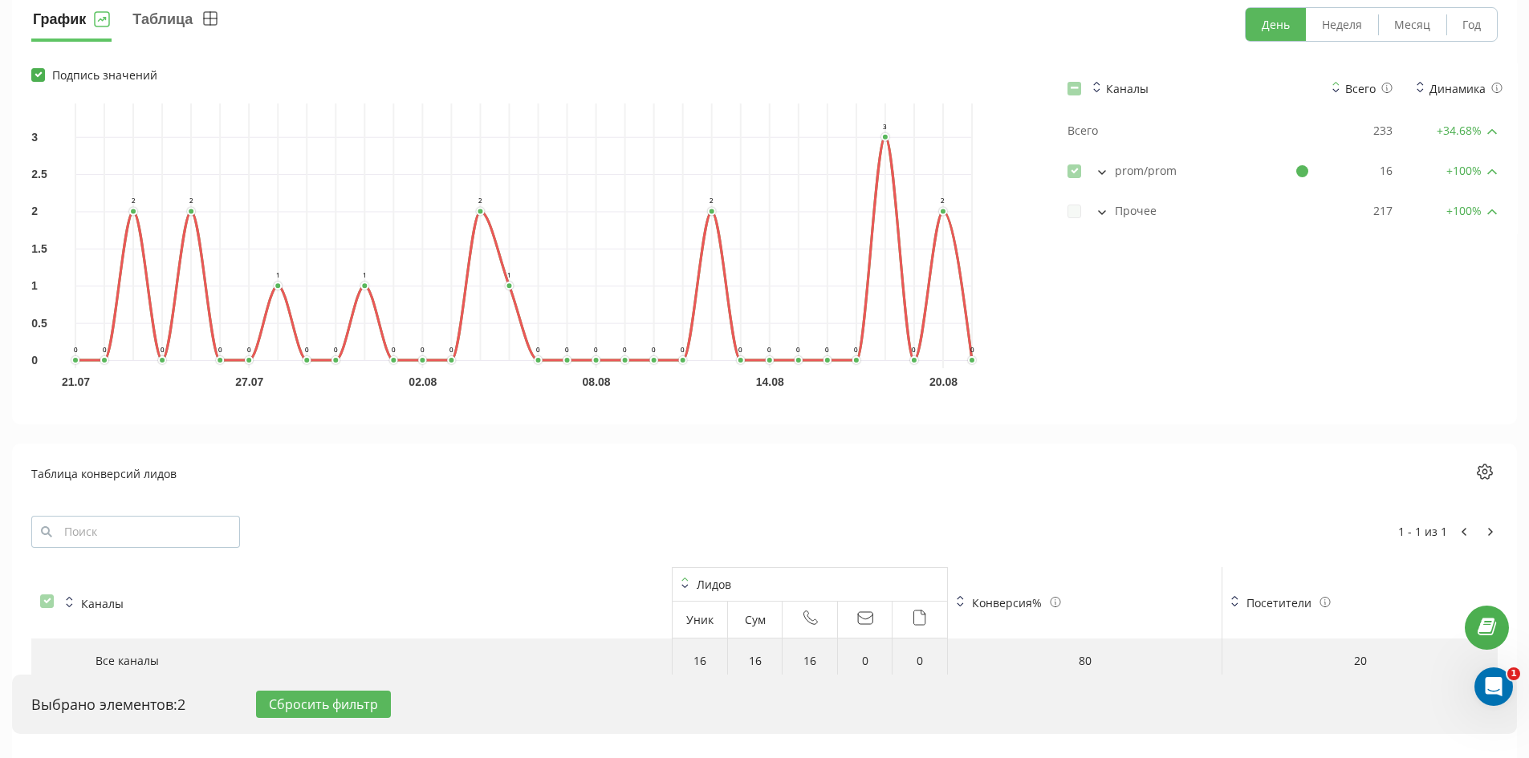
scroll to position [1204, 0]
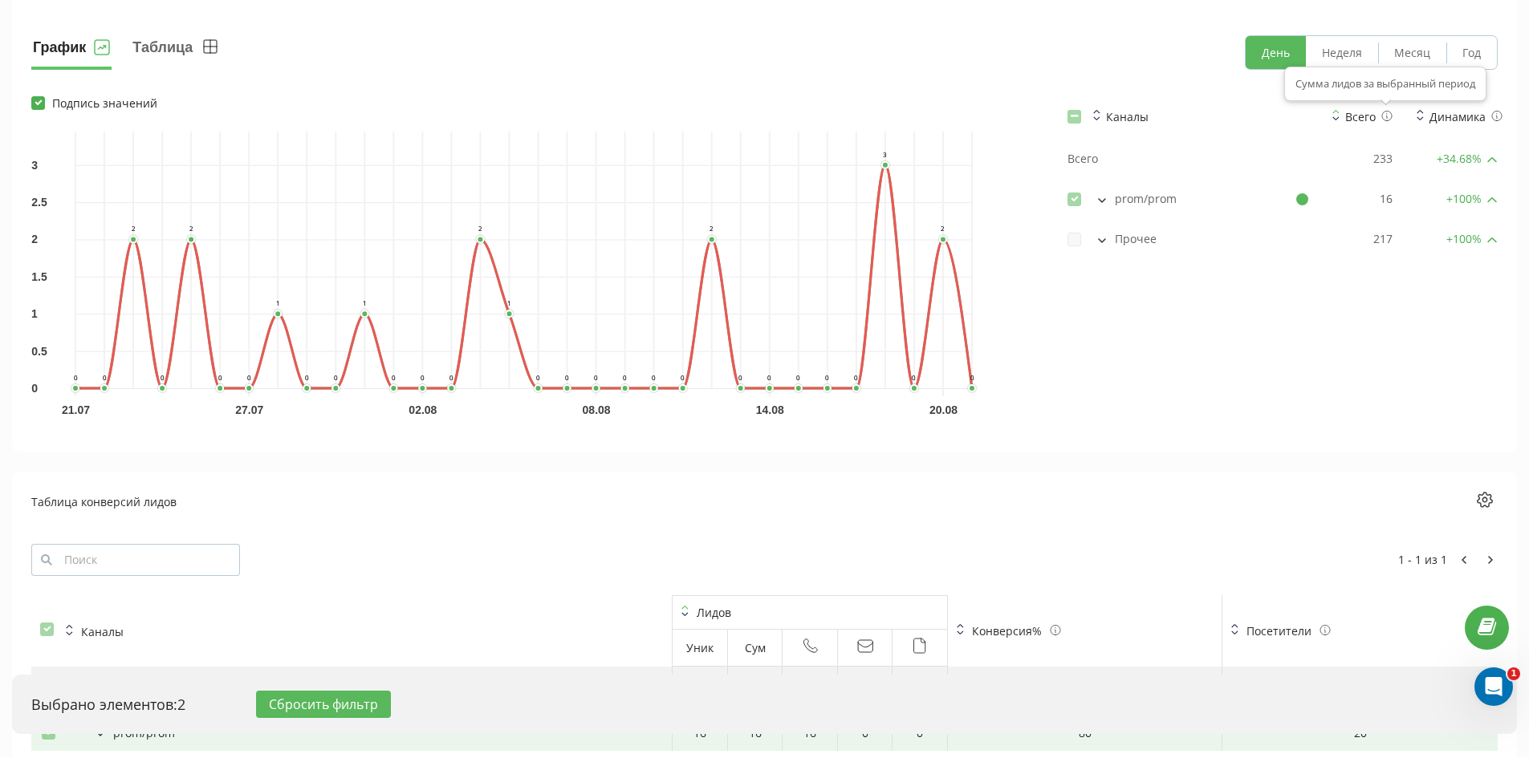
click at [1385, 113] on icon at bounding box center [1386, 116] width 11 height 10
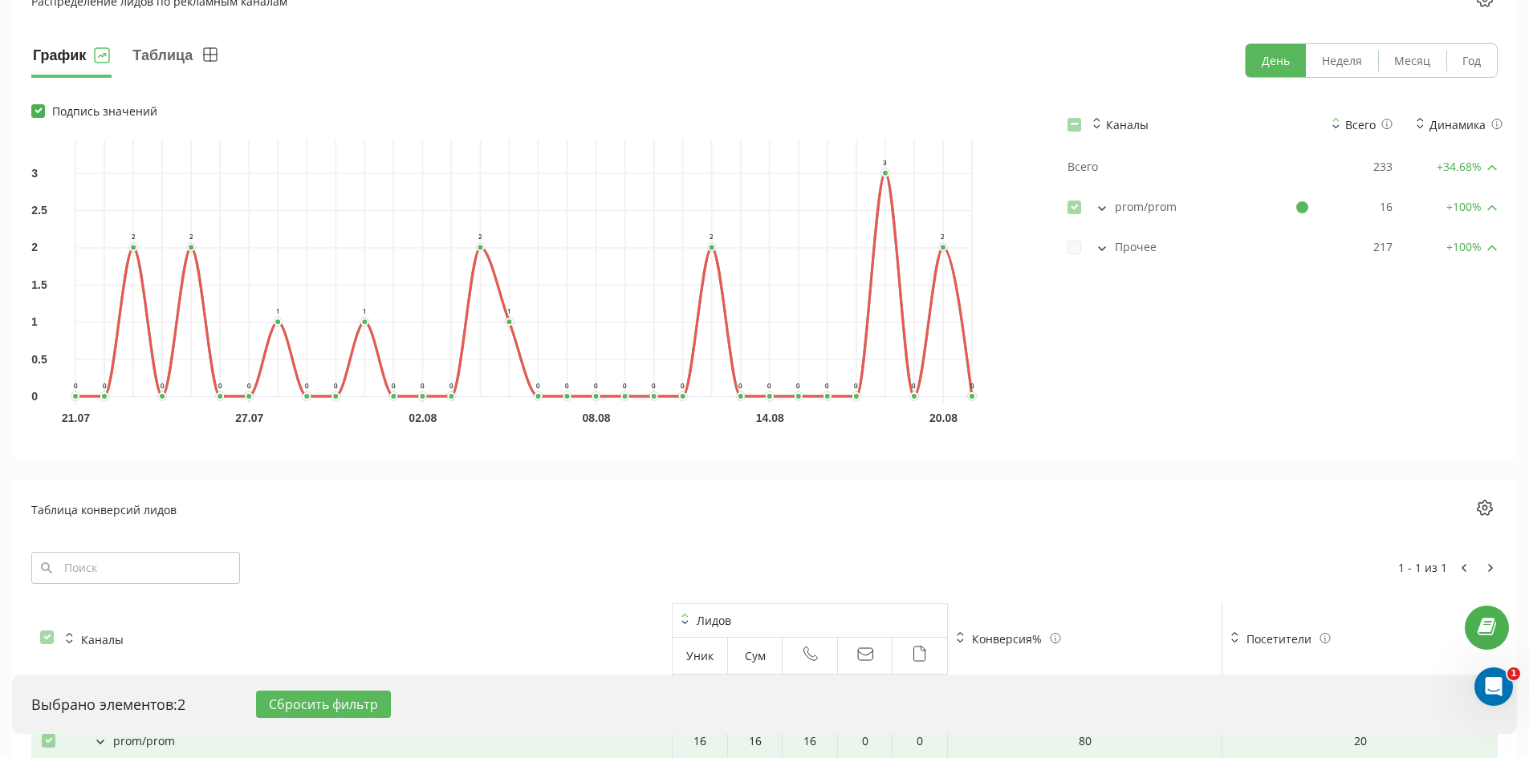
scroll to position [1194, 0]
click at [880, 388] on icon "0 0.5 1 1.5 2 2.5 3 21.07 27.07 02.08 08.08 14.08 20.08 0 0 2 0 2 0 0 1 0 0 1 0…" at bounding box center [523, 269] width 896 height 257
click at [890, 390] on icon "0 0.5 1 1.5 2 2.5 3 21.07 27.07 02.08 08.08 14.08 20.08 0 0 2 0 2 0 0 1 0 0 1 0…" at bounding box center [523, 269] width 896 height 257
click at [1489, 211] on icon at bounding box center [1492, 209] width 10 height 6
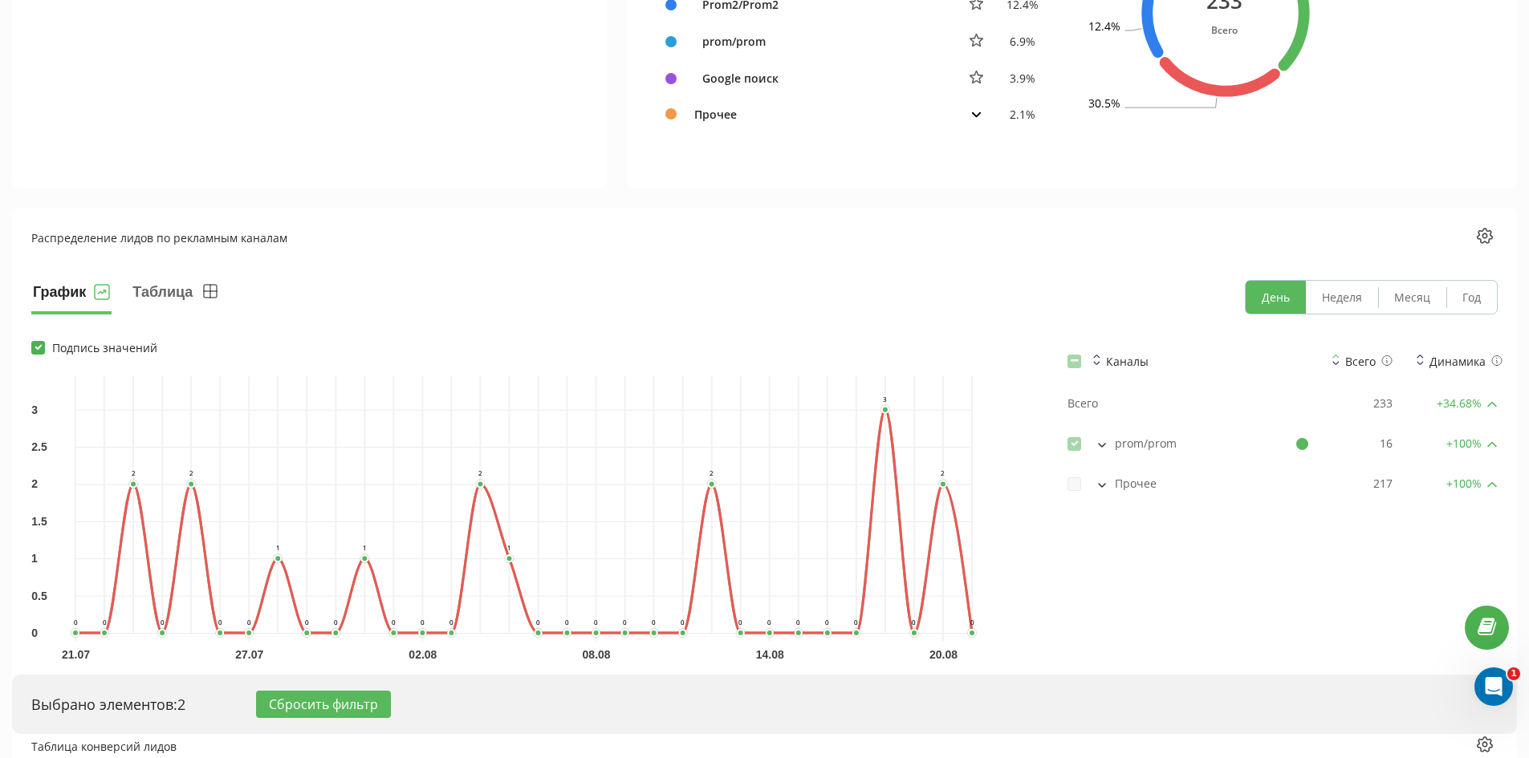
scroll to position [953, 0]
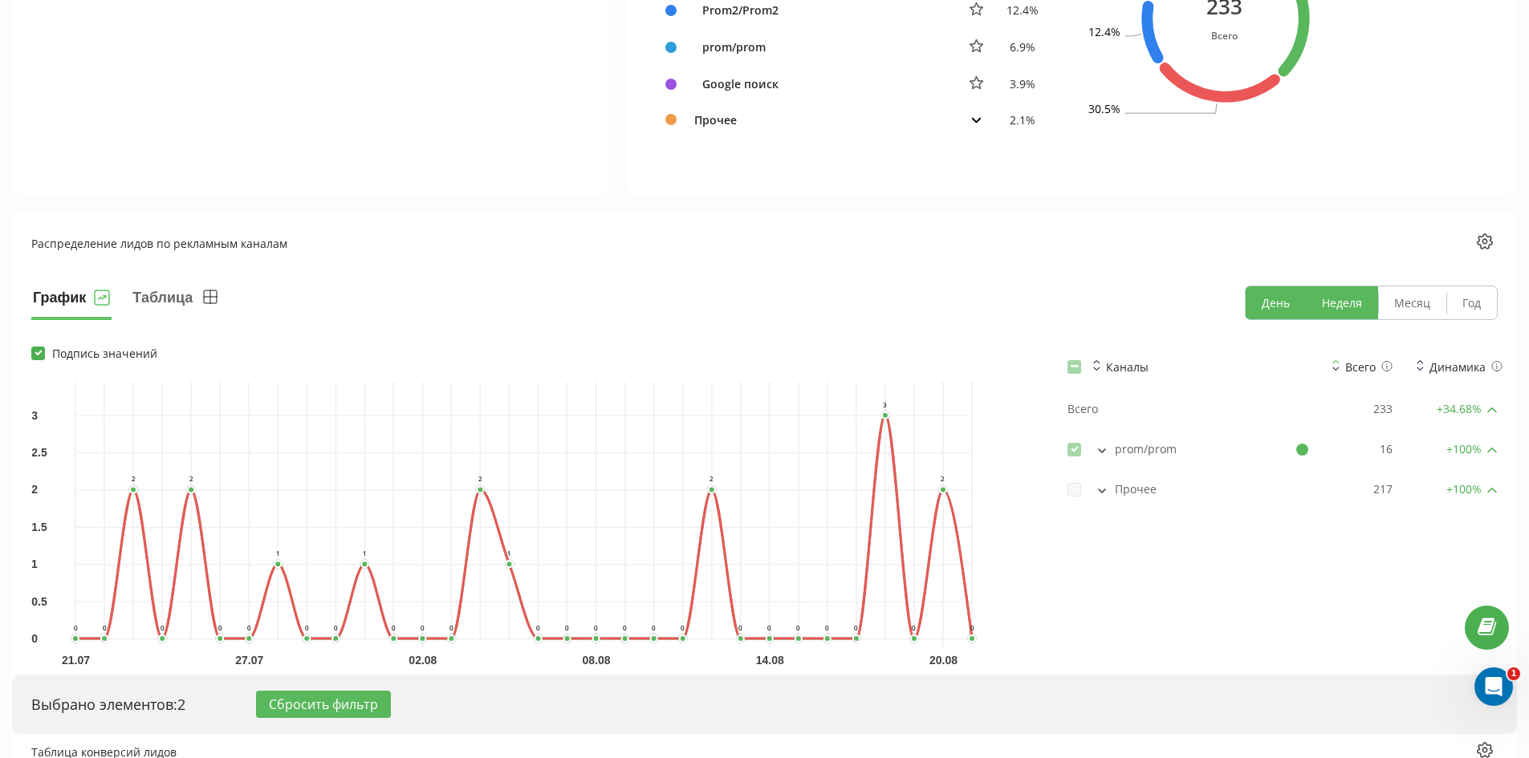
click at [1352, 300] on button "Неделя" at bounding box center [1341, 302] width 72 height 33
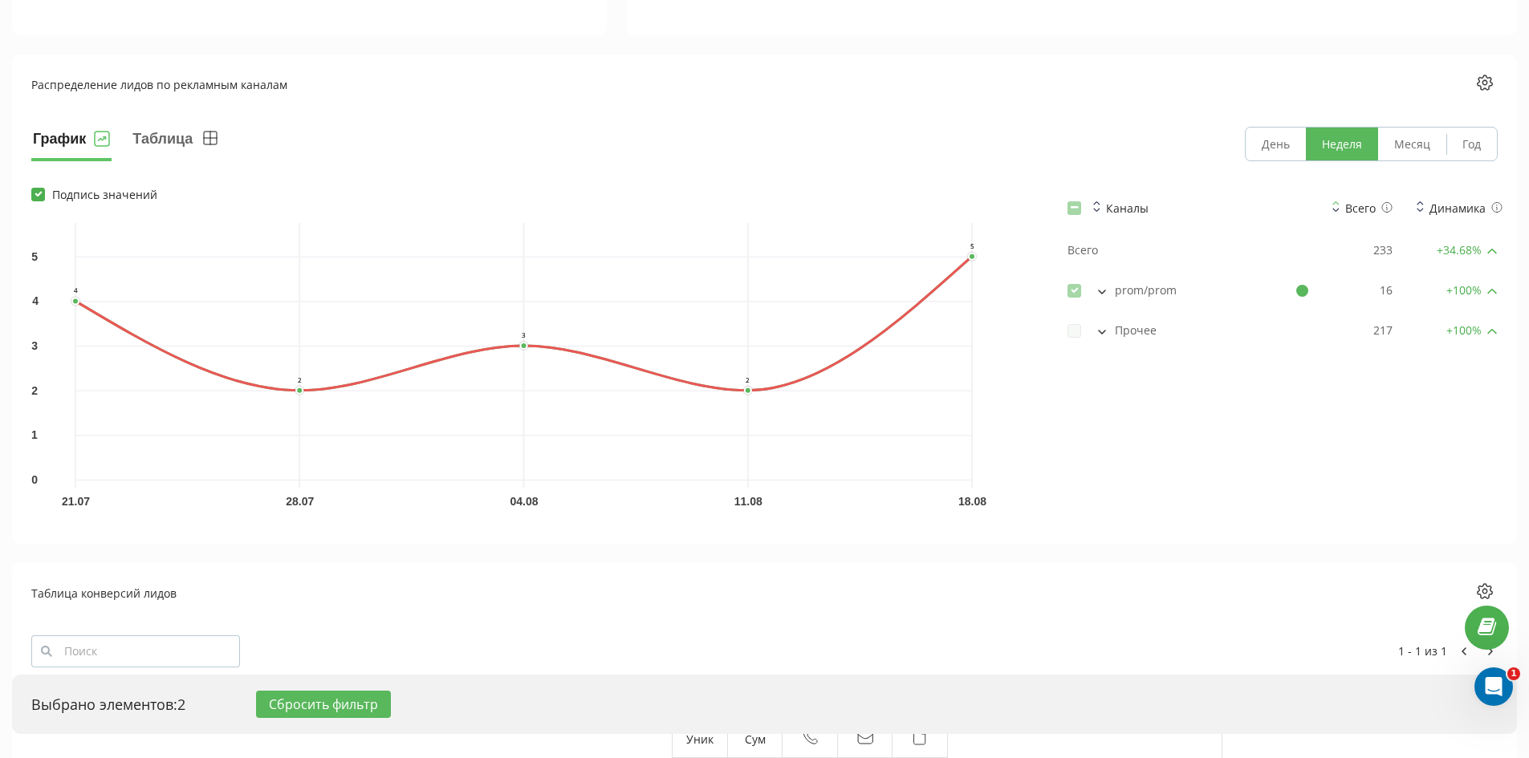
scroll to position [1114, 0]
click at [1289, 136] on button "День" at bounding box center [1275, 142] width 60 height 33
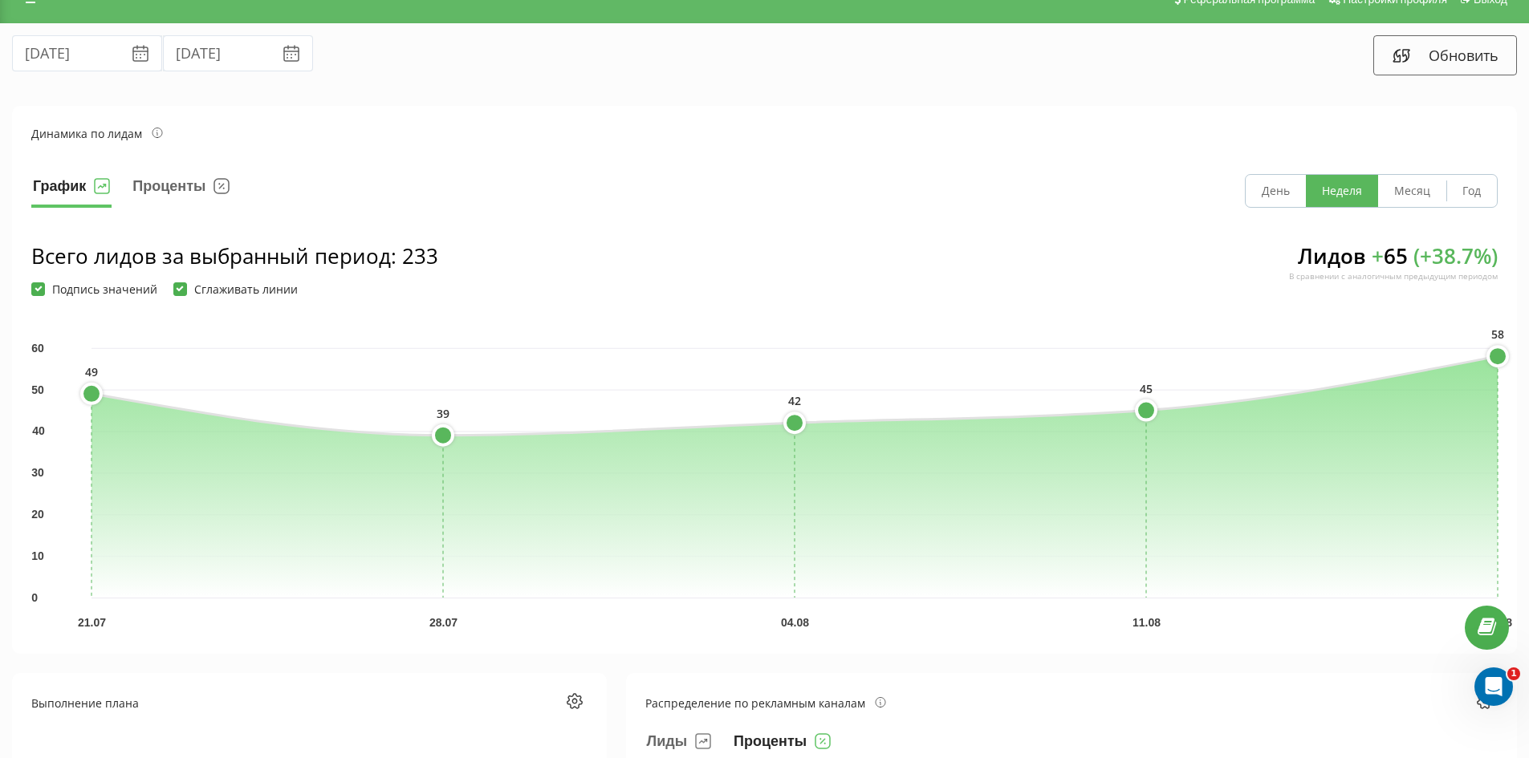
scroll to position [0, 0]
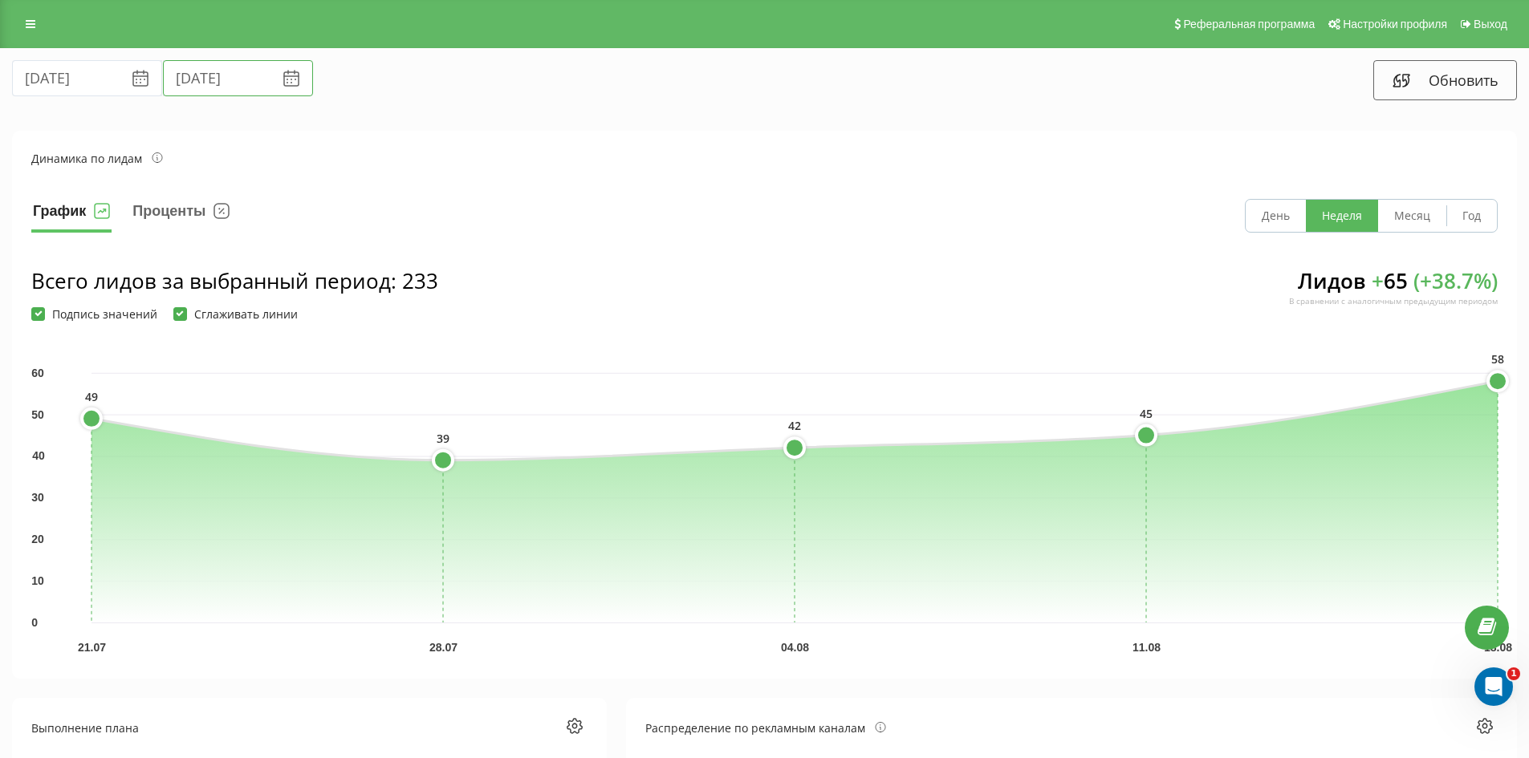
click at [211, 78] on input "[DATE]" at bounding box center [238, 78] width 150 height 36
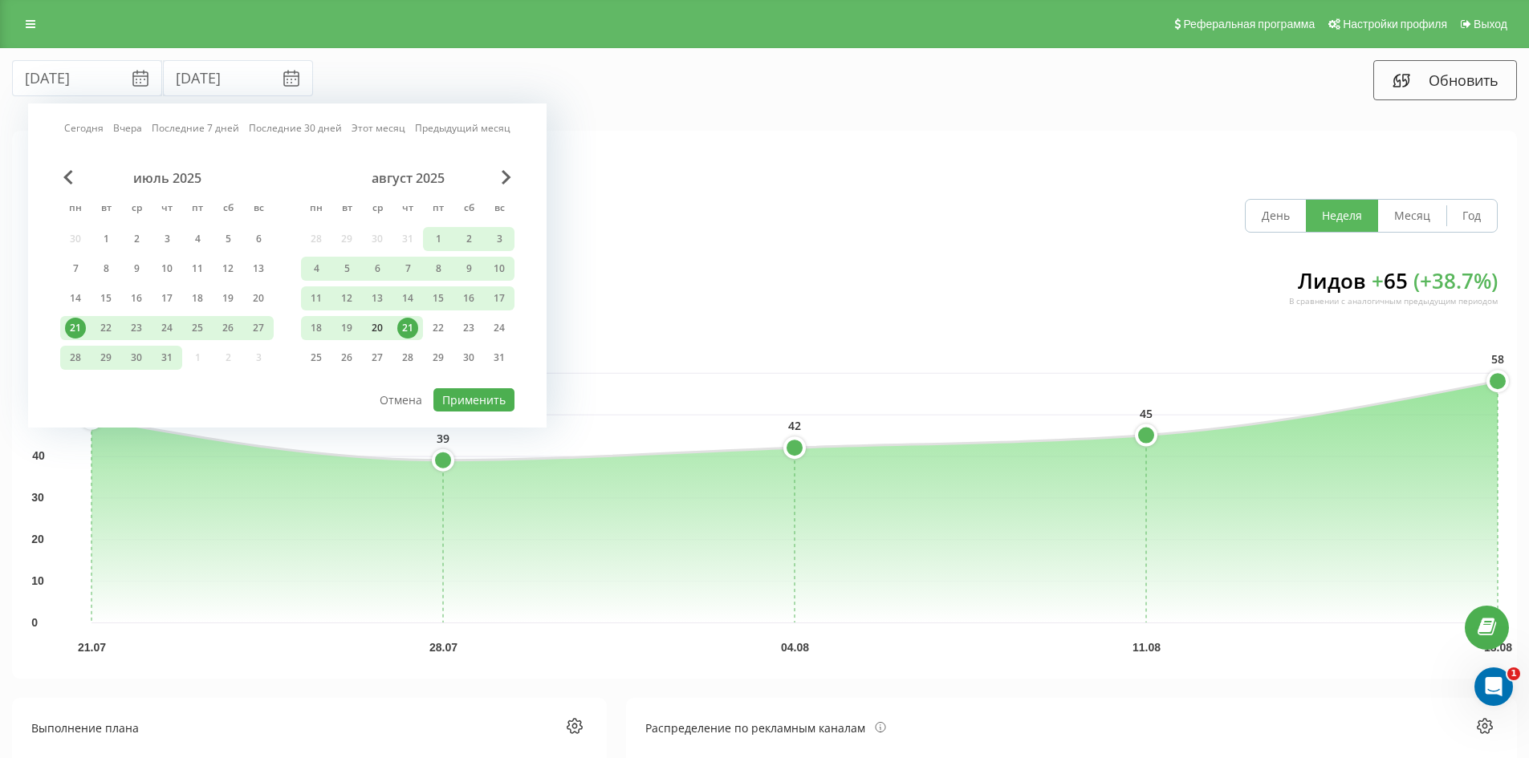
click at [381, 327] on div "20" at bounding box center [377, 328] width 21 height 21
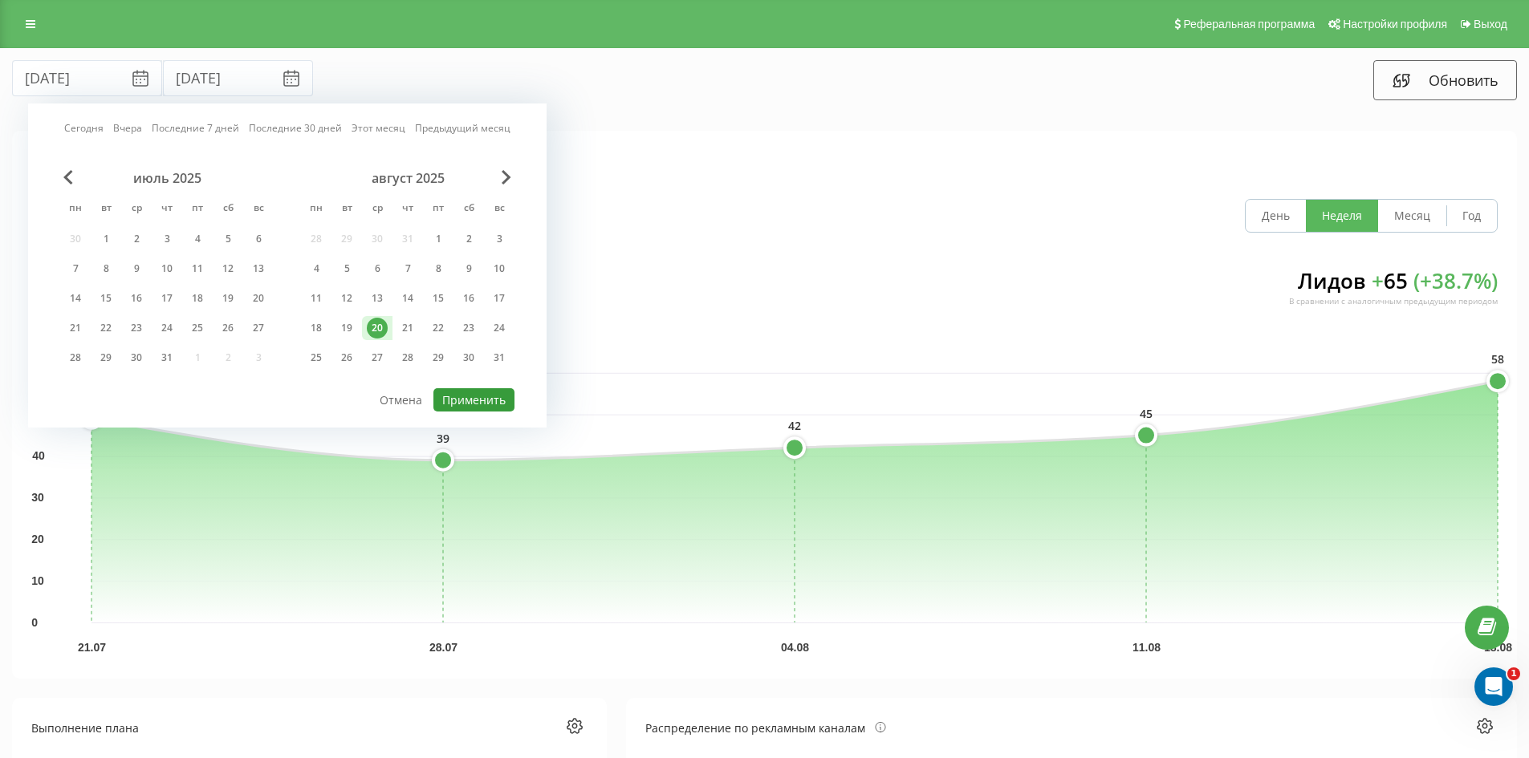
click at [460, 399] on button "Применить" at bounding box center [473, 399] width 81 height 23
type input "[DATE]"
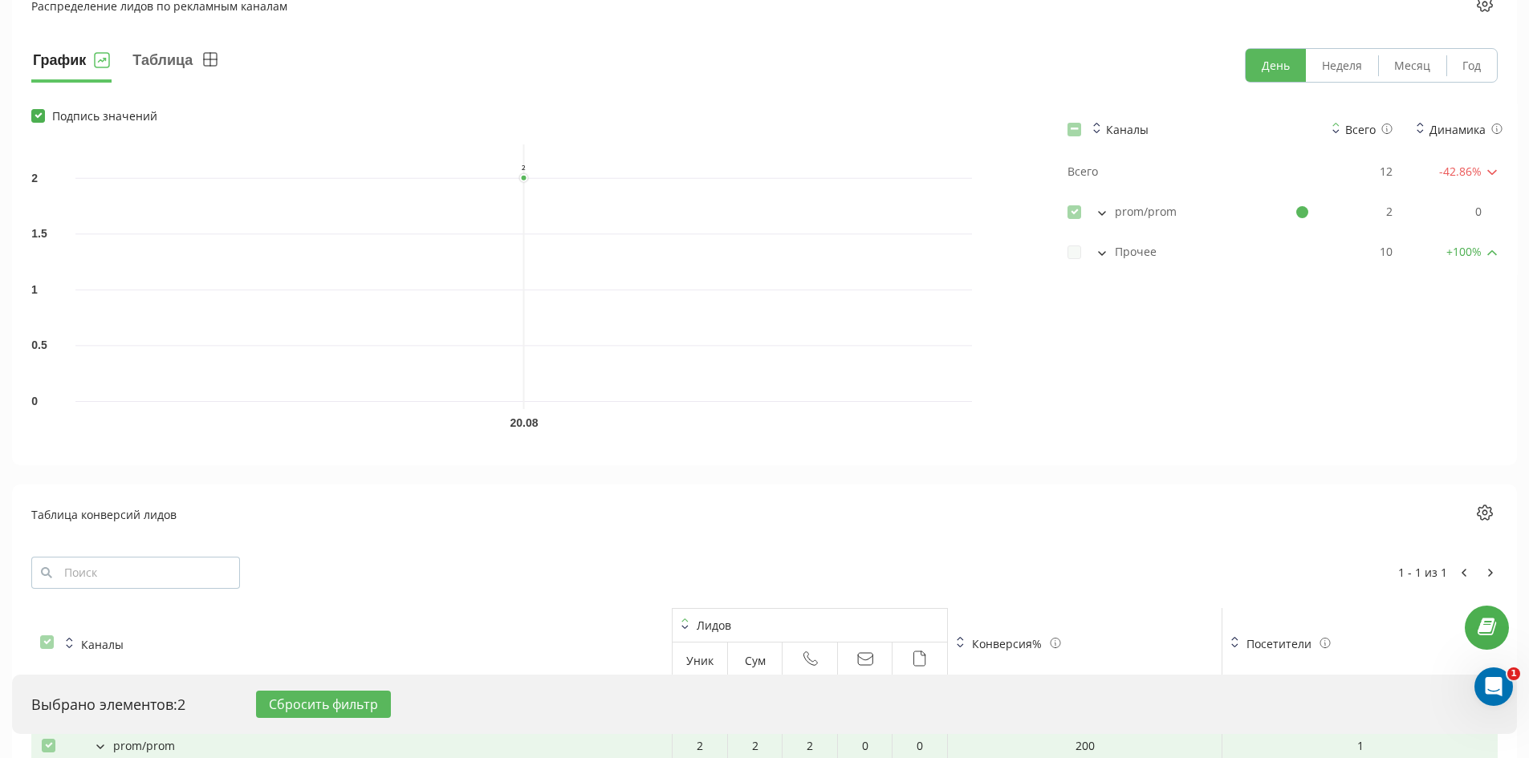
scroll to position [1354, 0]
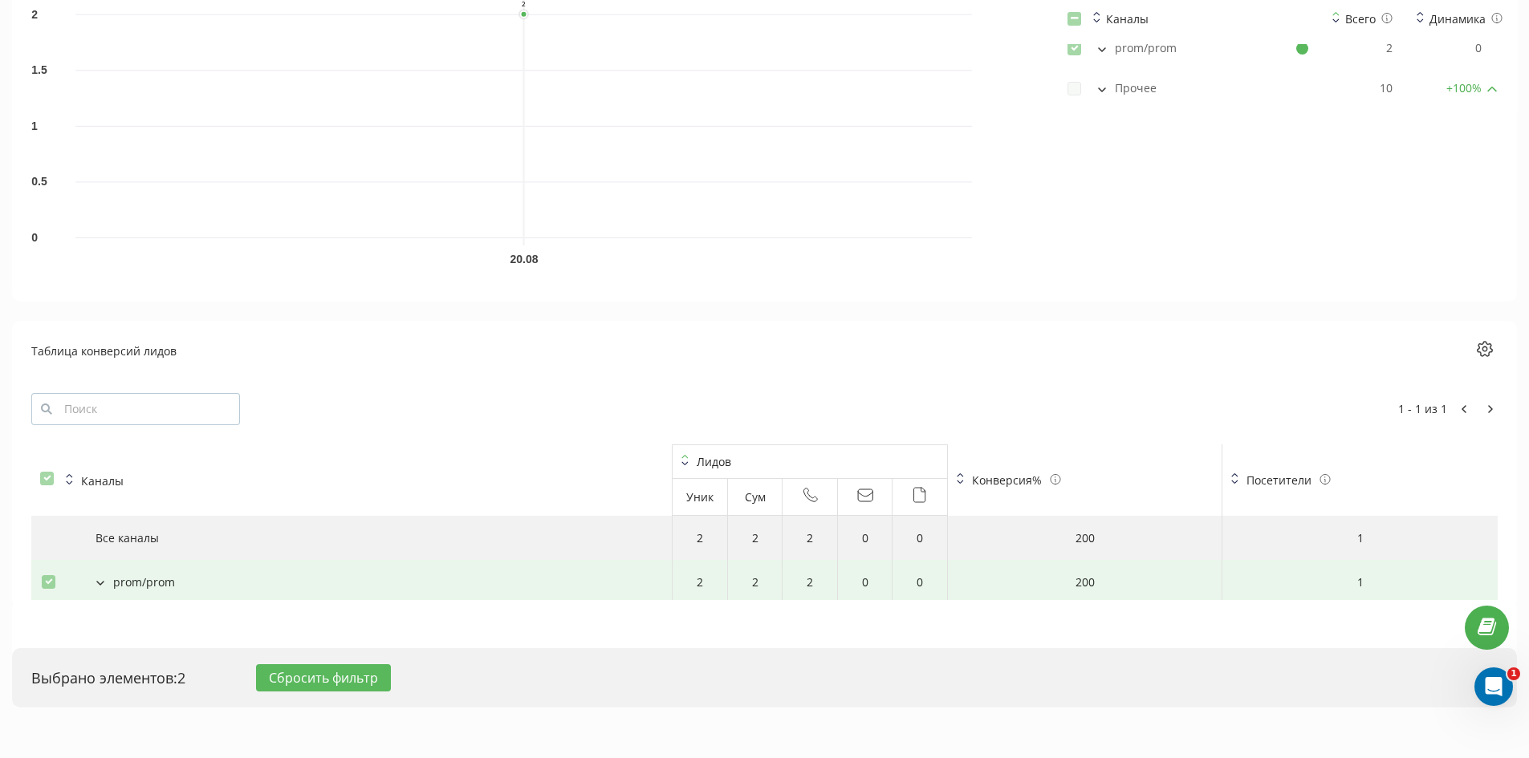
click at [99, 582] on icon at bounding box center [100, 583] width 8 height 5
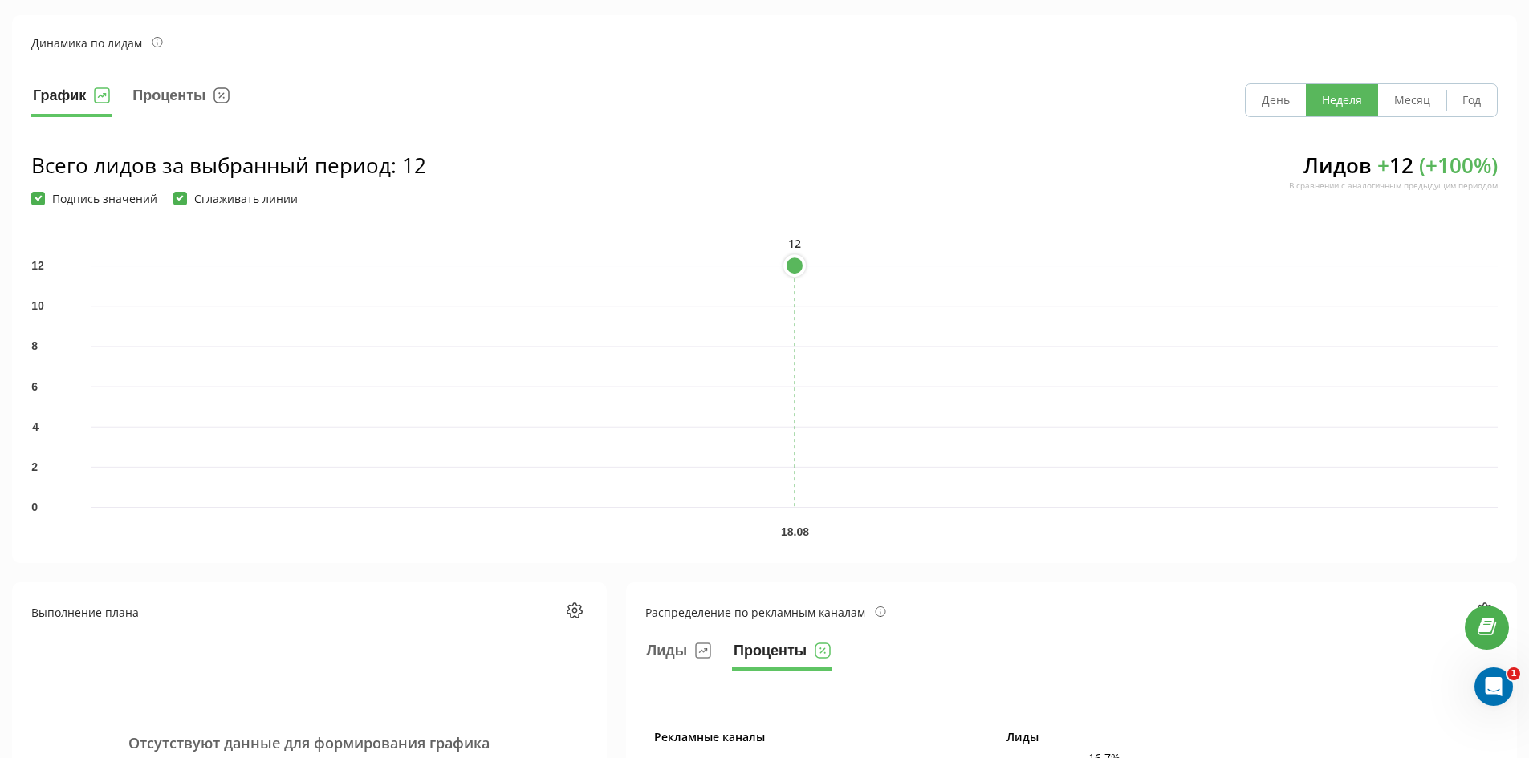
scroll to position [0, 0]
